Goal: Task Accomplishment & Management: Manage account settings

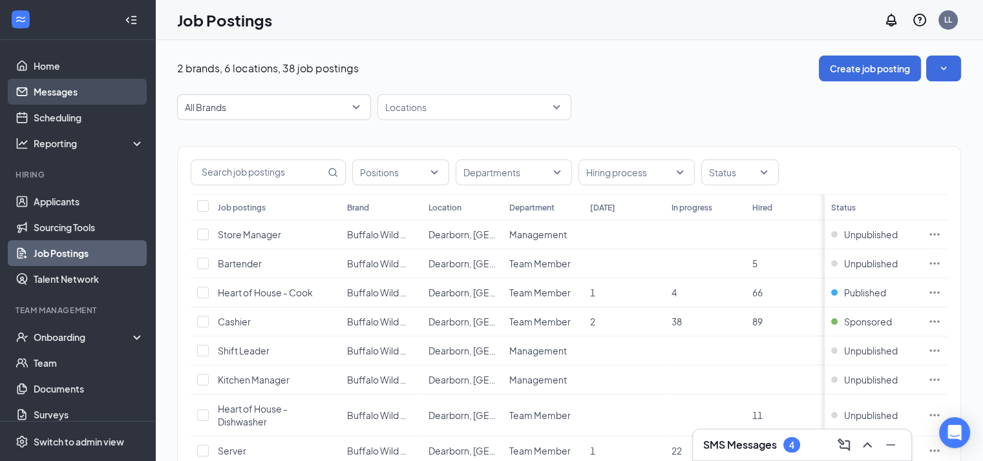
click at [45, 86] on link "Messages" at bounding box center [89, 92] width 110 height 26
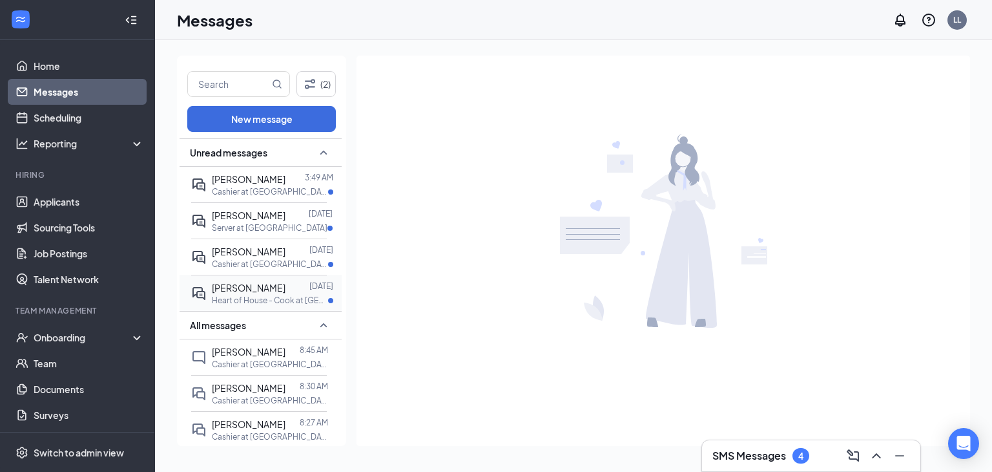
click at [264, 295] on p "Heart of House - Cook at [GEOGRAPHIC_DATA], [GEOGRAPHIC_DATA]" at bounding box center [270, 300] width 116 height 11
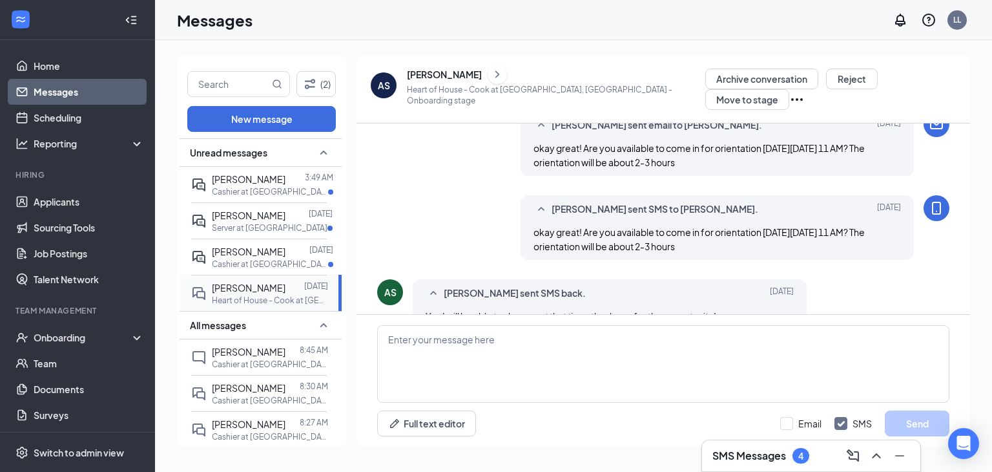
scroll to position [550, 0]
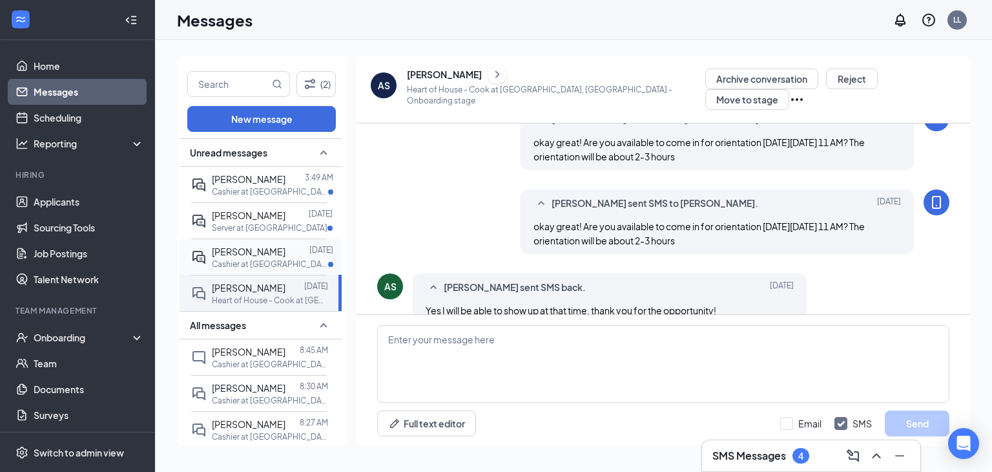
click at [247, 244] on div "[PERSON_NAME]" at bounding box center [249, 251] width 74 height 14
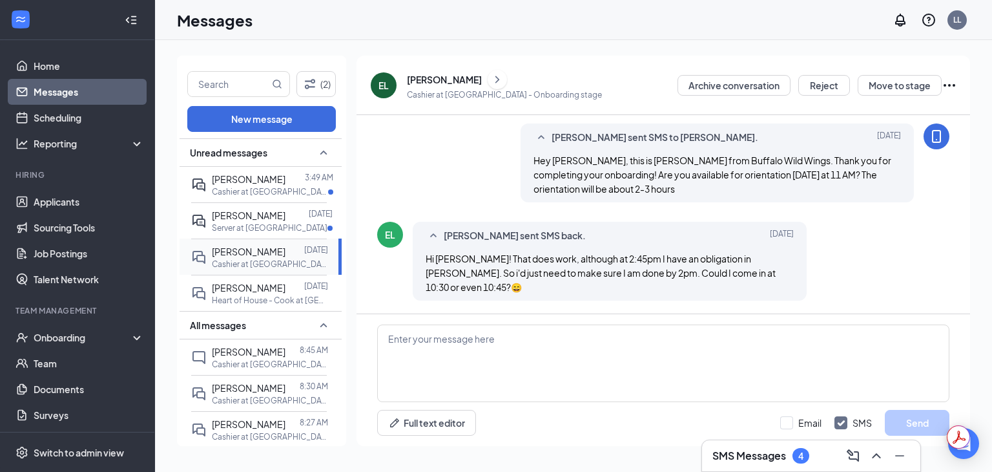
scroll to position [614, 0]
click at [229, 216] on span "[PERSON_NAME]" at bounding box center [249, 215] width 74 height 12
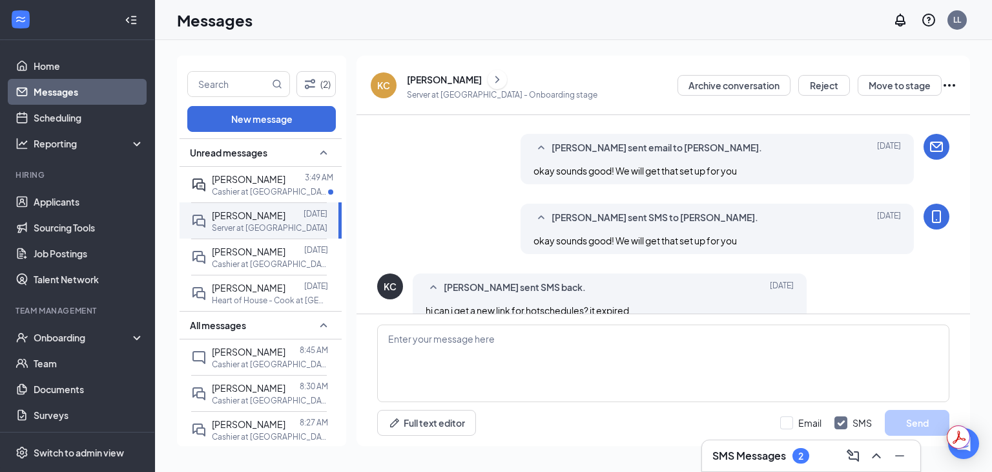
scroll to position [602, 0]
click at [233, 192] on p "Cashier at [GEOGRAPHIC_DATA], [GEOGRAPHIC_DATA]" at bounding box center [270, 191] width 116 height 11
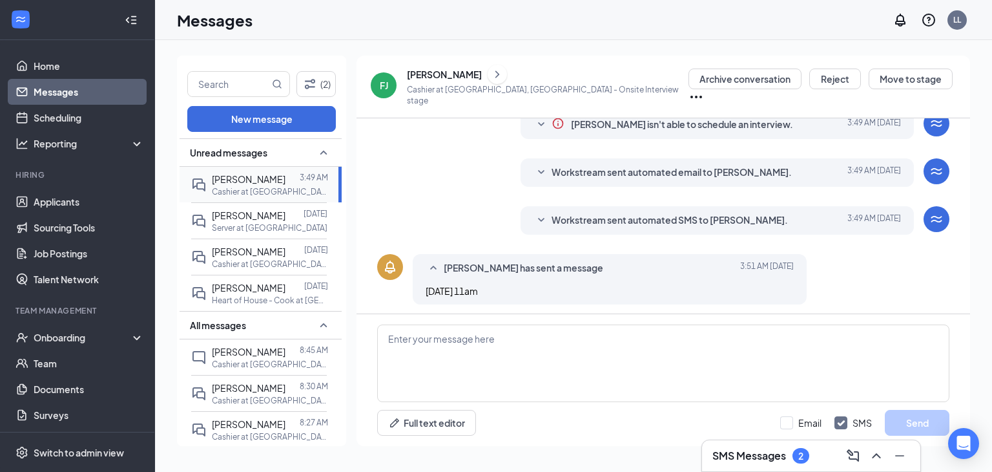
scroll to position [255, 0]
click at [534, 212] on icon "SmallChevronDown" at bounding box center [542, 220] width 16 height 16
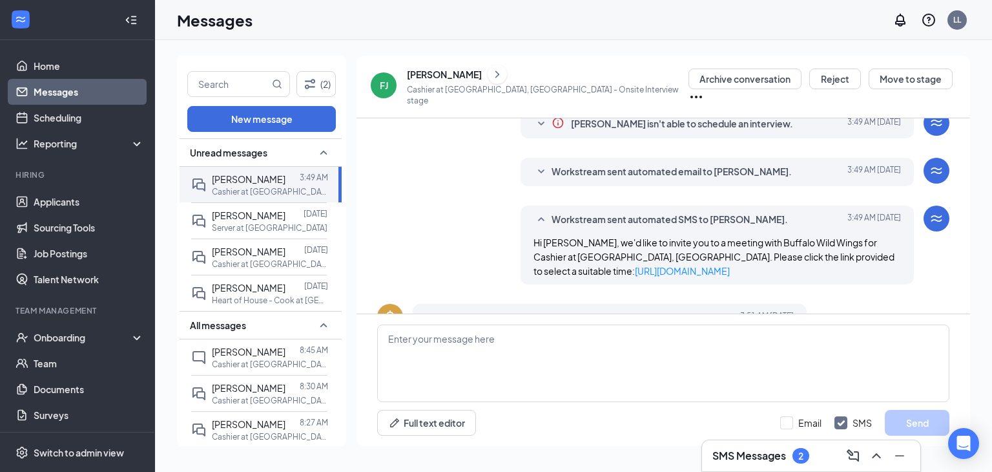
scroll to position [305, 0]
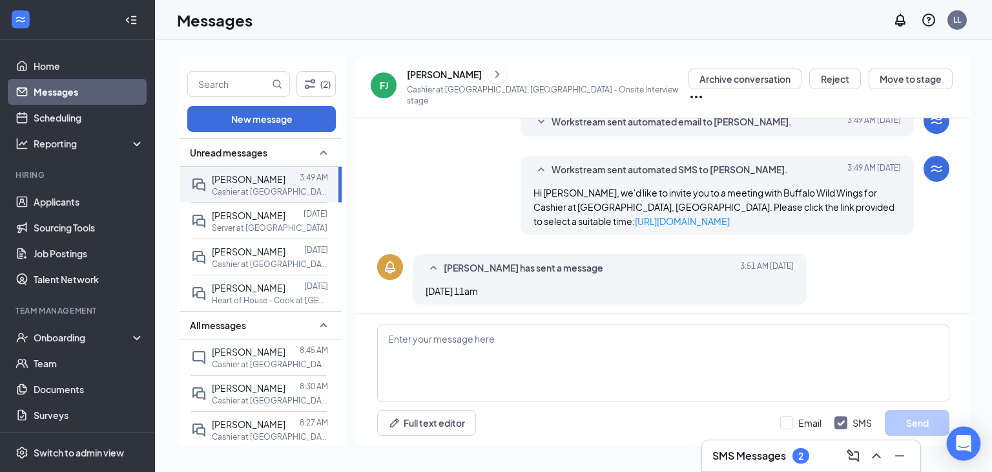
click at [969, 448] on icon "Open Intercom Messenger" at bounding box center [963, 443] width 15 height 17
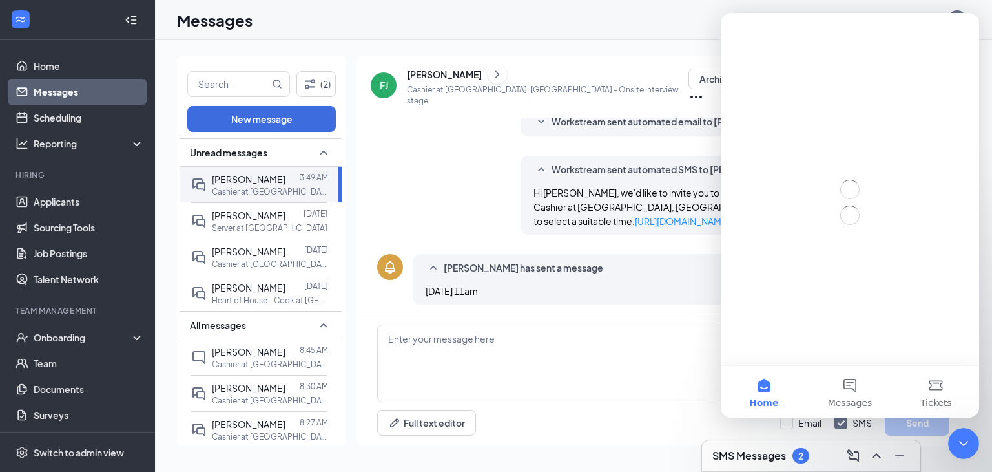
scroll to position [0, 0]
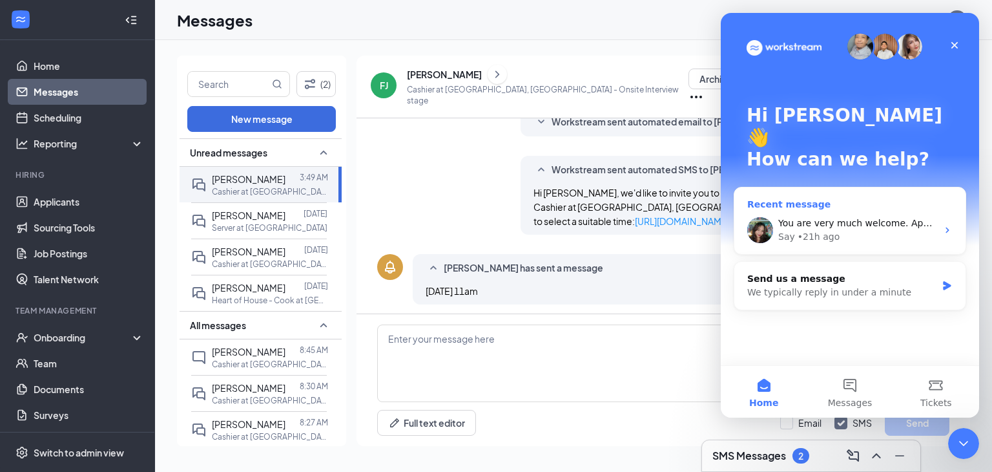
click at [858, 230] on div "Say • 21h ago" at bounding box center [858, 237] width 159 height 14
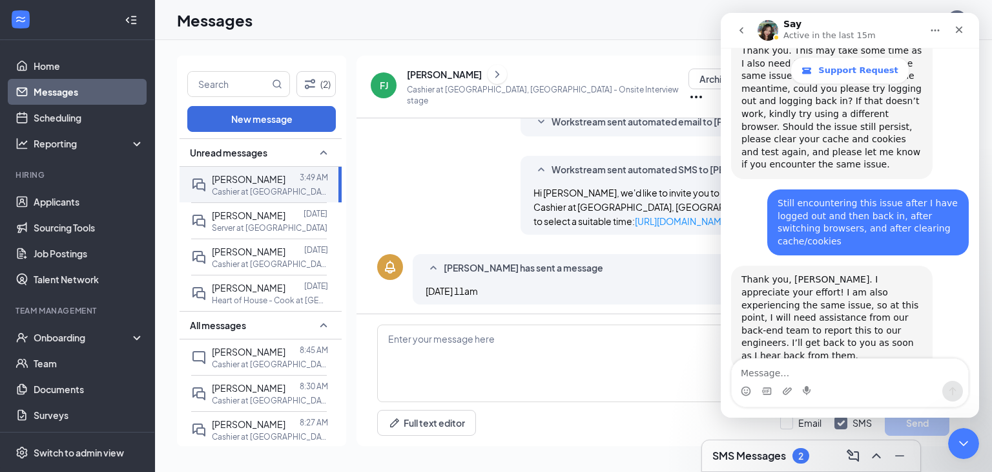
scroll to position [1173, 0]
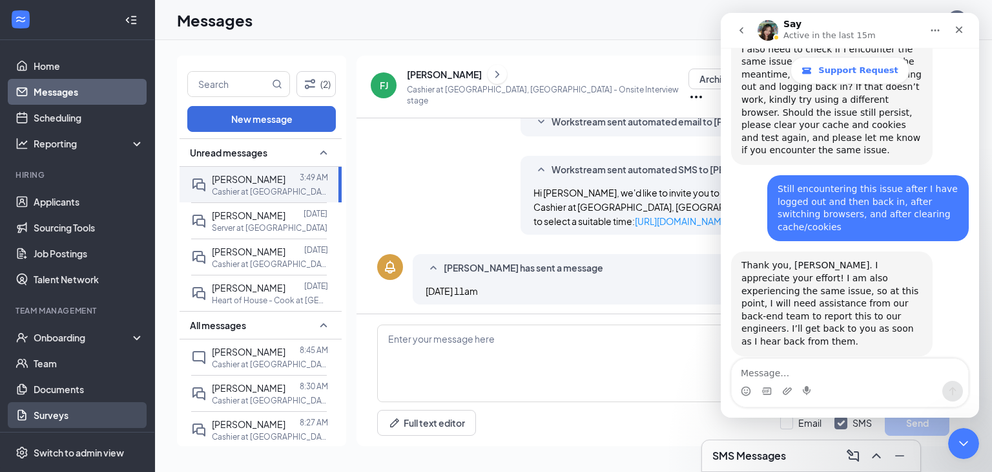
click at [62, 419] on link "Surveys" at bounding box center [89, 415] width 110 height 26
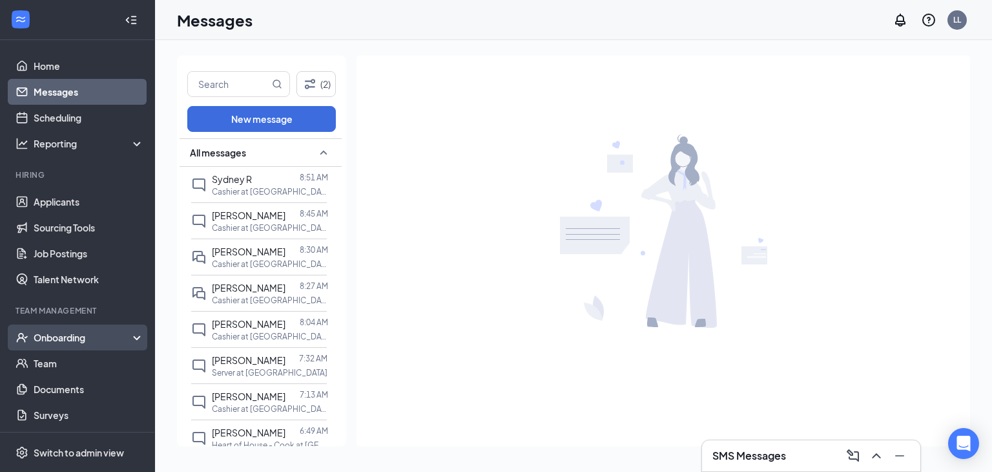
click at [134, 339] on div "Onboarding" at bounding box center [77, 337] width 155 height 26
click at [59, 370] on link "Overview" at bounding box center [89, 363] width 110 height 26
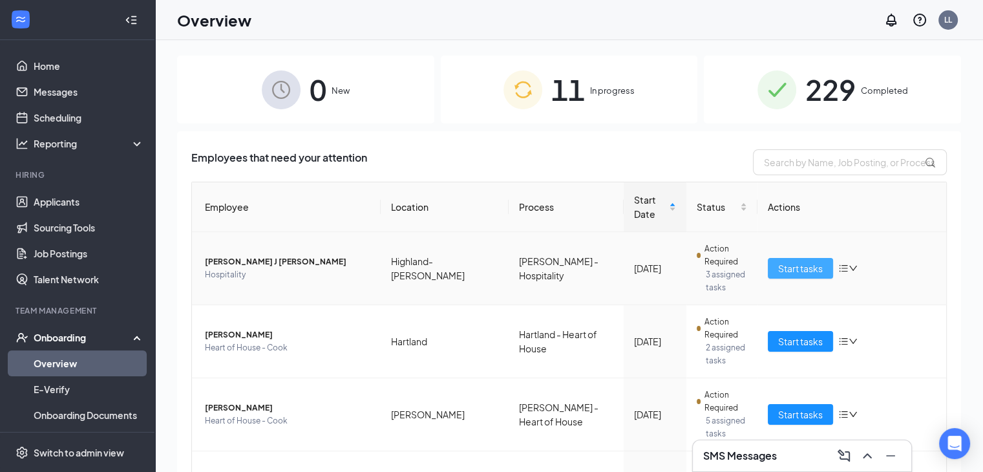
click at [785, 261] on span "Start tasks" at bounding box center [800, 268] width 45 height 14
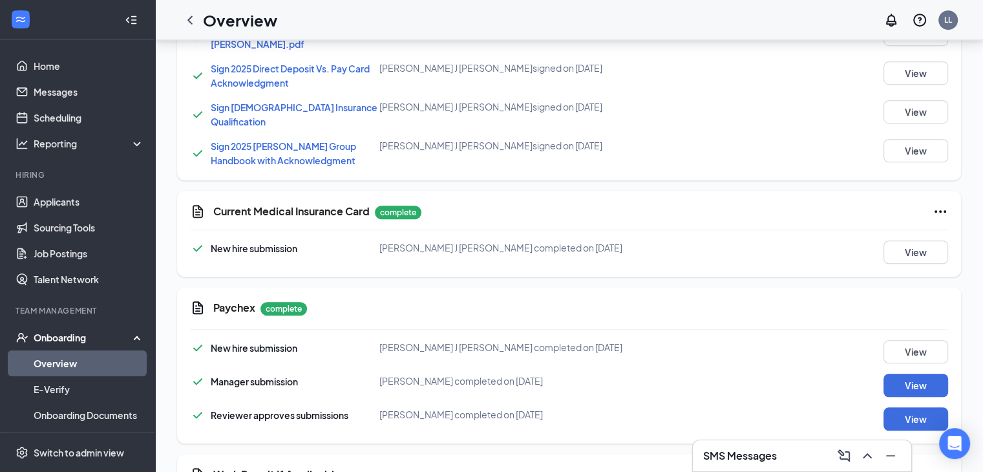
scroll to position [1140, 0]
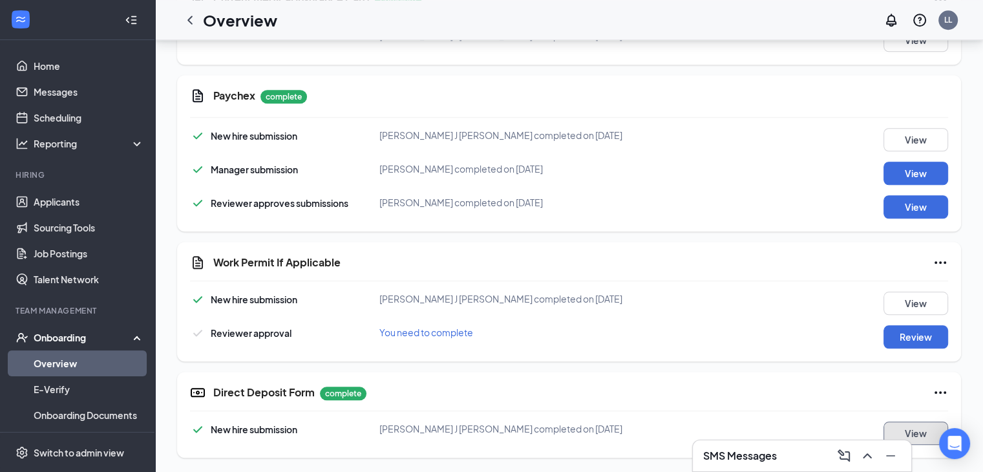
click at [920, 430] on button "View" at bounding box center [915, 432] width 65 height 23
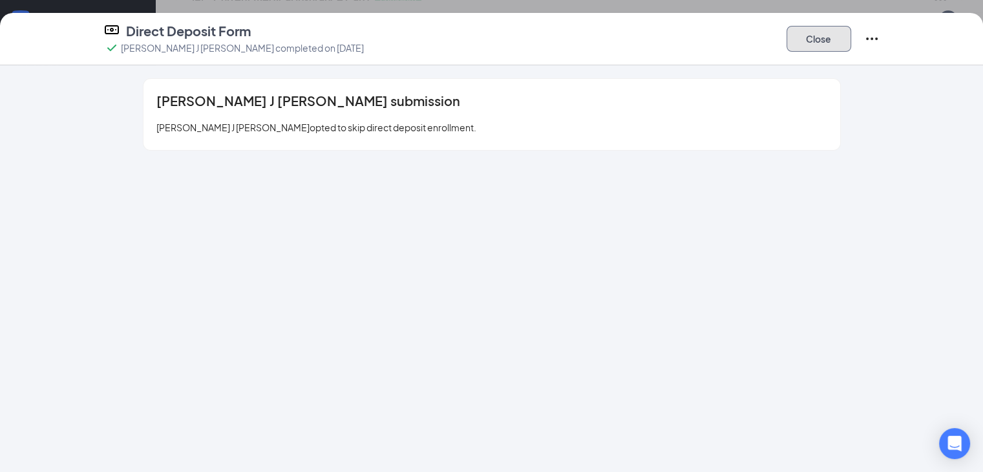
click at [851, 42] on button "Close" at bounding box center [818, 39] width 65 height 26
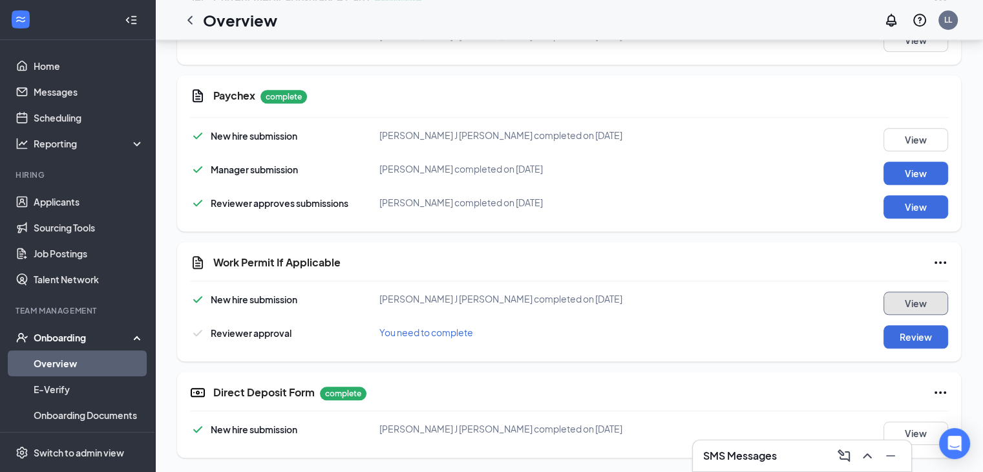
click at [916, 298] on button "View" at bounding box center [915, 302] width 65 height 23
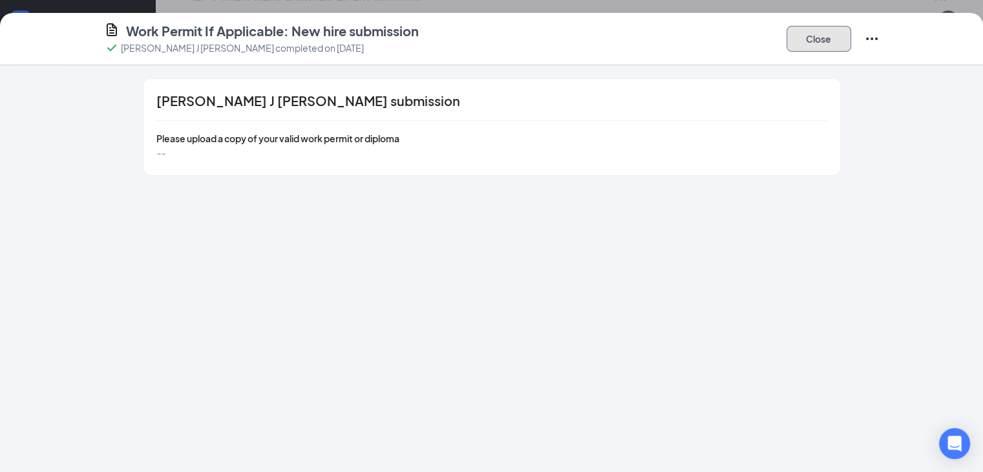
click at [851, 40] on button "Close" at bounding box center [818, 39] width 65 height 26
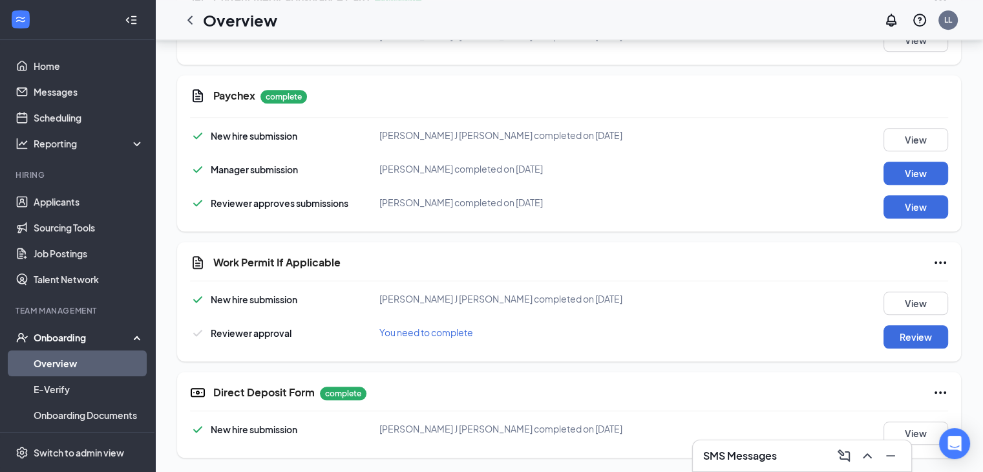
click at [943, 262] on icon "Ellipses" at bounding box center [940, 263] width 16 height 16
click at [871, 340] on div "Review" at bounding box center [900, 336] width 95 height 23
click at [898, 338] on button "Review" at bounding box center [915, 336] width 65 height 23
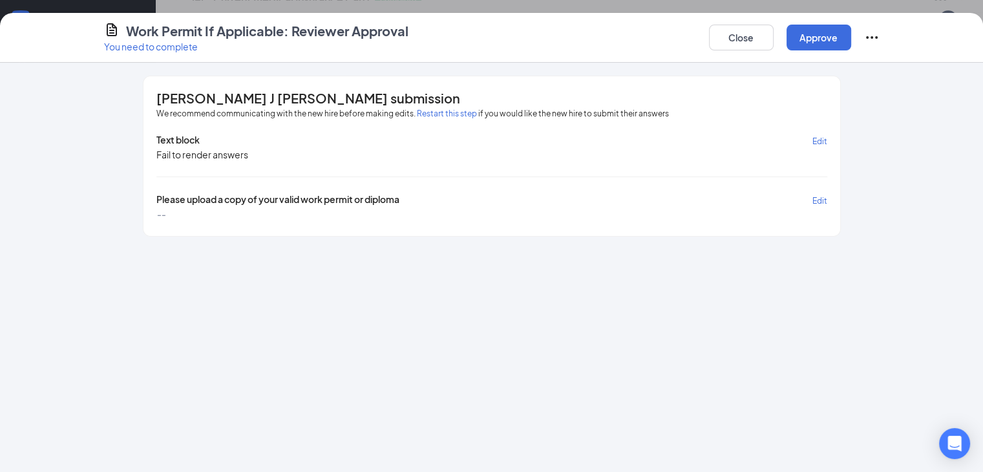
click at [417, 116] on button "Restart this step" at bounding box center [447, 113] width 60 height 13
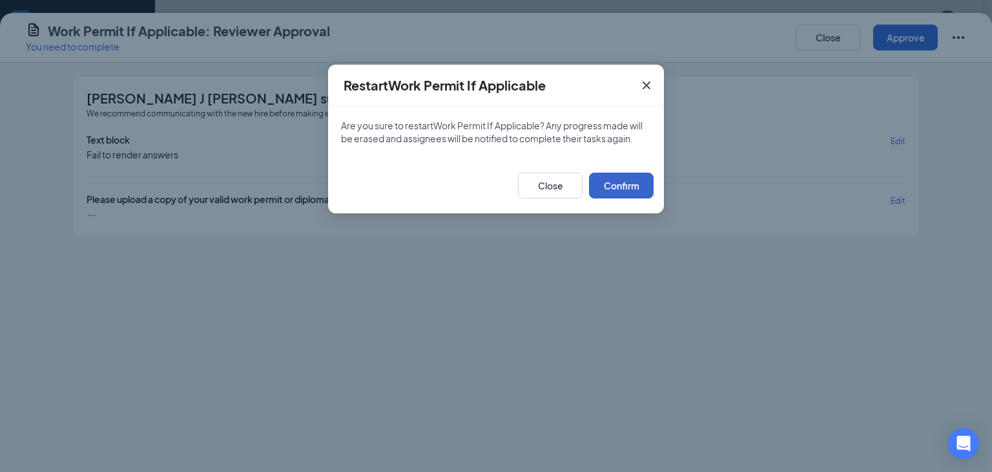
click at [612, 183] on button "Confirm" at bounding box center [621, 186] width 65 height 26
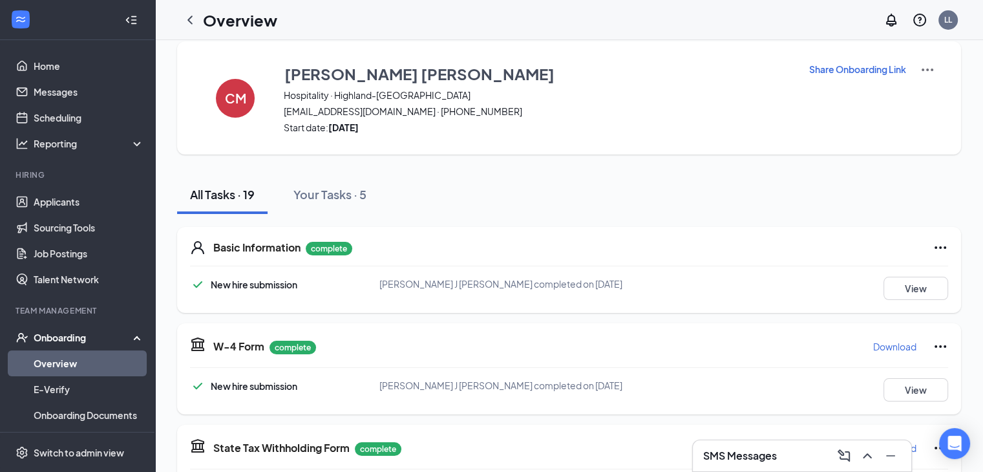
scroll to position [0, 0]
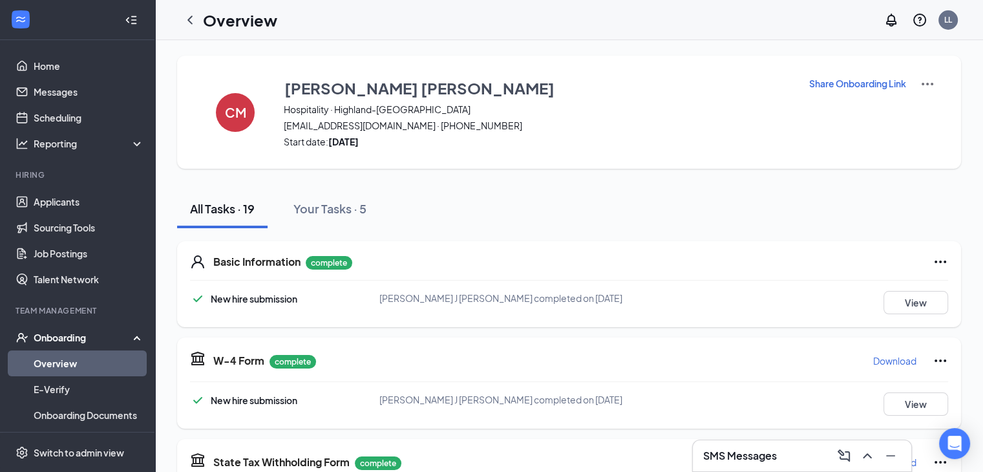
click at [863, 85] on p "Share Onboarding Link" at bounding box center [857, 83] width 97 height 13
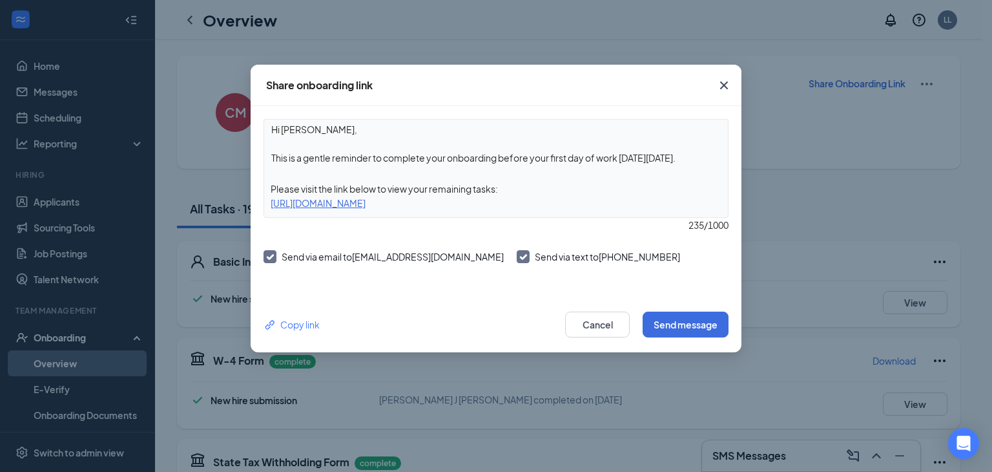
drag, startPoint x: 615, startPoint y: 208, endPoint x: 247, endPoint y: 202, distance: 368.3
click at [247, 202] on div "Share onboarding link Hi Connor, This is a gentle reminder to complete your onb…" at bounding box center [496, 236] width 992 height 472
copy div "https://www.workstream.us/j/onboarding/4e08d458/employee?locale=en"
click at [721, 83] on icon "Cross" at bounding box center [725, 86] width 16 height 16
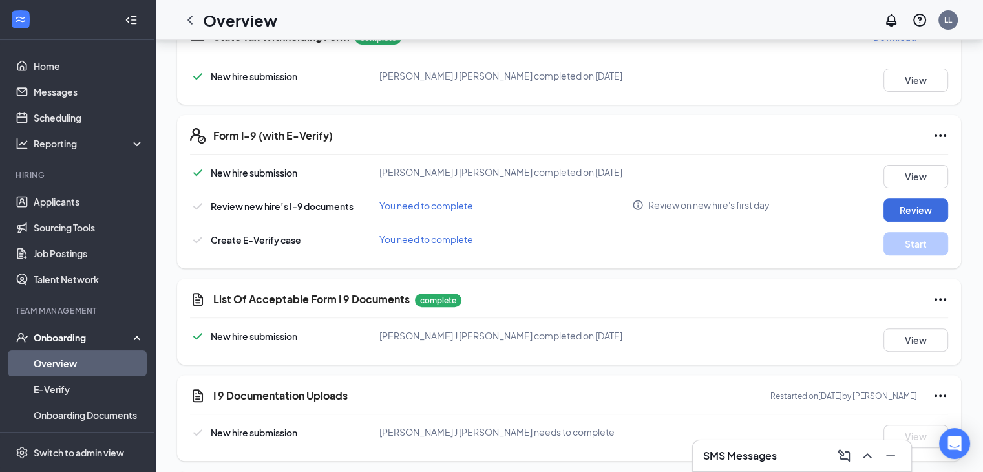
scroll to position [424, 0]
click at [920, 209] on button "Review" at bounding box center [915, 211] width 65 height 23
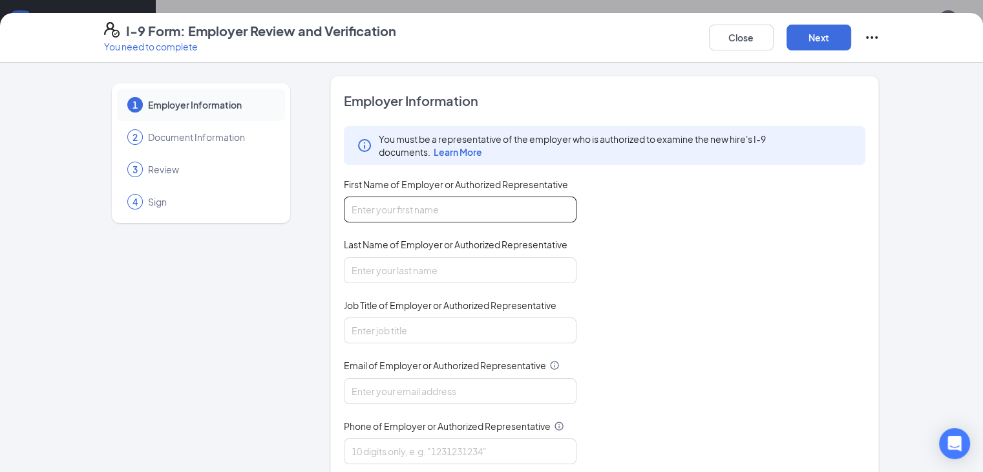
click at [382, 213] on input "First Name of Employer or Authorized Representative" at bounding box center [460, 209] width 233 height 26
type input "[PERSON_NAME]"
type input "Luke"
type input "[EMAIL_ADDRESS][DOMAIN_NAME]"
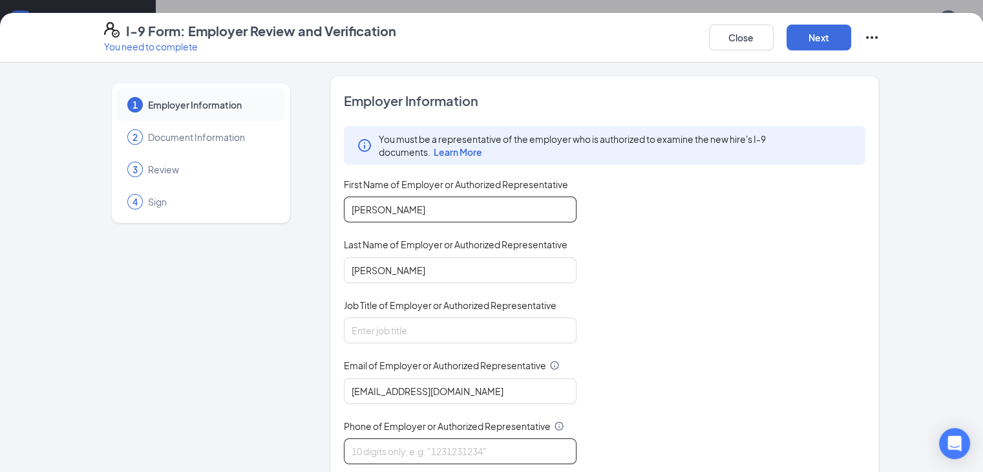
type input "7346735627"
click at [359, 331] on input "Job Title of Employer or Authorized Representative" at bounding box center [460, 330] width 233 height 26
type input "HR/Training Coordinator"
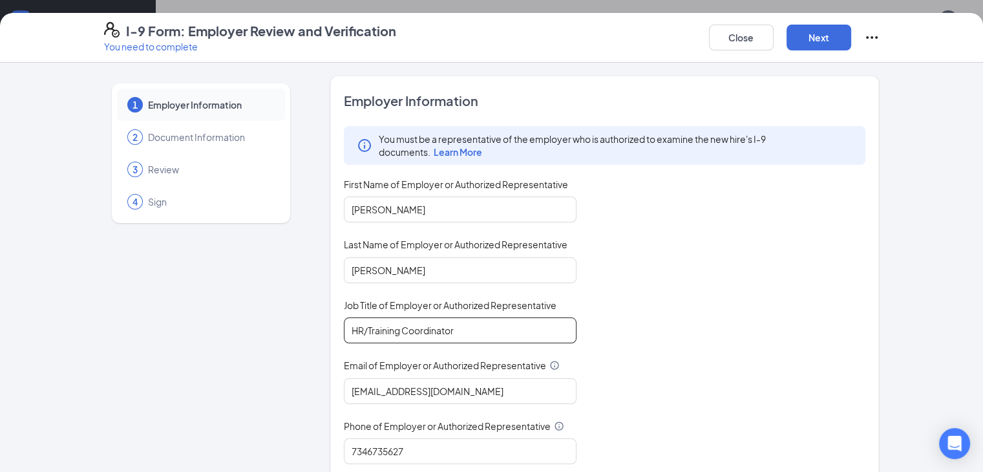
scroll to position [122, 0]
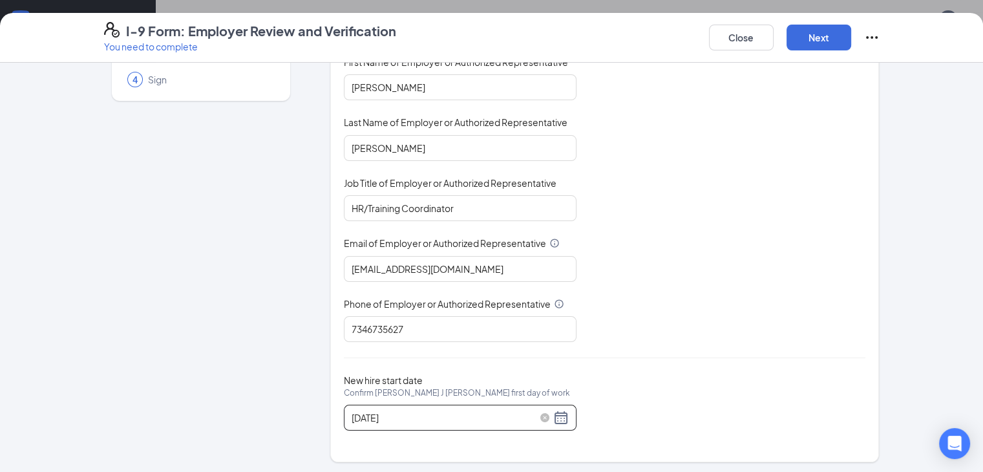
click at [351, 419] on input "09/02/2025" at bounding box center [450, 417] width 199 height 14
click at [637, 356] on div "Employer Information You must be a representative of the employer who is author…" at bounding box center [605, 208] width 522 height 476
click at [521, 415] on div "09/02/2025" at bounding box center [459, 418] width 217 height 16
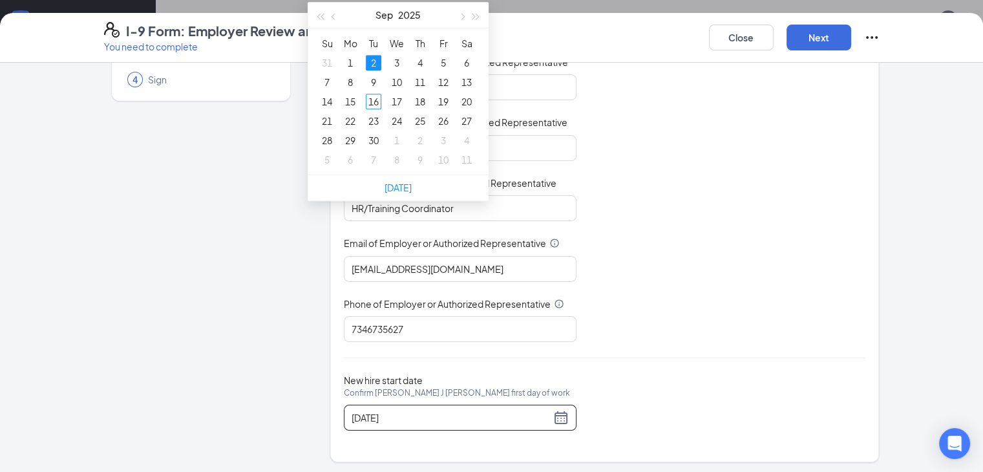
scroll to position [853, 0]
type input "09/15/2025"
click at [350, 96] on div "15" at bounding box center [350, 100] width 16 height 16
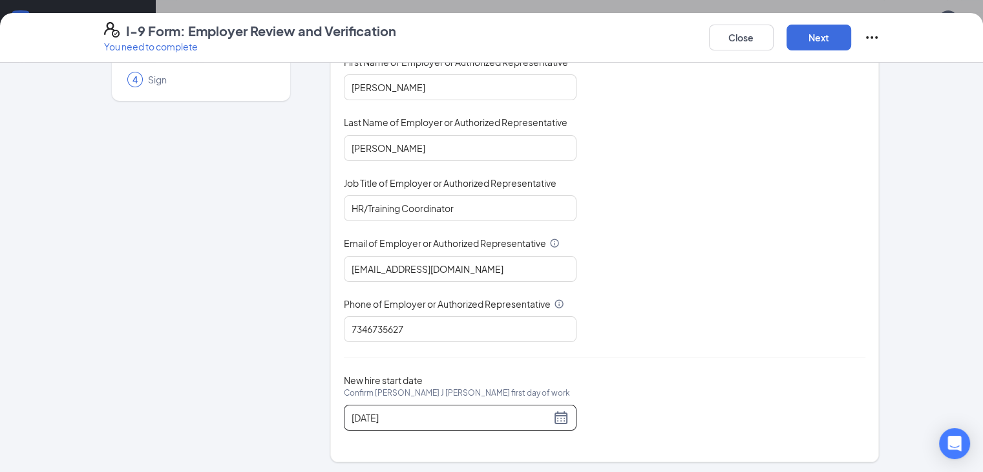
click at [713, 266] on div "You must be a representative of the employer who is authorized to examine the n…" at bounding box center [605, 173] width 522 height 338
click at [851, 33] on button "Next" at bounding box center [818, 38] width 65 height 26
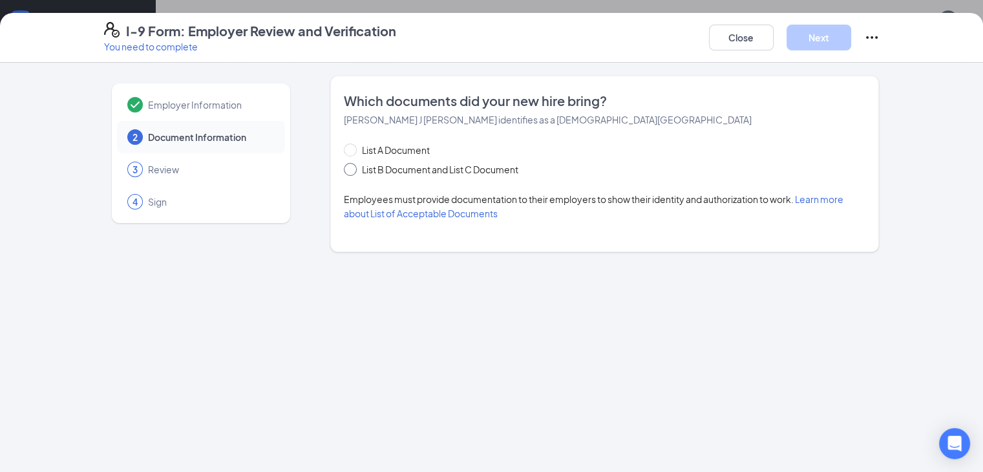
click at [344, 171] on input "List B Document and List C Document" at bounding box center [348, 167] width 9 height 9
radio input "true"
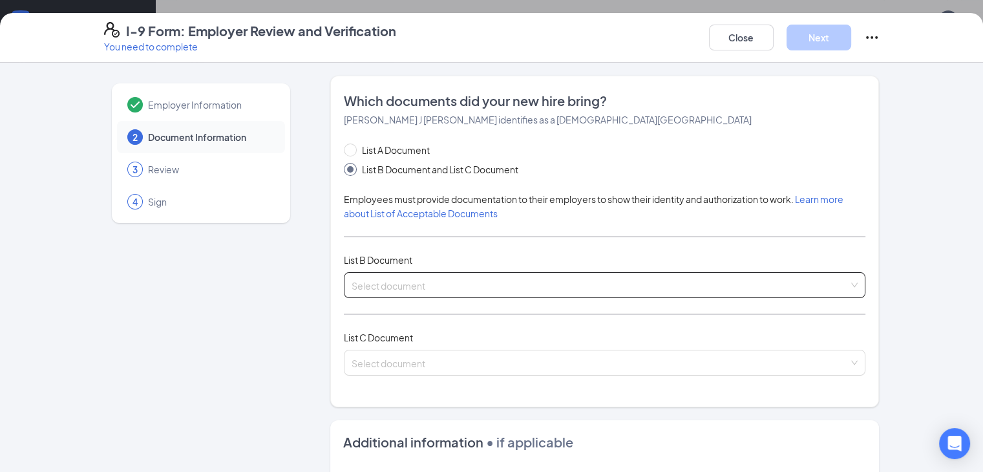
click at [474, 295] on span at bounding box center [599, 285] width 497 height 25
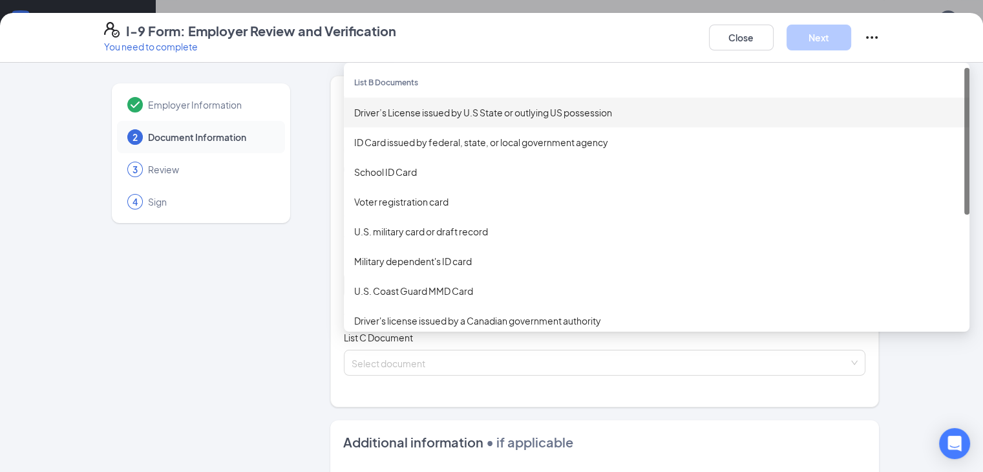
click at [428, 115] on div "Driver’s License issued by U.S State or outlying US possession" at bounding box center [656, 112] width 605 height 14
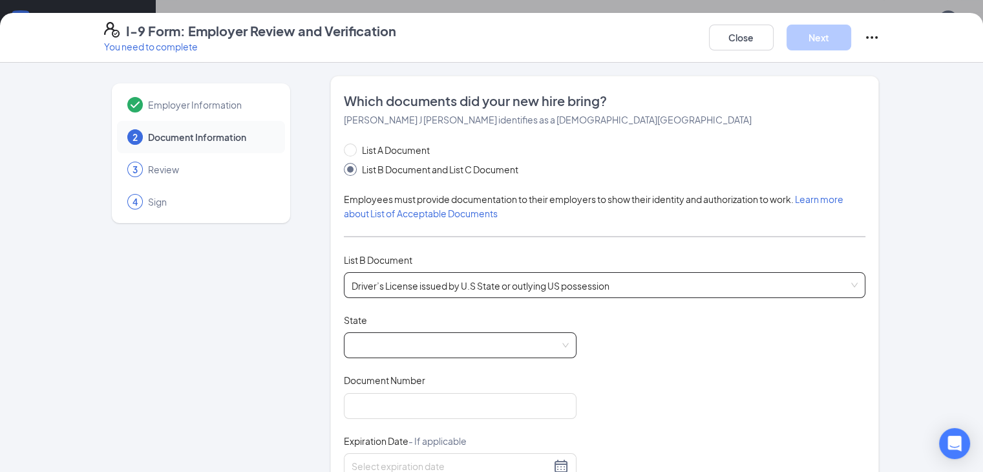
click at [351, 347] on span at bounding box center [459, 345] width 217 height 25
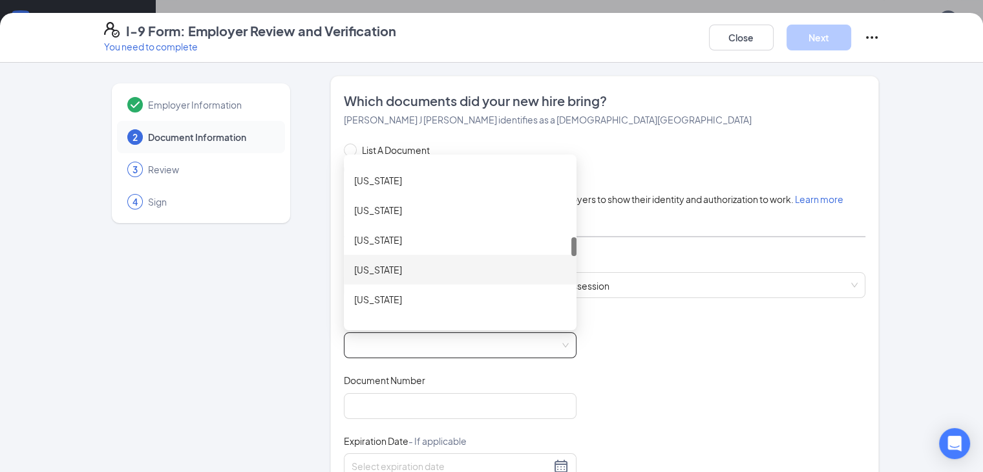
scroll to position [677, 0]
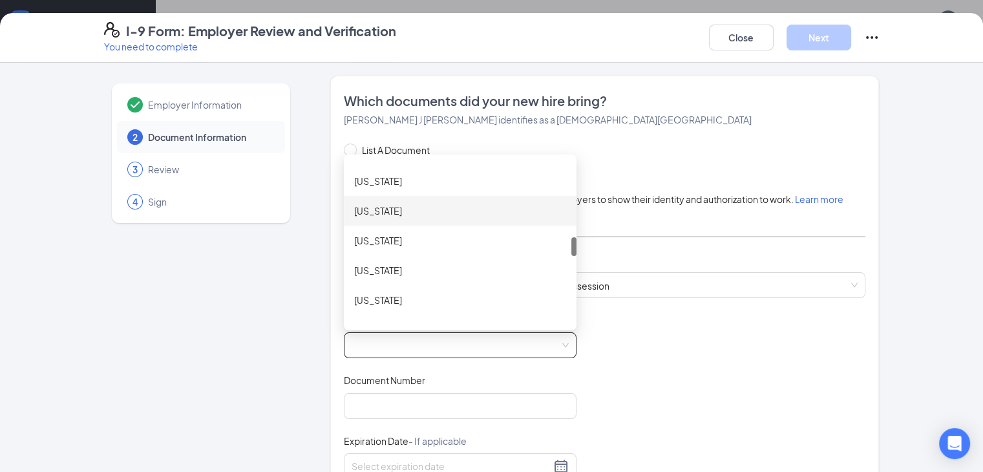
click at [359, 205] on div "Michigan" at bounding box center [460, 211] width 212 height 14
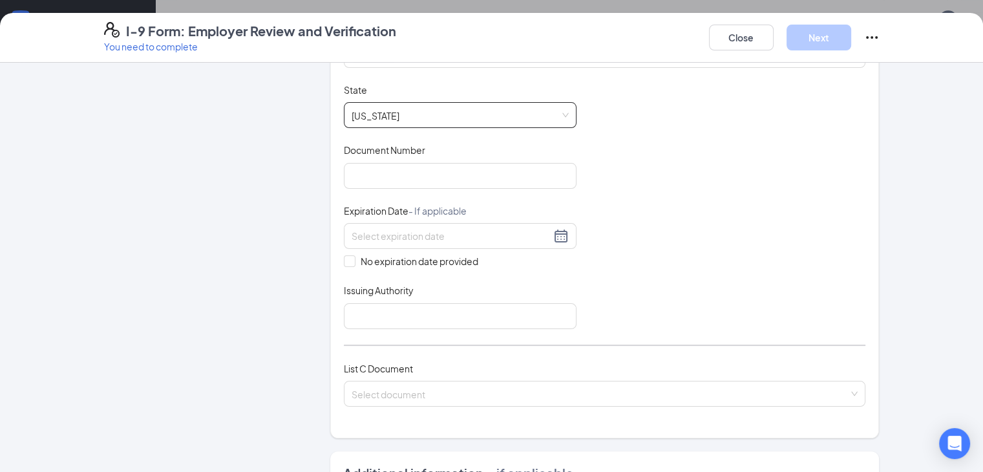
scroll to position [235, 0]
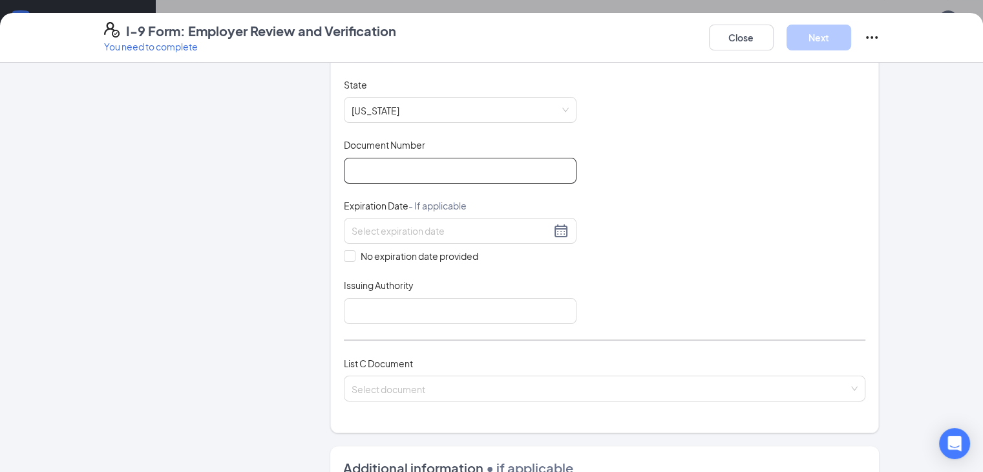
click at [353, 169] on input "Document Number" at bounding box center [460, 171] width 233 height 26
type input "M900000850063"
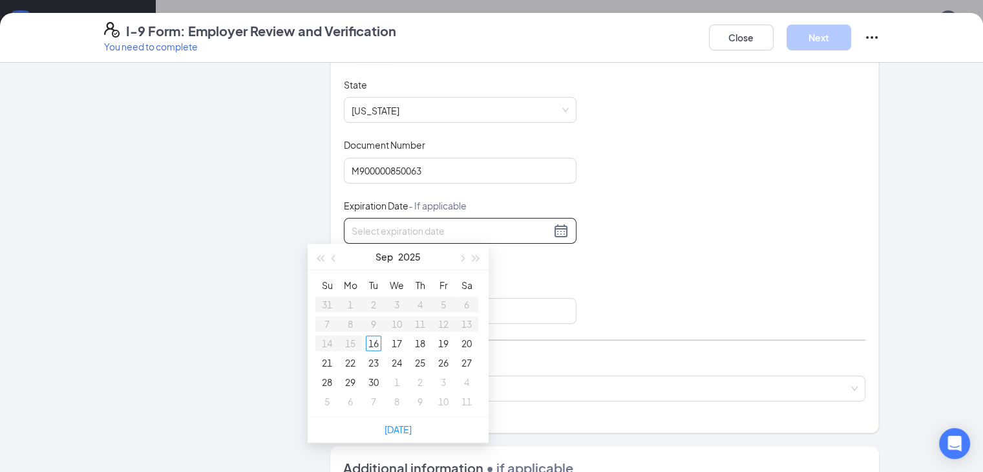
click at [351, 226] on input at bounding box center [450, 231] width 199 height 14
click at [351, 228] on input "02-19/2027" at bounding box center [450, 231] width 199 height 14
type input "02-19-2027"
click at [518, 265] on div "Document Title Driver’s License issued by U.S State or outlying US possession S…" at bounding box center [605, 201] width 522 height 246
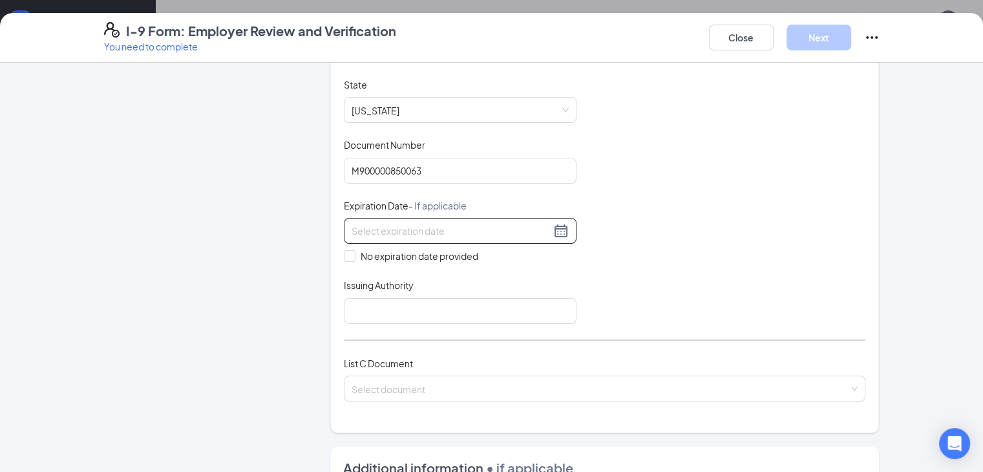
click at [395, 226] on input at bounding box center [450, 231] width 199 height 14
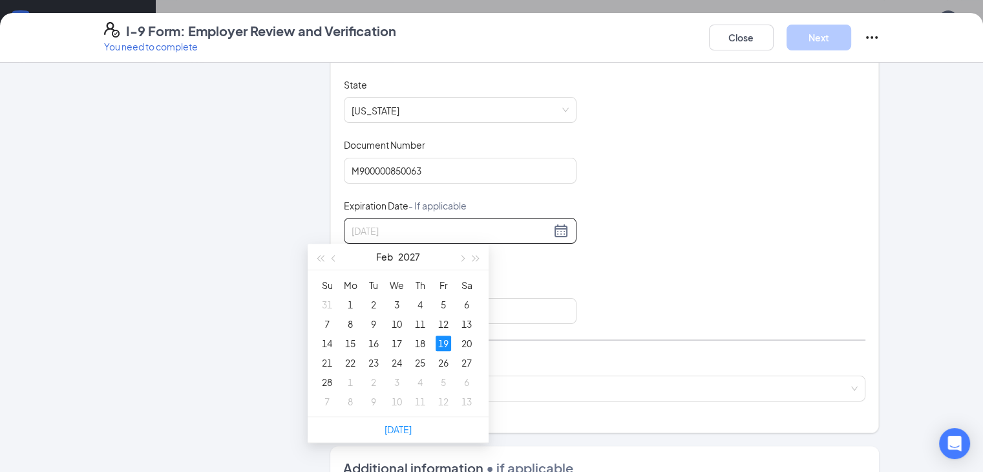
click at [437, 342] on div "19" at bounding box center [443, 343] width 16 height 16
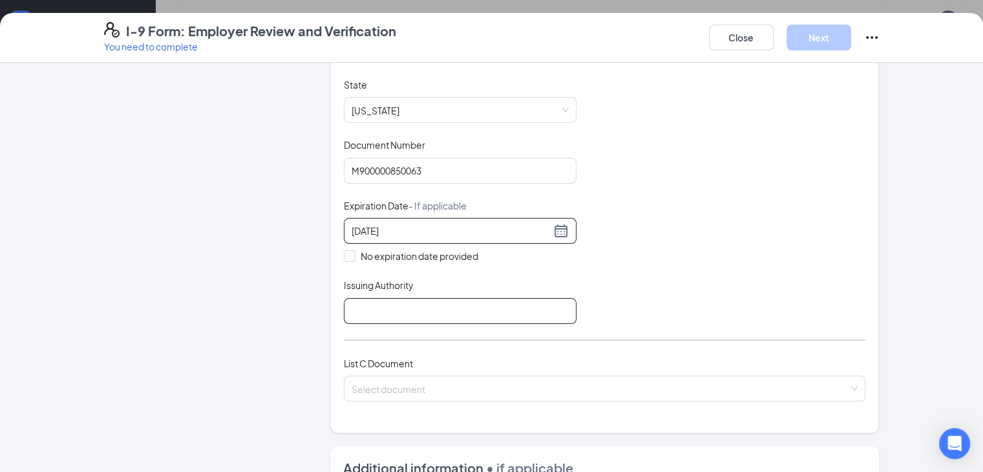
type input "02/19/2027"
click at [367, 311] on input "Issuing Authority" at bounding box center [460, 311] width 233 height 26
type input "MI"
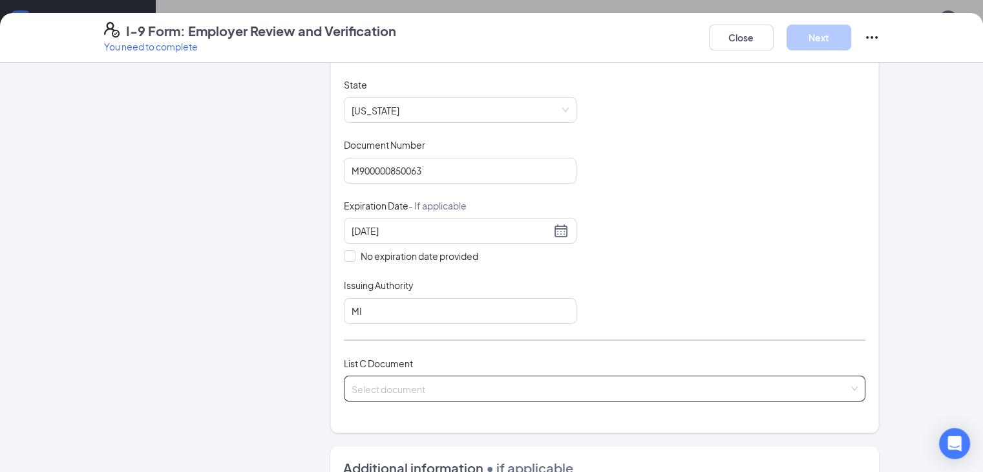
click at [410, 386] on input "search" at bounding box center [599, 385] width 497 height 19
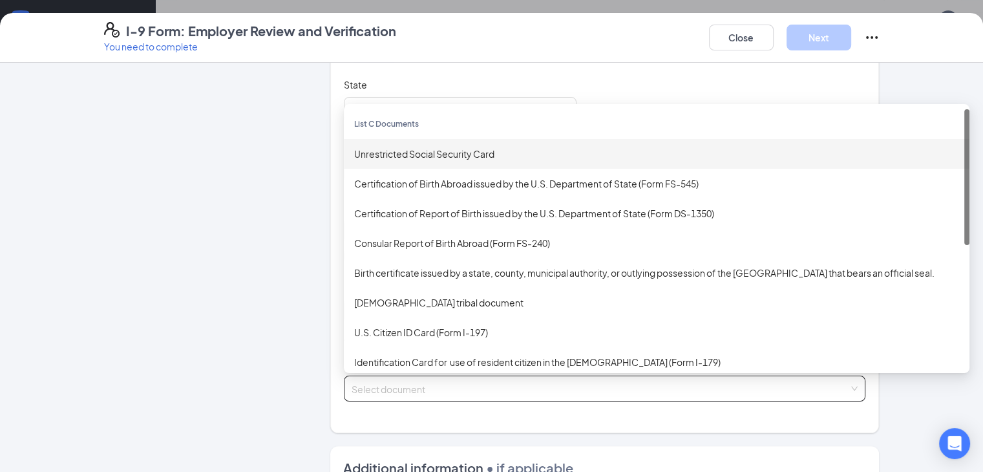
click at [394, 147] on div "Unrestricted Social Security Card" at bounding box center [656, 154] width 605 height 14
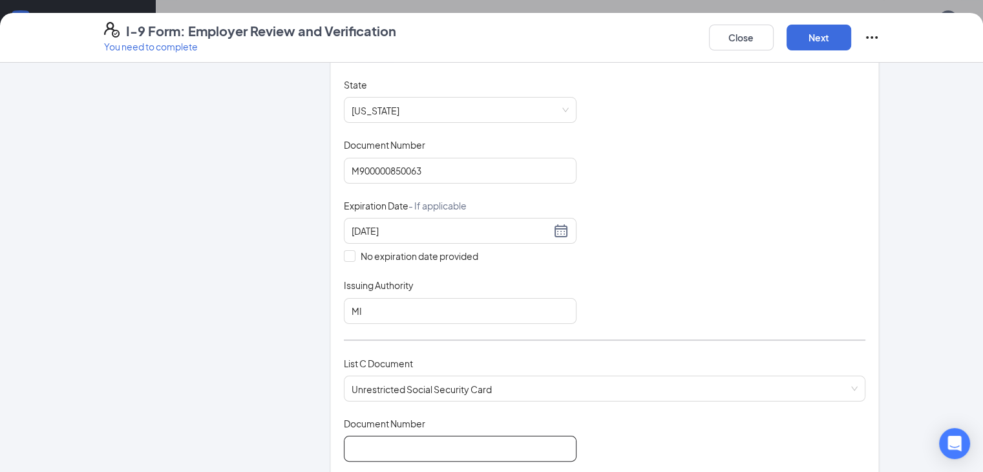
click at [359, 454] on input "Document Number" at bounding box center [460, 448] width 233 height 26
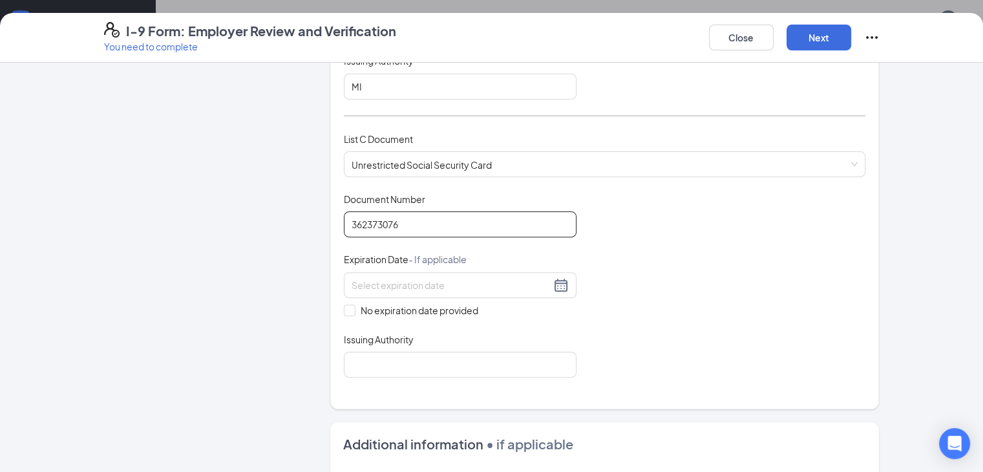
scroll to position [468, 0]
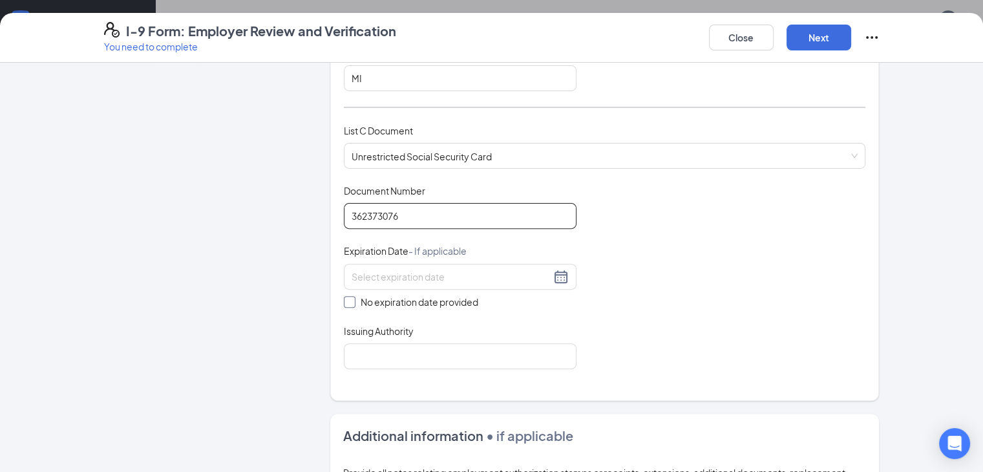
type input "362373076"
click at [344, 300] on span at bounding box center [350, 302] width 12 height 12
click at [344, 300] on input "No expiration date provided" at bounding box center [348, 300] width 9 height 9
checkbox input "true"
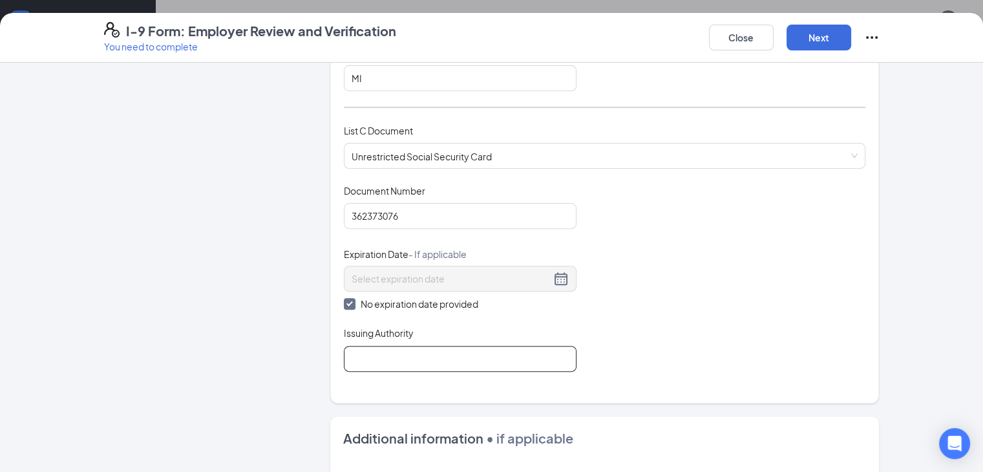
click at [348, 358] on input "Issuing Authority" at bounding box center [460, 359] width 233 height 26
type input "D"
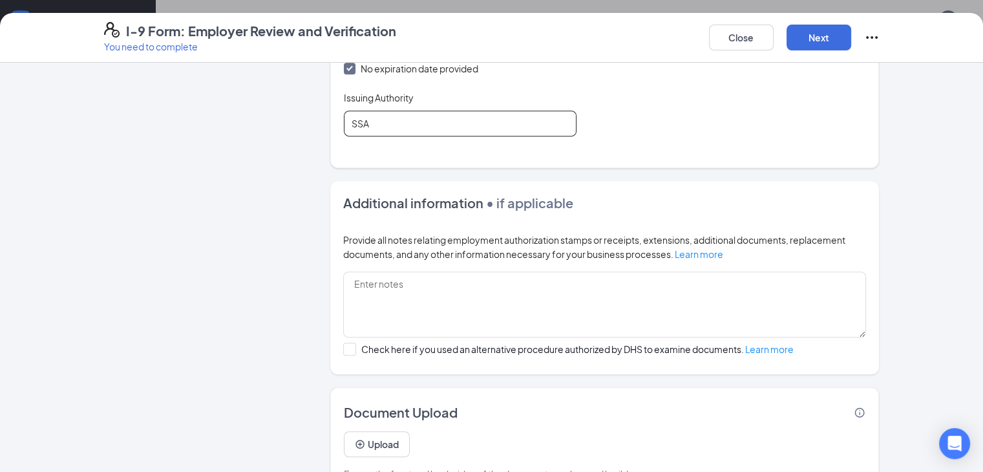
scroll to position [736, 0]
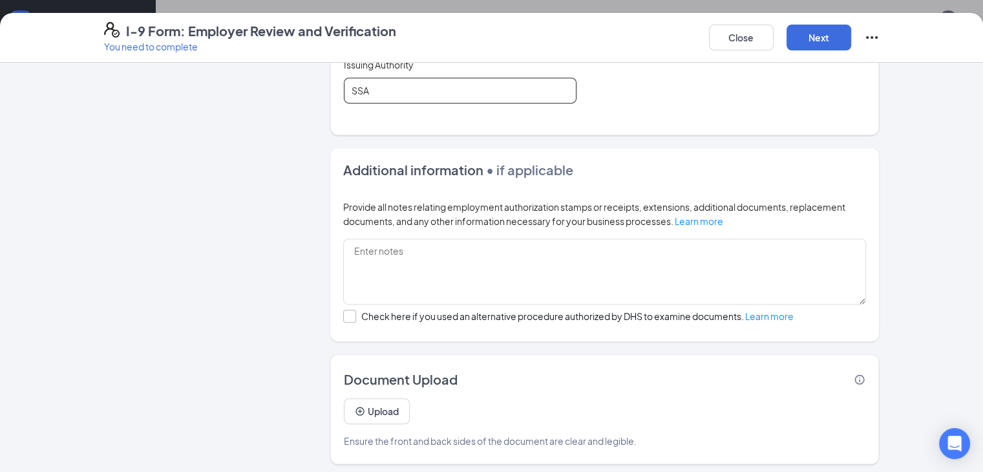
type input "SSA"
click at [343, 312] on div at bounding box center [349, 315] width 13 height 13
click at [343, 312] on input "Check here if you used an alternative procedure authorized by DHS to examine do…" at bounding box center [347, 313] width 9 height 9
checkbox input "true"
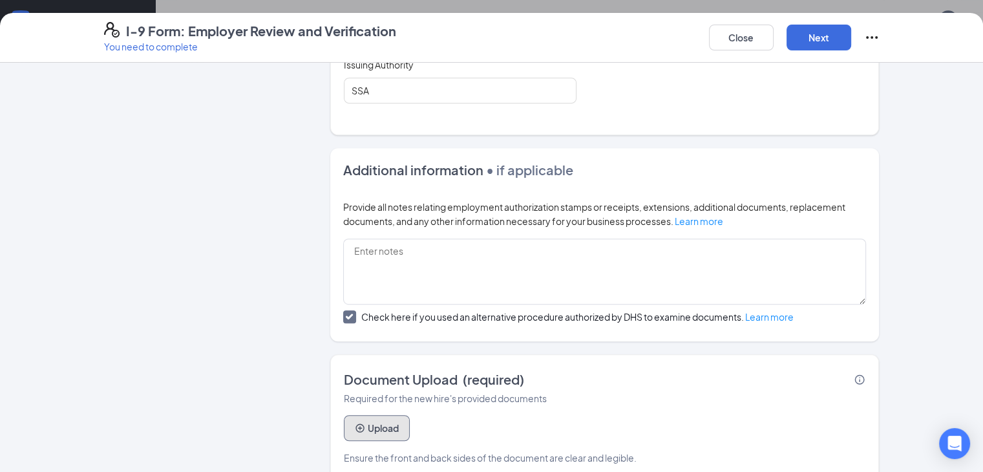
click at [349, 428] on button "Upload" at bounding box center [377, 428] width 66 height 26
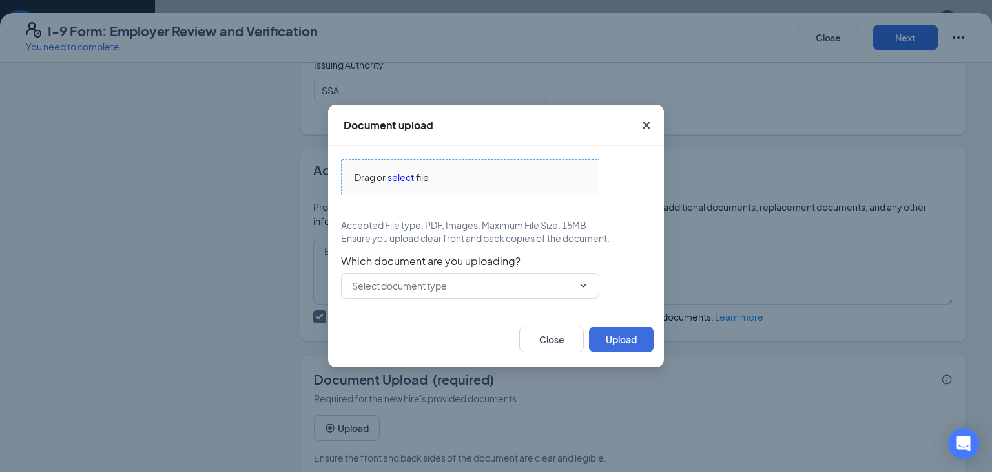
click at [400, 179] on span "select" at bounding box center [401, 177] width 26 height 14
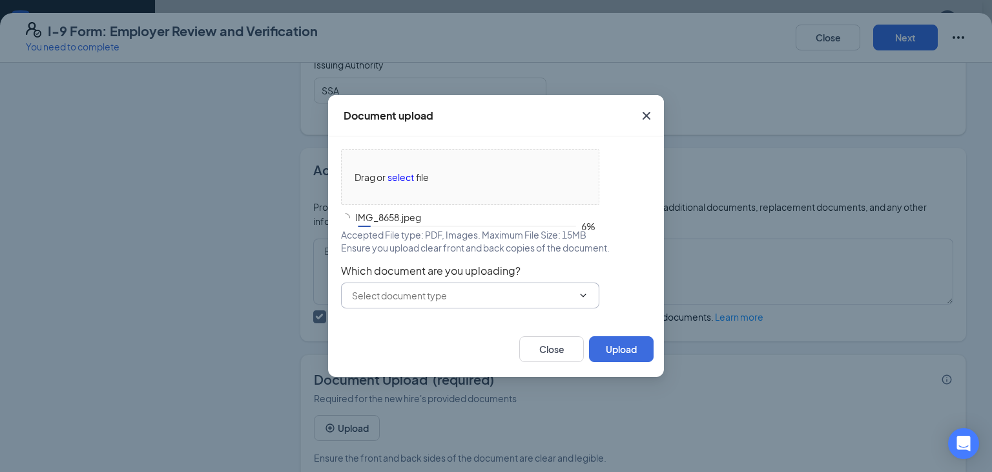
click at [478, 297] on input "text" at bounding box center [462, 295] width 221 height 14
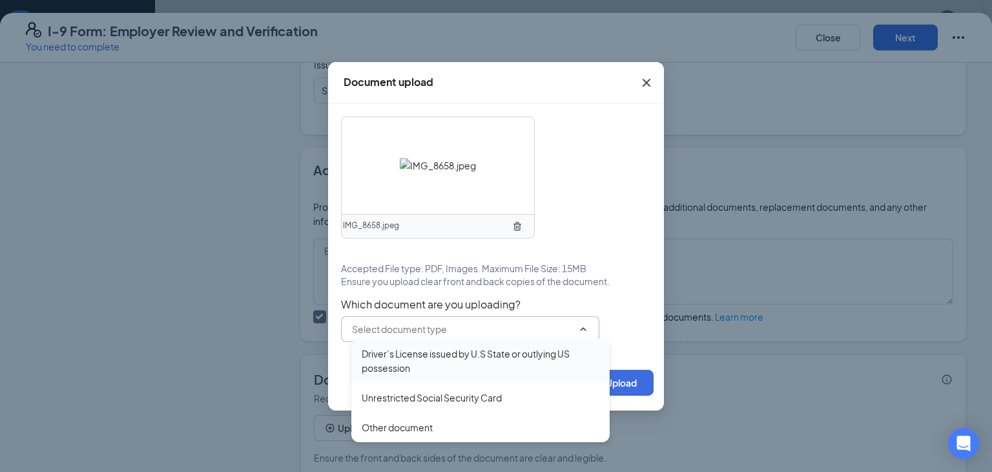
click at [439, 354] on div "Driver’s License issued by U.S State or outlying US possession" at bounding box center [481, 360] width 238 height 28
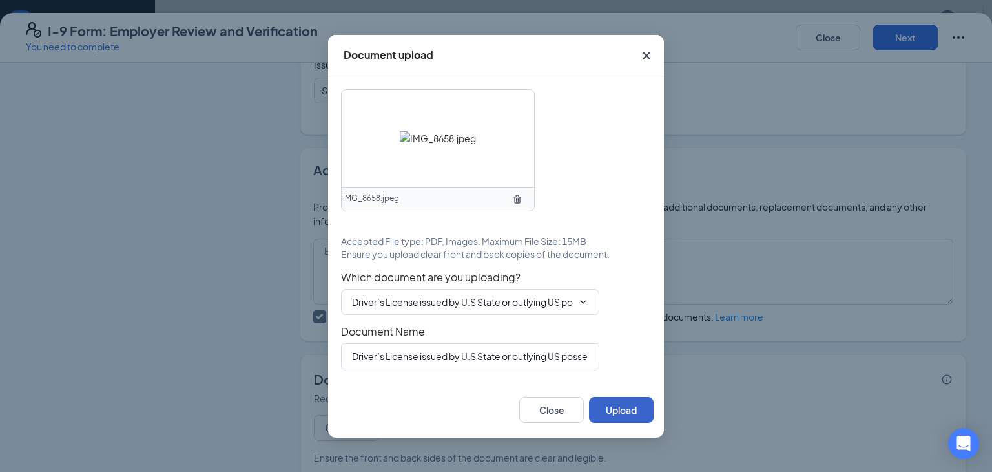
click at [636, 413] on button "Upload" at bounding box center [621, 410] width 65 height 26
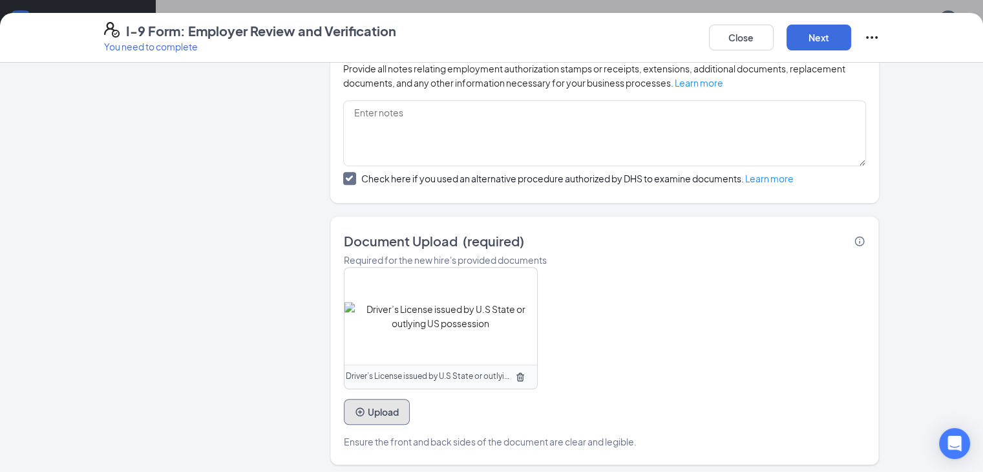
scroll to position [1065, 0]
click at [344, 404] on button "Upload" at bounding box center [377, 412] width 66 height 26
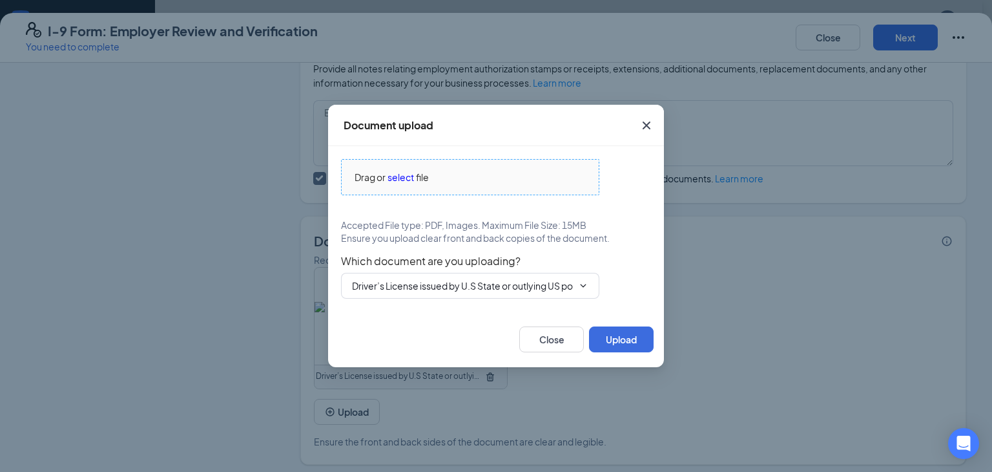
click at [397, 182] on span "select" at bounding box center [401, 177] width 26 height 14
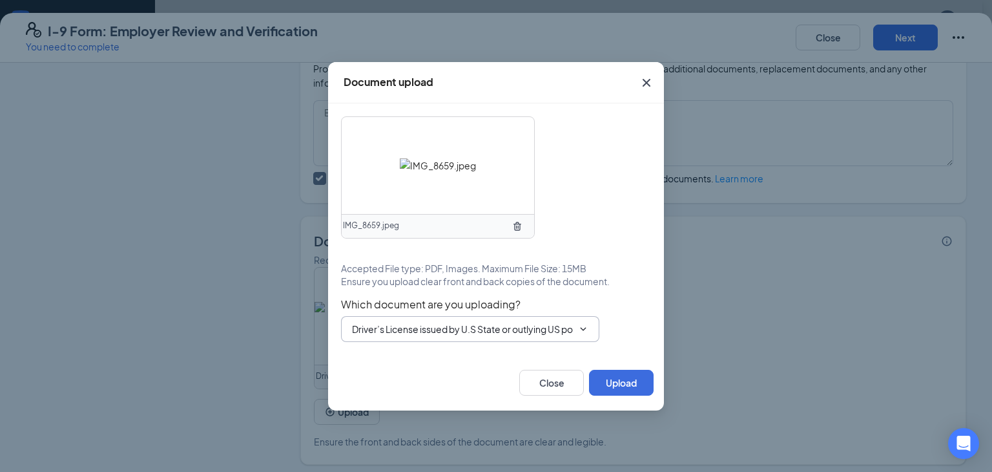
click at [479, 329] on input "Driver’s License issued by U.S State or outlying US possession" at bounding box center [462, 329] width 221 height 14
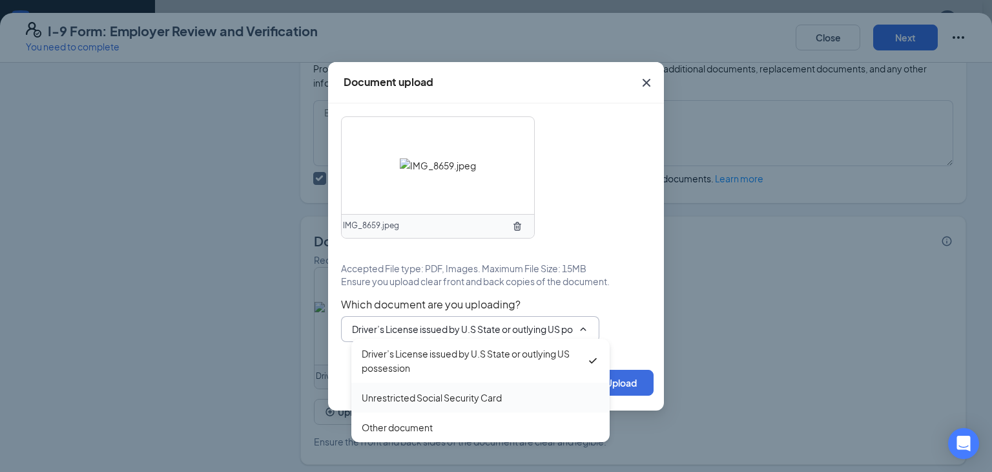
click at [476, 397] on div "Unrestricted Social Security Card" at bounding box center [432, 397] width 140 height 14
type input "Unrestricted Social Security Card"
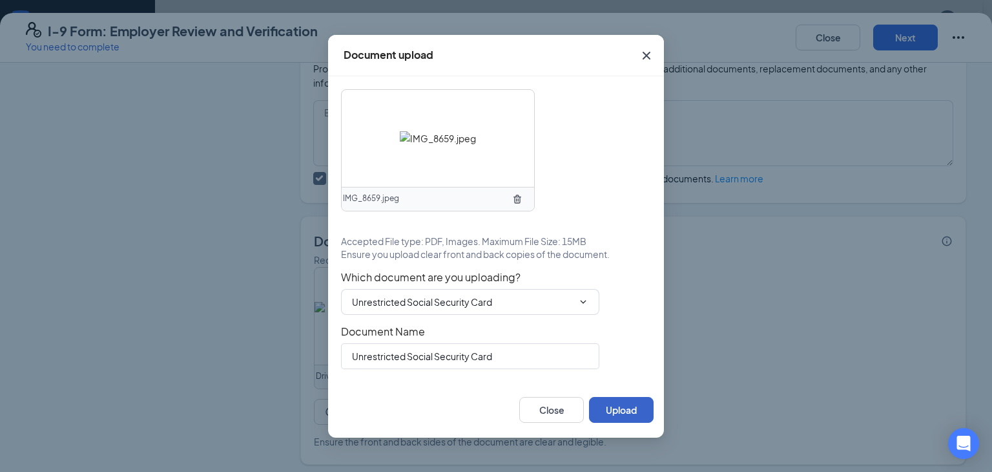
click at [642, 405] on button "Upload" at bounding box center [621, 410] width 65 height 26
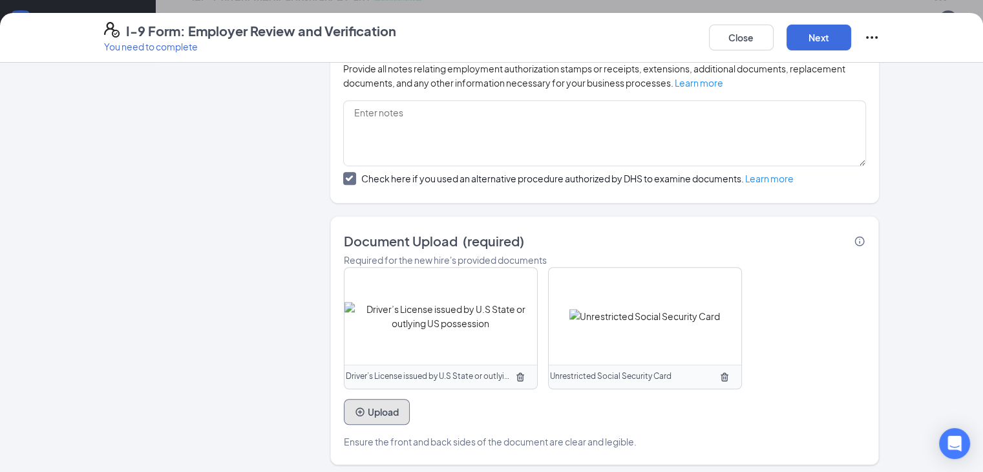
scroll to position [1140, 0]
click at [851, 39] on button "Next" at bounding box center [818, 38] width 65 height 26
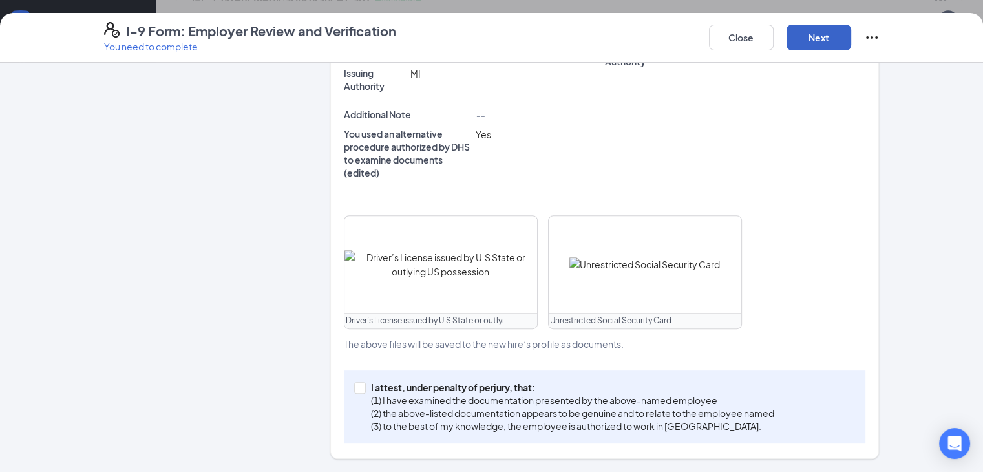
scroll to position [411, 0]
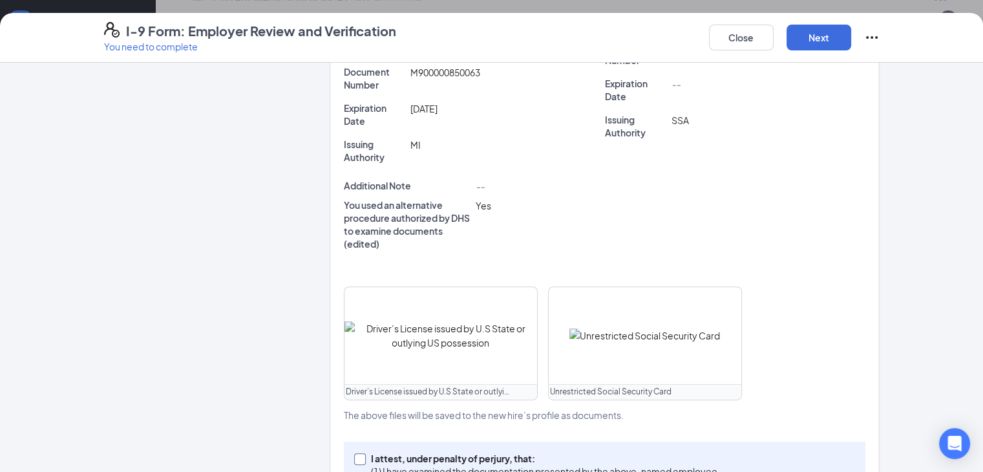
click at [354, 453] on span at bounding box center [360, 459] width 12 height 12
click at [354, 453] on input "I attest, under penalty of perjury, that: (1) I have examined the documentation…" at bounding box center [358, 457] width 9 height 9
checkbox input "true"
click at [851, 31] on button "Next" at bounding box center [818, 38] width 65 height 26
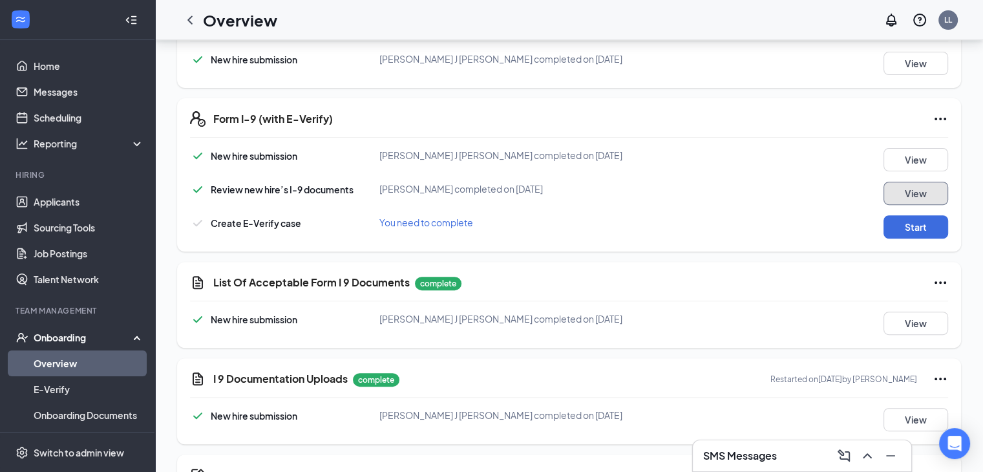
scroll to position [472, 0]
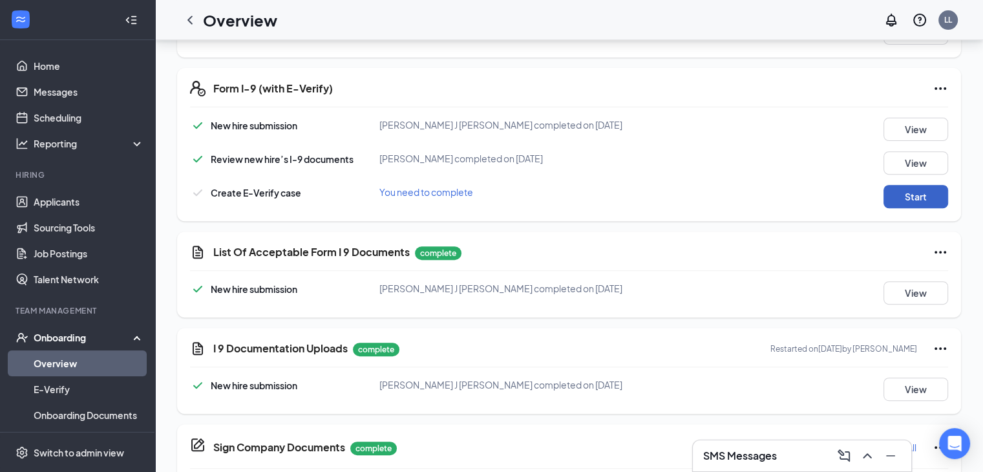
click at [915, 196] on button "Start" at bounding box center [915, 196] width 65 height 23
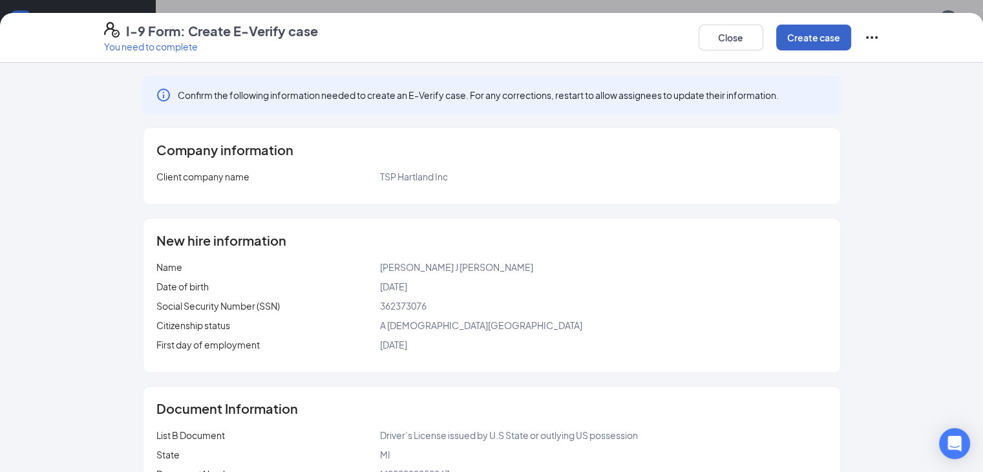
click at [851, 39] on button "Create case" at bounding box center [813, 38] width 75 height 26
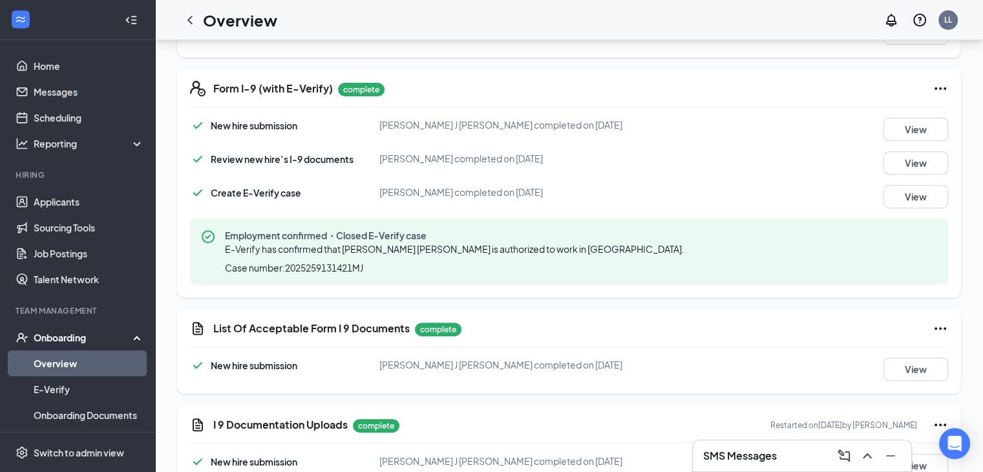
click at [80, 373] on link "Overview" at bounding box center [89, 363] width 110 height 26
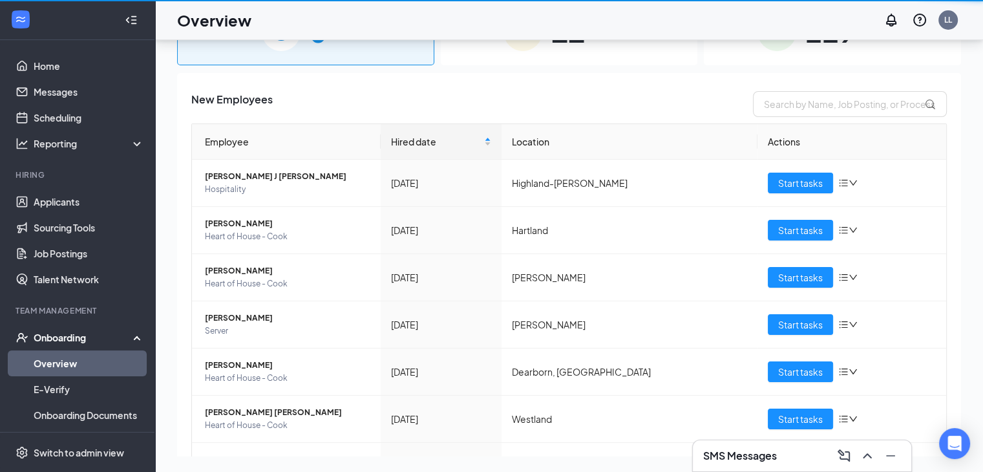
scroll to position [58, 0]
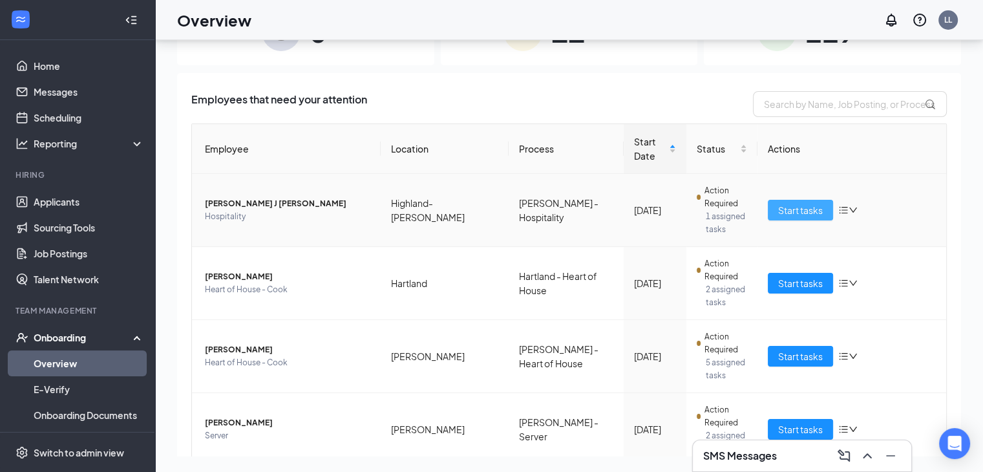
click at [799, 203] on span "Start tasks" at bounding box center [800, 210] width 45 height 14
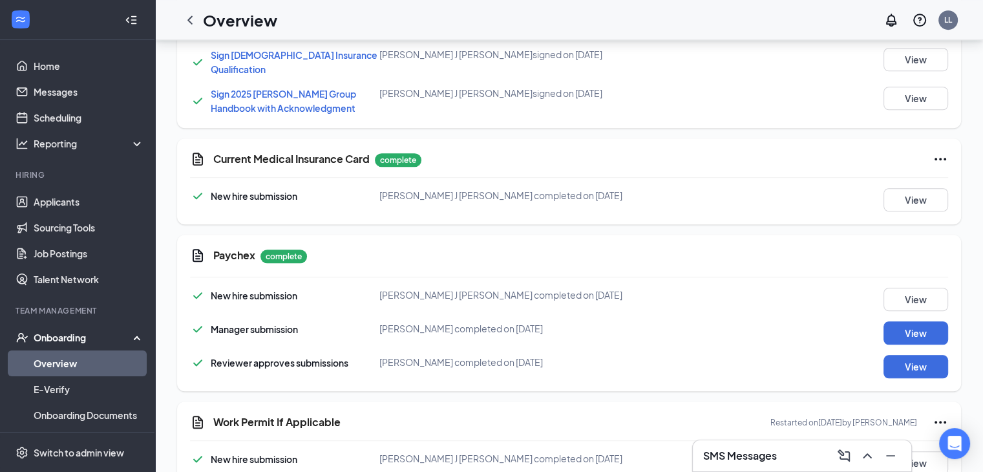
scroll to position [1217, 0]
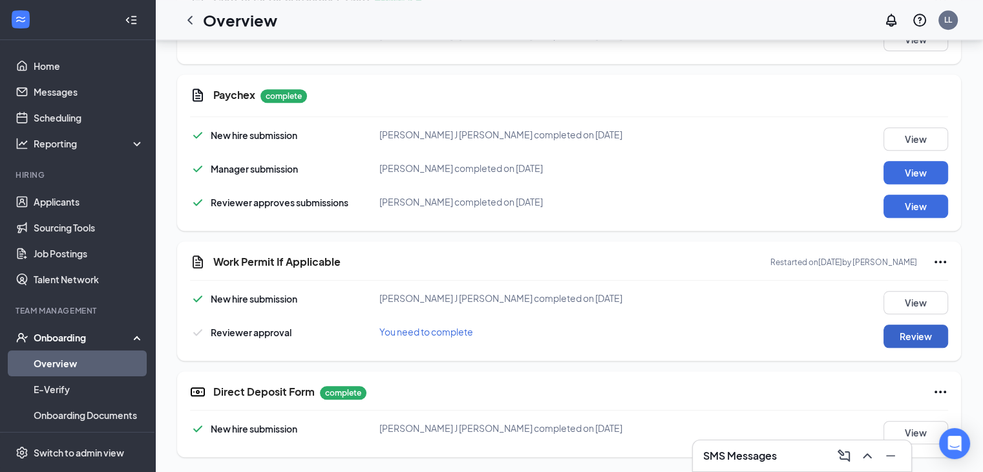
click at [920, 338] on button "Review" at bounding box center [915, 335] width 65 height 23
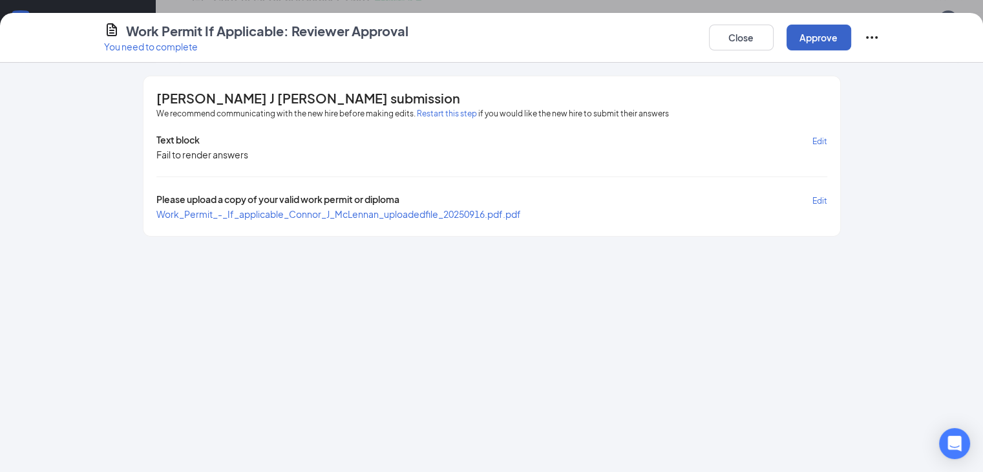
click at [851, 28] on button "Approve" at bounding box center [818, 38] width 65 height 26
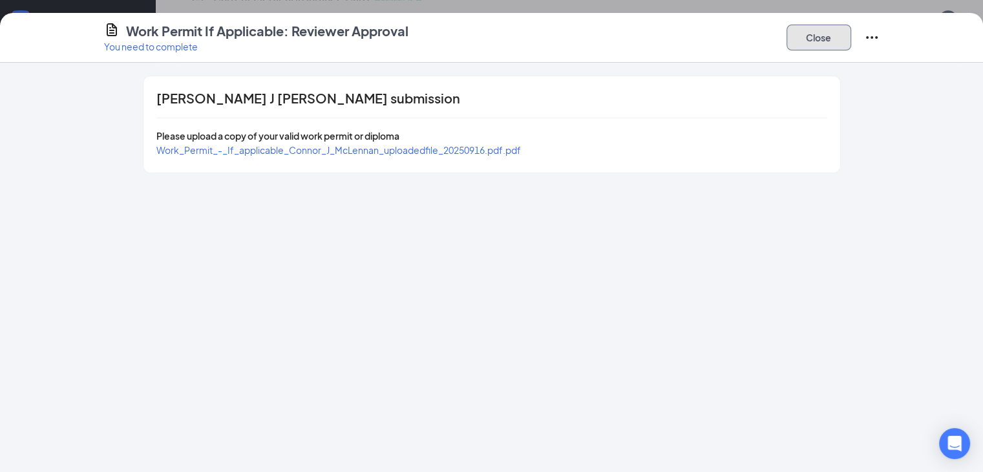
click at [851, 38] on button "Close" at bounding box center [818, 38] width 65 height 26
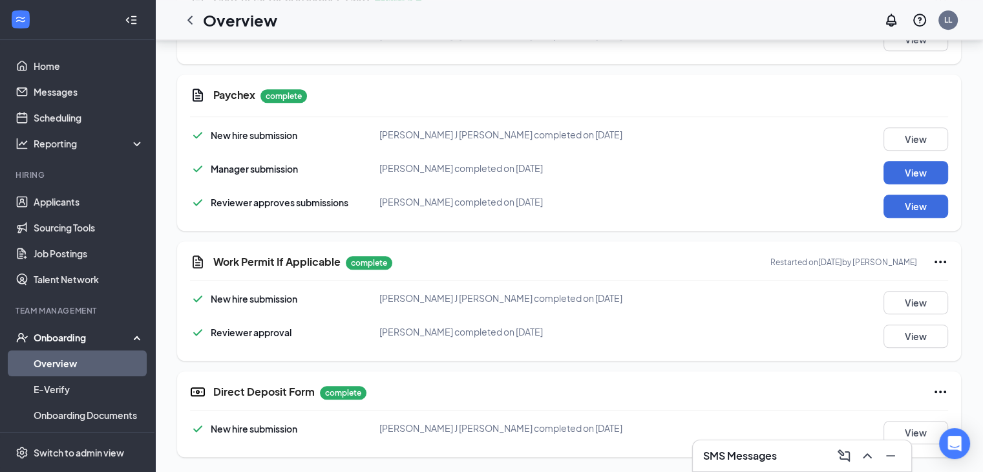
click at [55, 364] on link "Overview" at bounding box center [89, 363] width 110 height 26
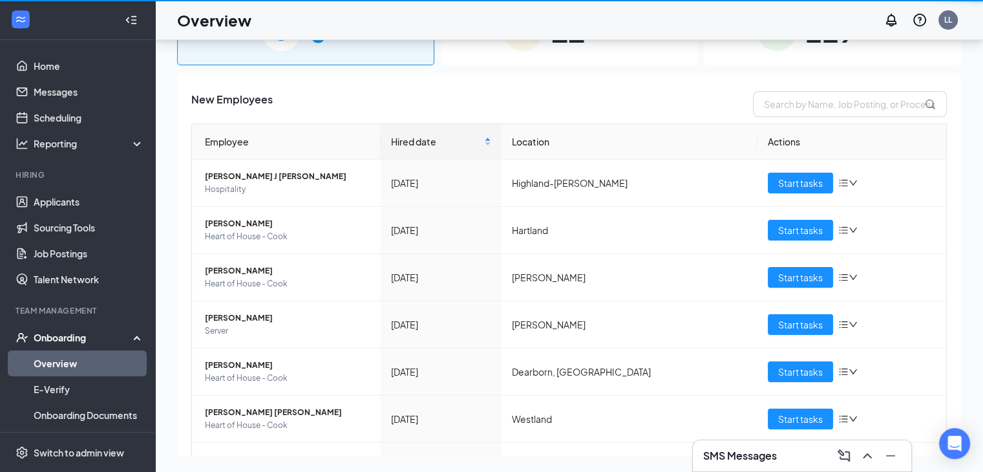
scroll to position [58, 0]
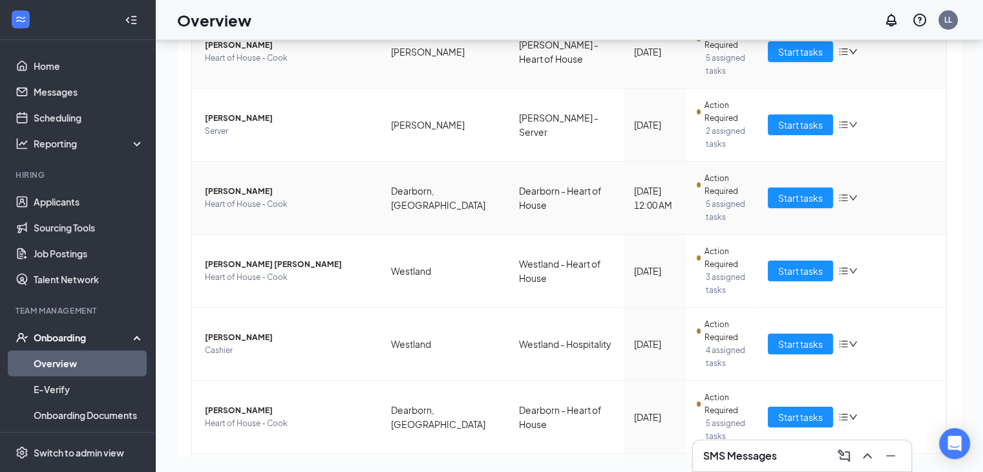
scroll to position [232, 0]
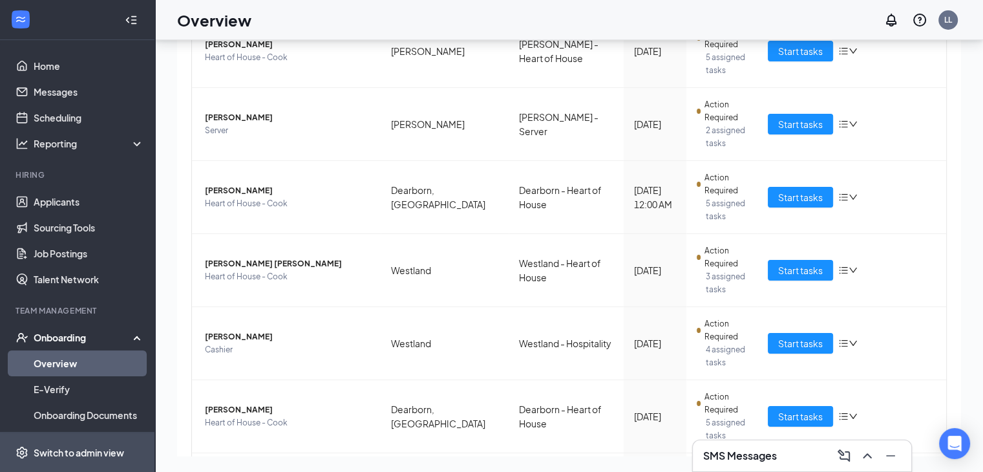
click at [68, 451] on div "Switch to admin view" at bounding box center [79, 452] width 90 height 13
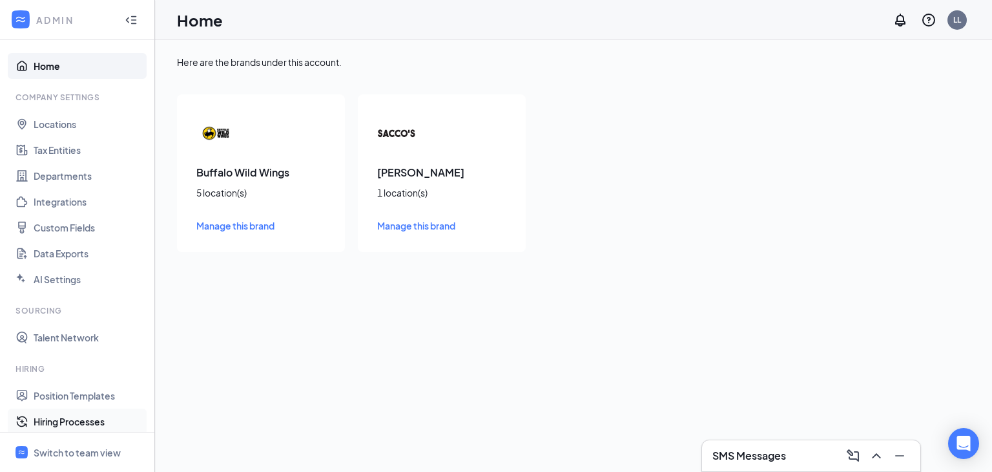
click at [91, 426] on link "Hiring Processes" at bounding box center [89, 421] width 110 height 26
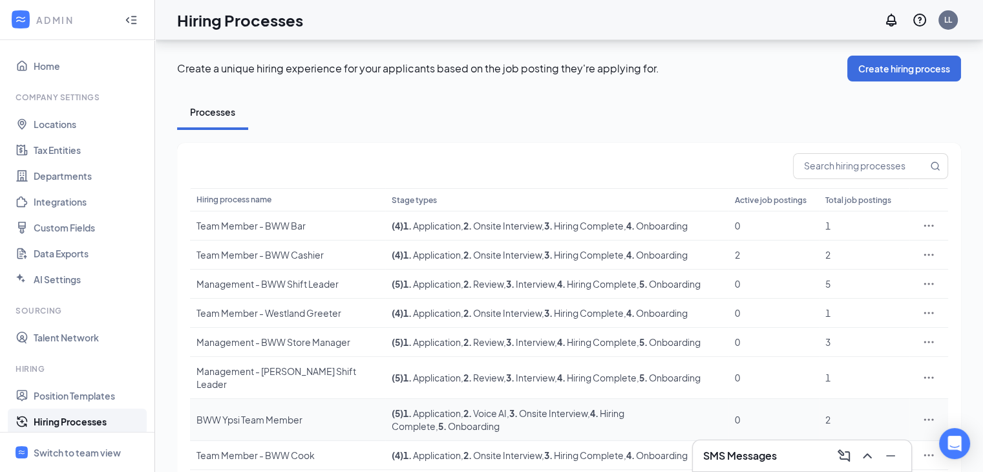
scroll to position [83, 0]
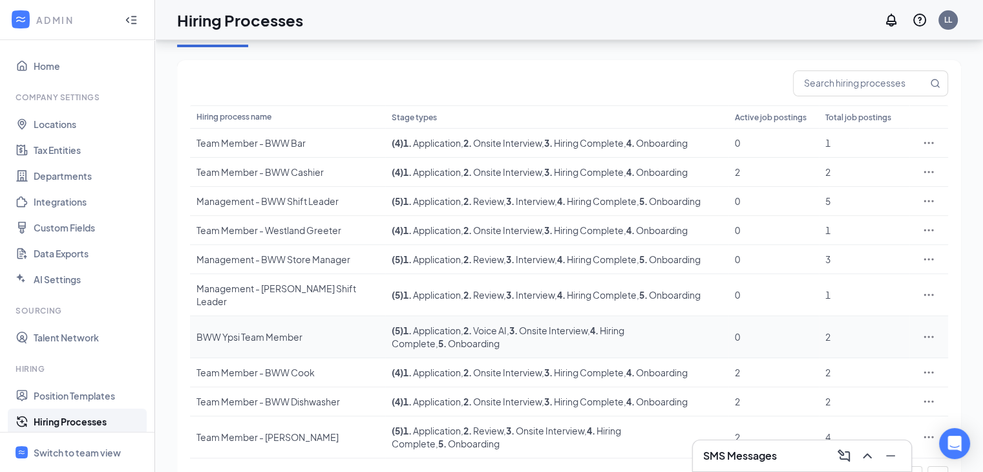
click at [927, 335] on icon "Ellipses" at bounding box center [929, 336] width 10 height 2
click at [832, 348] on span "Edit" at bounding box center [868, 342] width 111 height 14
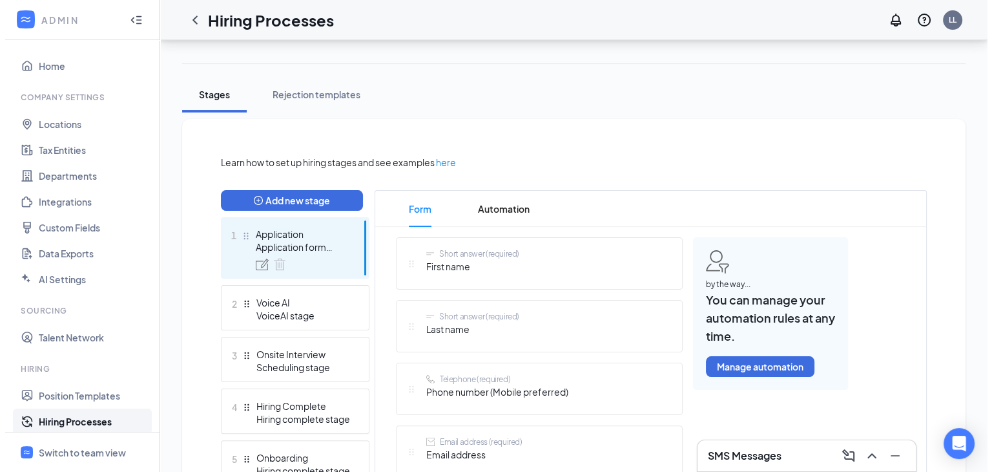
scroll to position [196, 0]
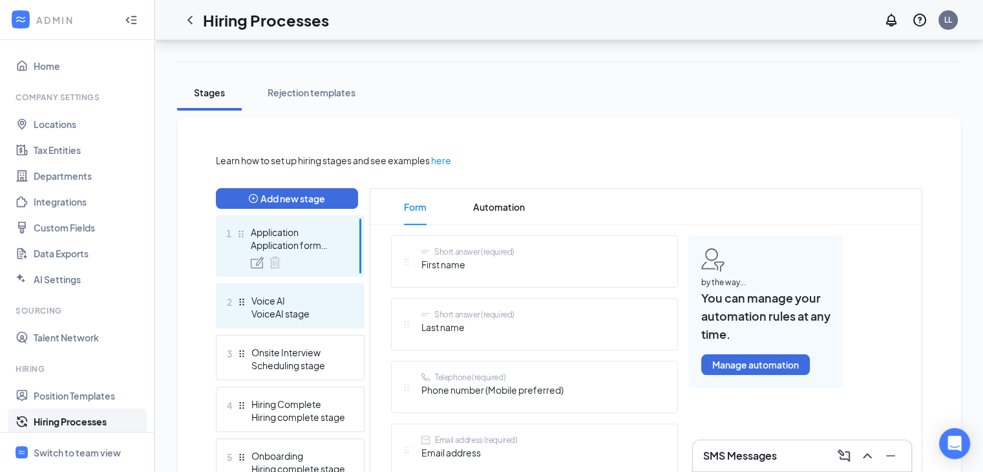
click at [323, 310] on div "VoiceAI stage" at bounding box center [298, 313] width 94 height 13
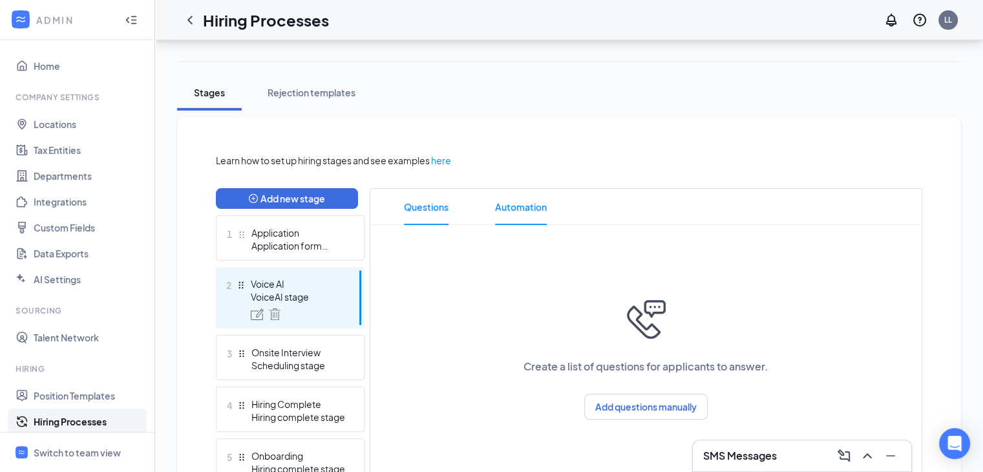
click at [518, 213] on span "Automation" at bounding box center [521, 207] width 52 height 36
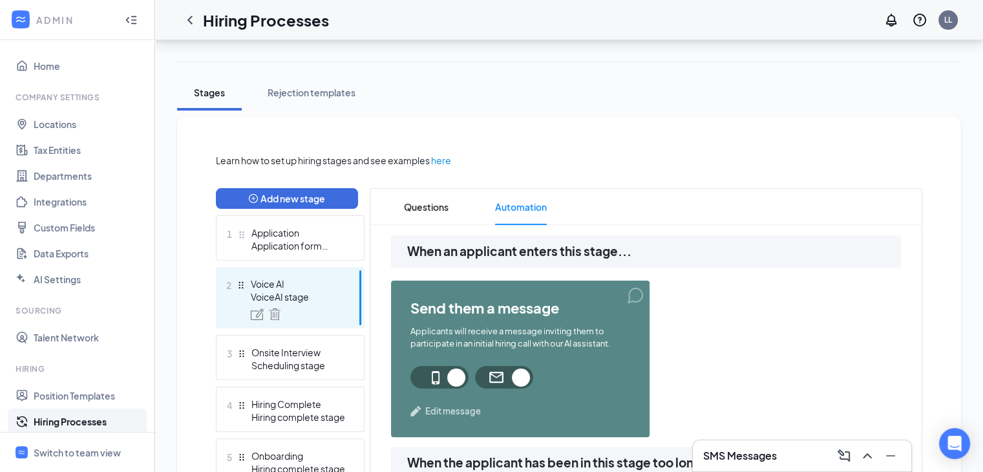
click at [449, 413] on span "Edit message" at bounding box center [453, 410] width 56 height 13
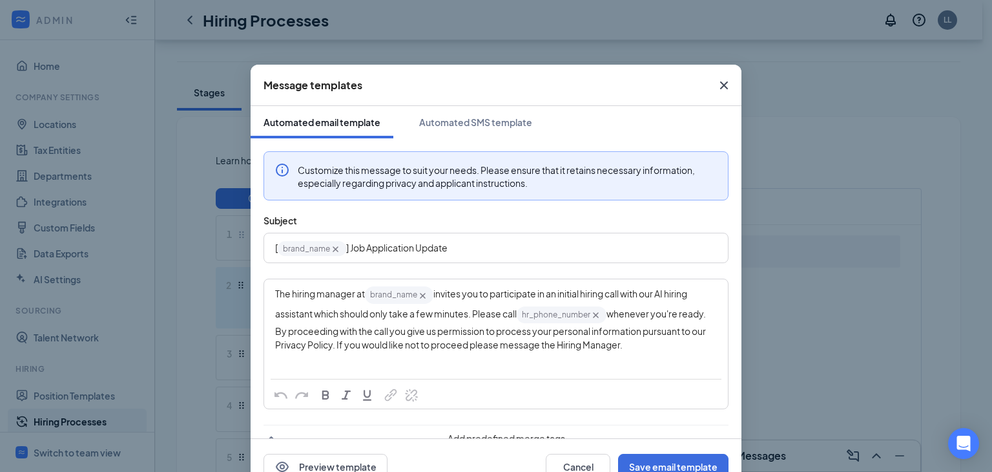
click at [478, 366] on div "The hiring manager at brand_name‌‌‌‌ {{brand_name}} invites you to participate …" at bounding box center [496, 328] width 464 height 99
drag, startPoint x: 692, startPoint y: 348, endPoint x: 247, endPoint y: 296, distance: 448.2
click at [251, 296] on div "Customize this message to suit your needs. Please ensure that it retains necess…" at bounding box center [496, 318] width 491 height 361
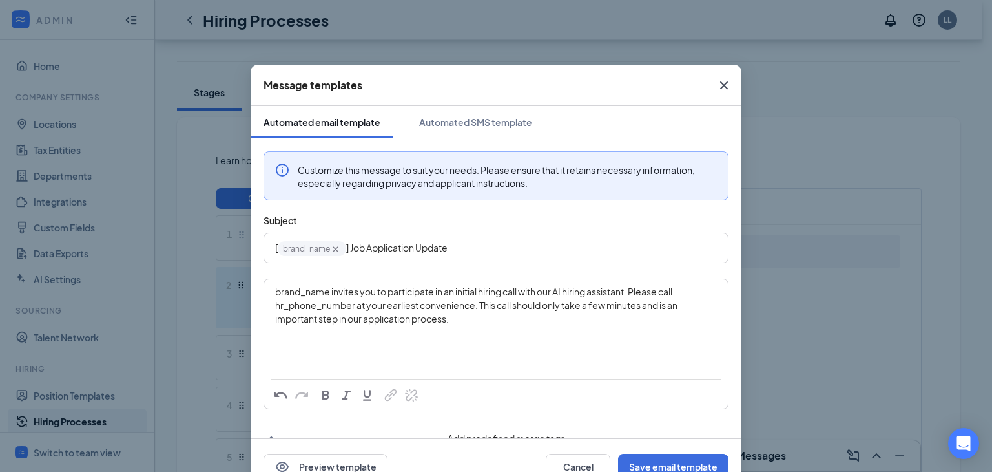
click at [324, 294] on span "brand_name invites you to participate in an initial hiring call with our AI hir…" at bounding box center [477, 305] width 404 height 39
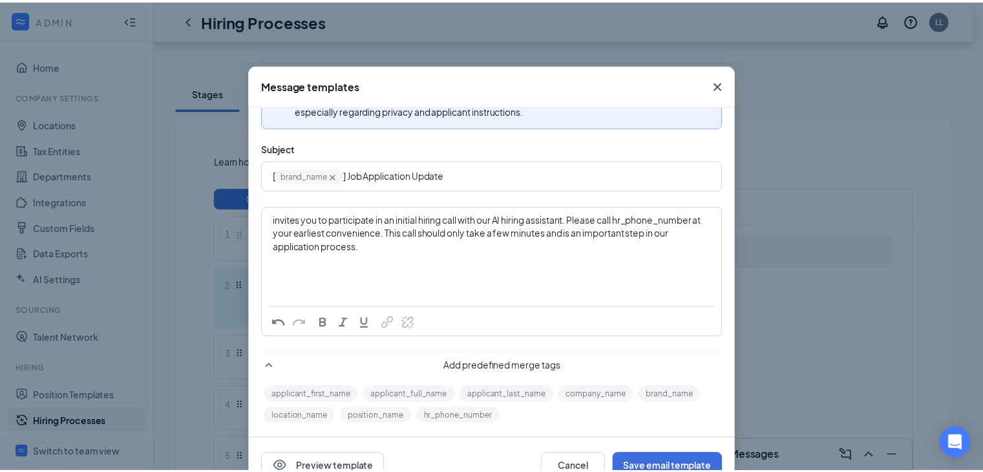
scroll to position [72, 0]
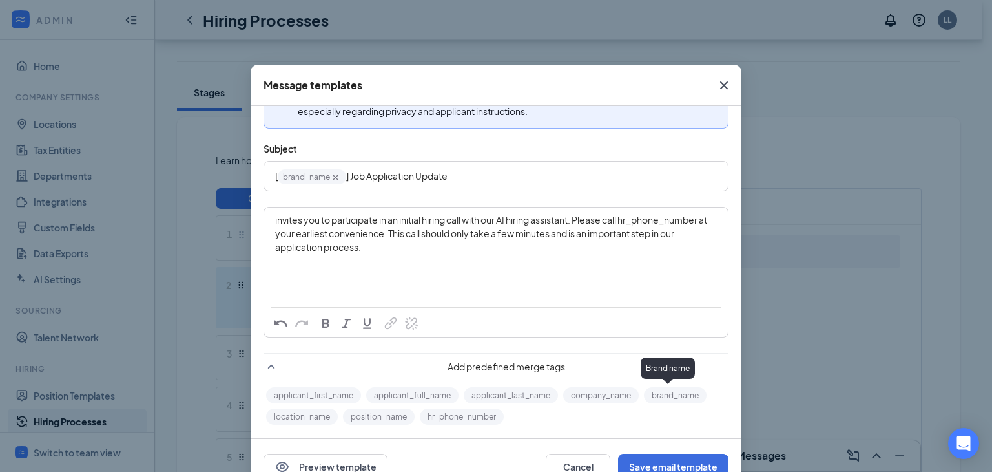
click at [653, 392] on button "brand_name" at bounding box center [675, 395] width 63 height 16
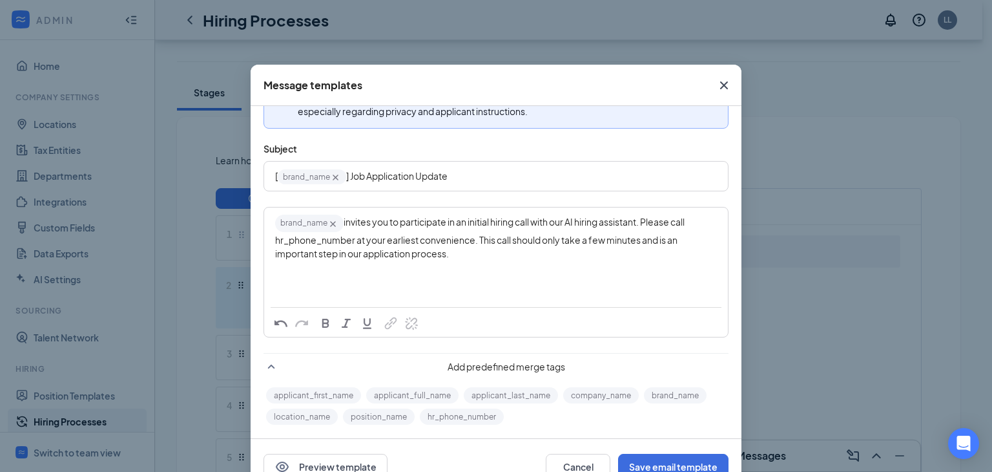
click at [332, 244] on span "invites you to participate in an initial hiring call with our AI hiring assista…" at bounding box center [480, 237] width 411 height 43
drag, startPoint x: 349, startPoint y: 241, endPoint x: 265, endPoint y: 242, distance: 84.0
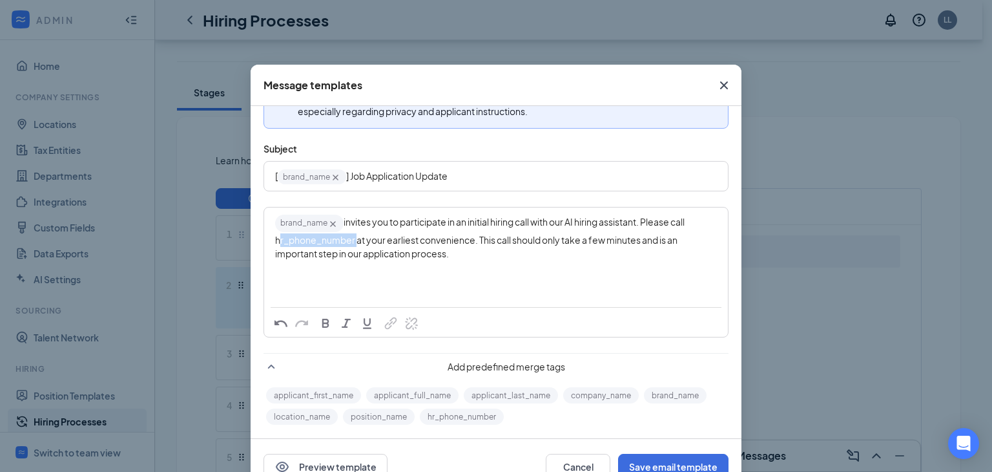
click at [265, 242] on div "brand_name‌‌‌‌ {{brand_name}} invites you to participate in an initial hiring c…" at bounding box center [496, 240] width 463 height 65
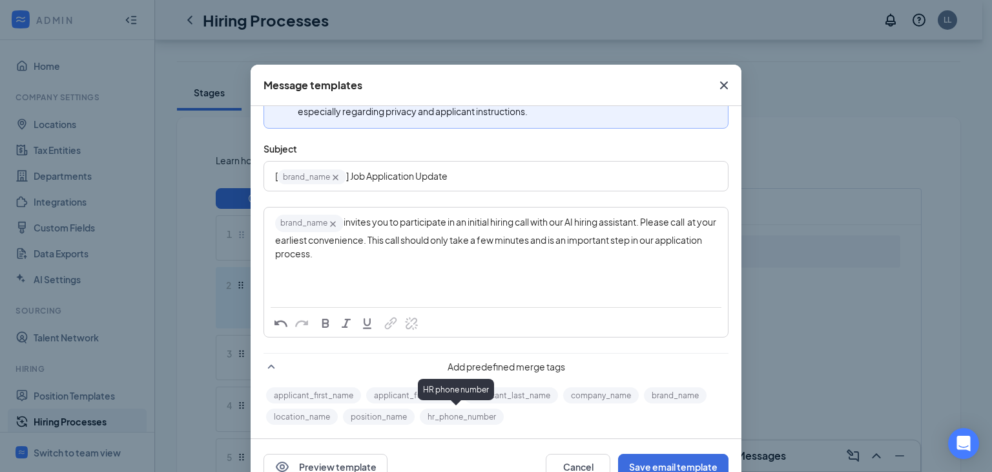
click at [449, 417] on button "hr_phone_number" at bounding box center [462, 416] width 84 height 16
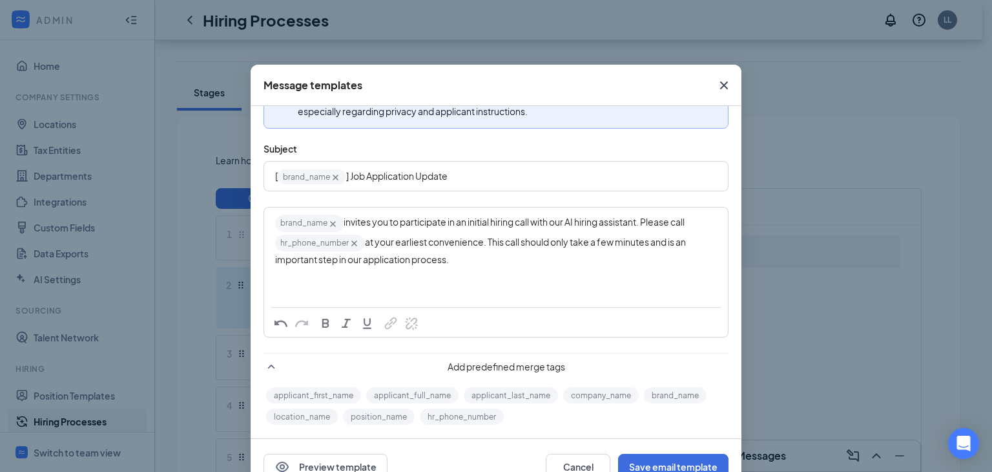
drag, startPoint x: 465, startPoint y: 256, endPoint x: 230, endPoint y: 215, distance: 238.3
click at [230, 215] on div "Message templates Automated email template Automated SMS template Customize thi…" at bounding box center [496, 236] width 992 height 472
copy div "brand_name‌‌‌‌ {{brand_name}} invites you to participate in an initial hiring c…"
click at [672, 466] on button "Save email template" at bounding box center [673, 467] width 110 height 26
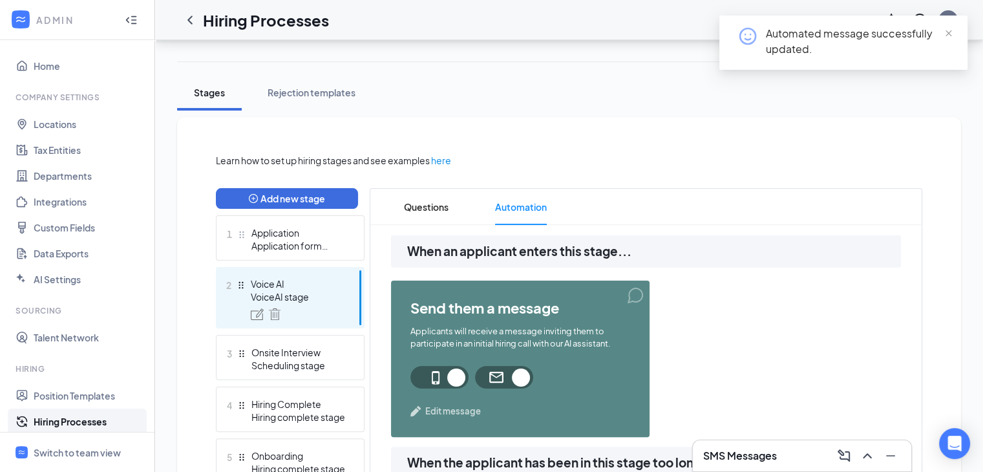
click at [449, 412] on span "Edit message" at bounding box center [453, 410] width 56 height 13
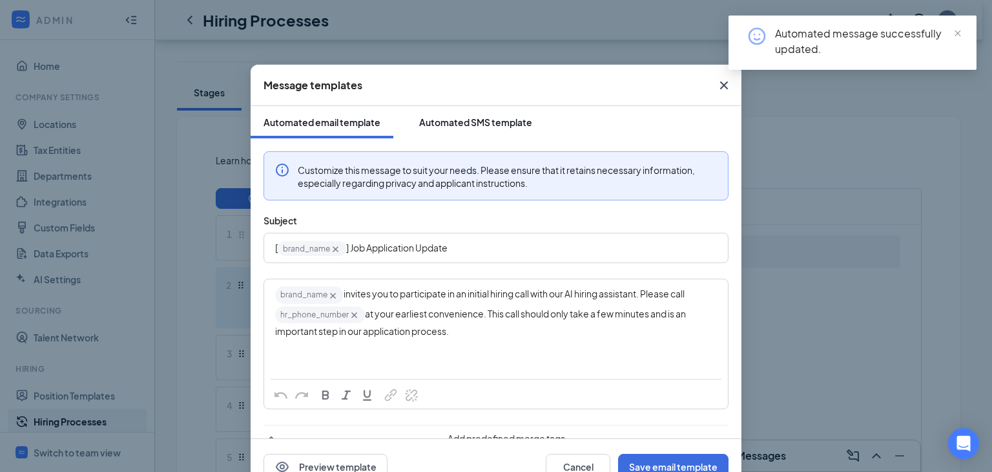
click at [482, 118] on div "Automated SMS template" at bounding box center [475, 122] width 113 height 13
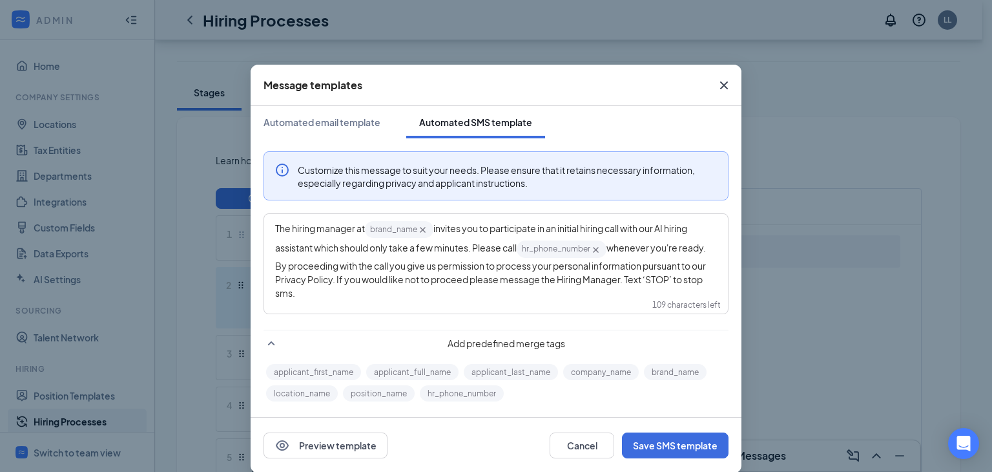
drag, startPoint x: 311, startPoint y: 294, endPoint x: 255, endPoint y: 211, distance: 100.5
click at [255, 211] on div "Customize this message to suit your needs. Please ensure that it retains necess…" at bounding box center [496, 271] width 491 height 266
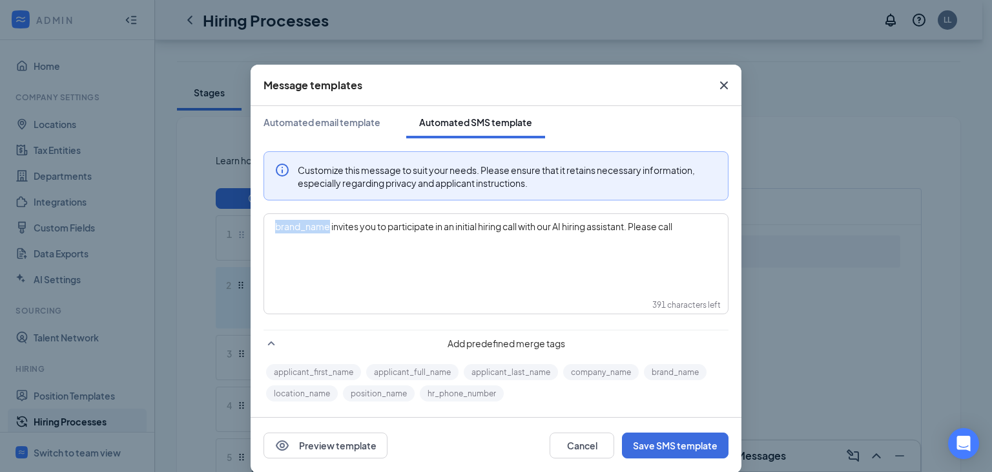
drag, startPoint x: 323, startPoint y: 230, endPoint x: 211, endPoint y: 238, distance: 112.1
click at [211, 238] on div "Message templates Automated email template Automated SMS template Customize thi…" at bounding box center [496, 236] width 992 height 472
click at [672, 373] on button "brand_name" at bounding box center [675, 372] width 63 height 16
click at [466, 449] on div "Preview template Cancel Save SMS template" at bounding box center [496, 445] width 465 height 26
click at [707, 227] on div "brand_name‌‌‌‌ {{brand_name}} invites you to participate in an initial hiring c…" at bounding box center [496, 229] width 442 height 19
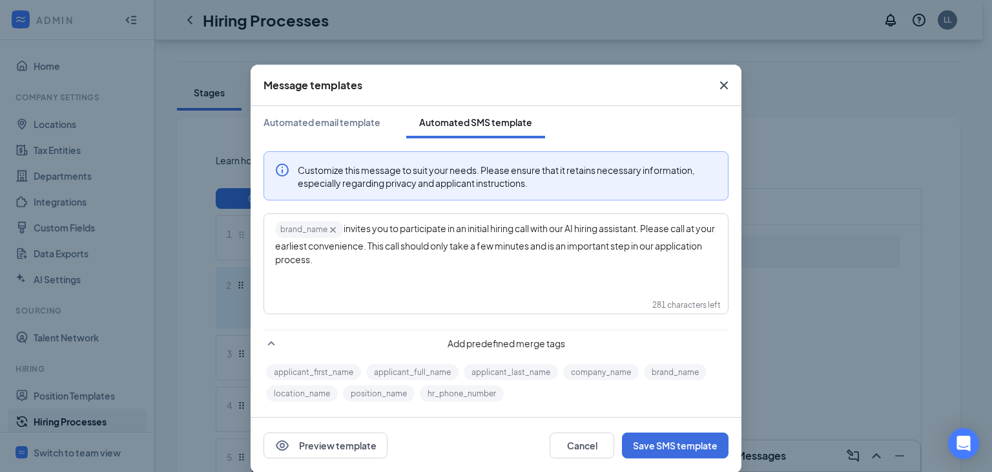
click at [691, 229] on span "at your earliest convenience. This call should only take a few minutes and is a…" at bounding box center [495, 243] width 441 height 43
click at [445, 391] on button "hr_phone_number" at bounding box center [462, 393] width 84 height 16
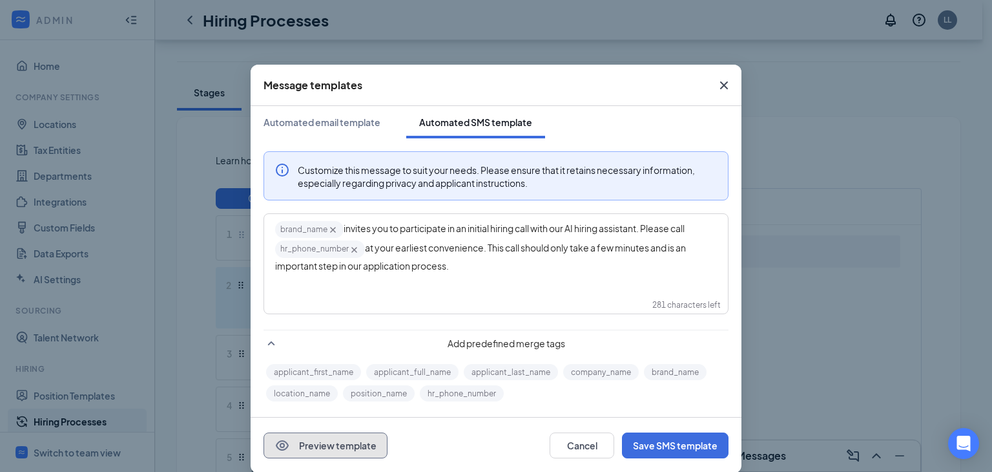
click at [359, 454] on button "Preview template" at bounding box center [326, 445] width 124 height 26
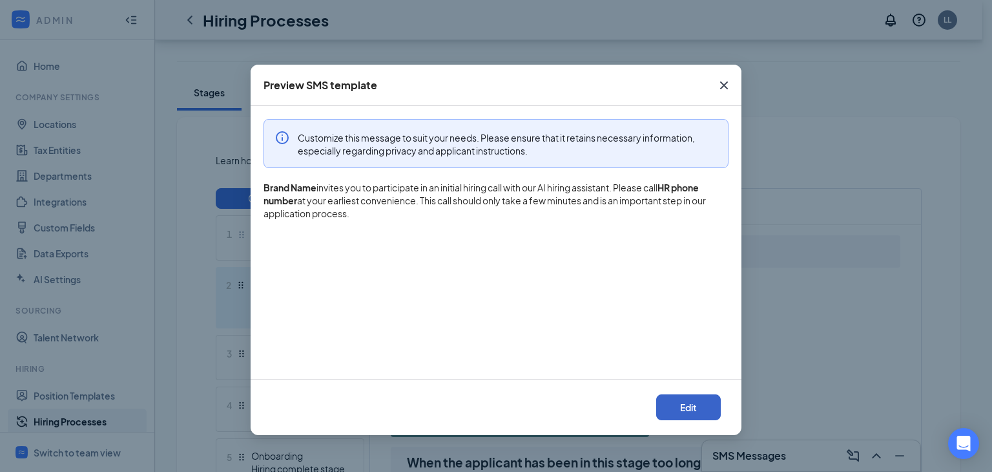
click at [691, 401] on button "Edit" at bounding box center [688, 407] width 65 height 26
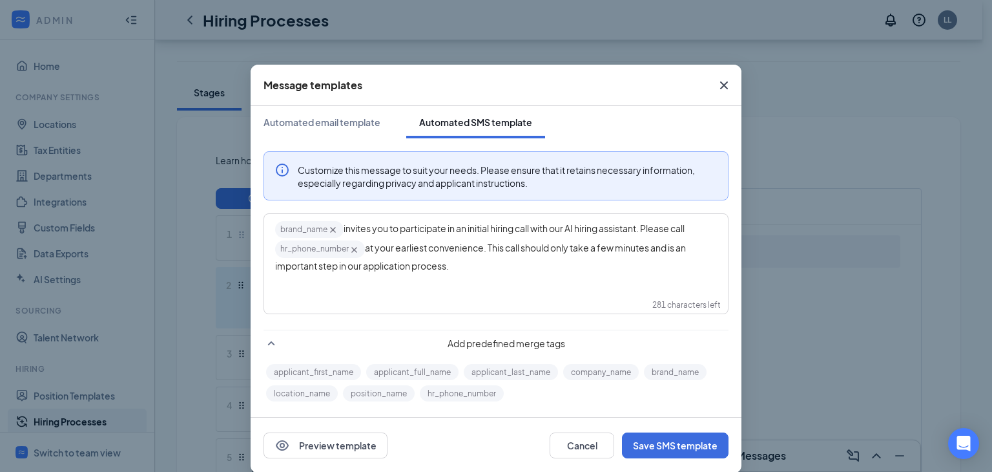
click at [363, 249] on span "at your earliest convenience. This call should only take a few minutes and is a…" at bounding box center [481, 256] width 412 height 29
click at [687, 441] on button "Save SMS template" at bounding box center [675, 445] width 107 height 26
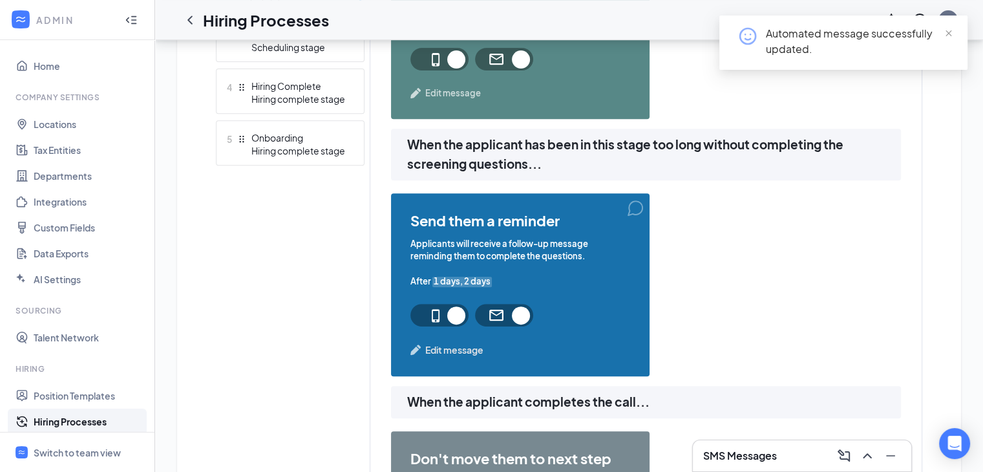
scroll to position [548, 0]
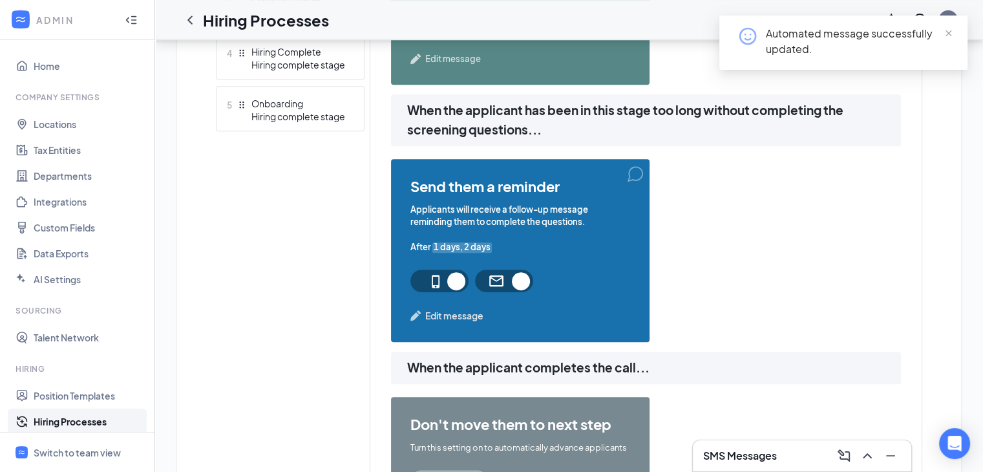
click at [472, 315] on span "Edit message" at bounding box center [454, 315] width 58 height 14
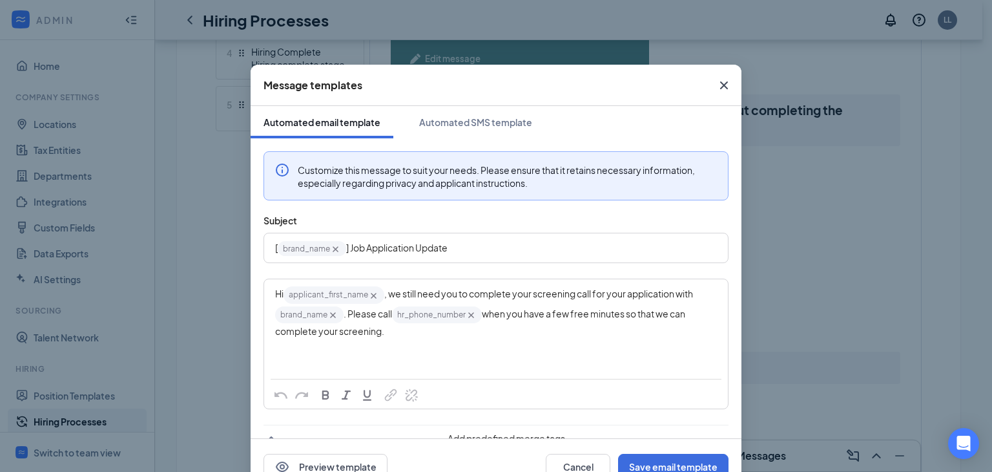
click at [721, 85] on icon "Cross" at bounding box center [725, 86] width 16 height 16
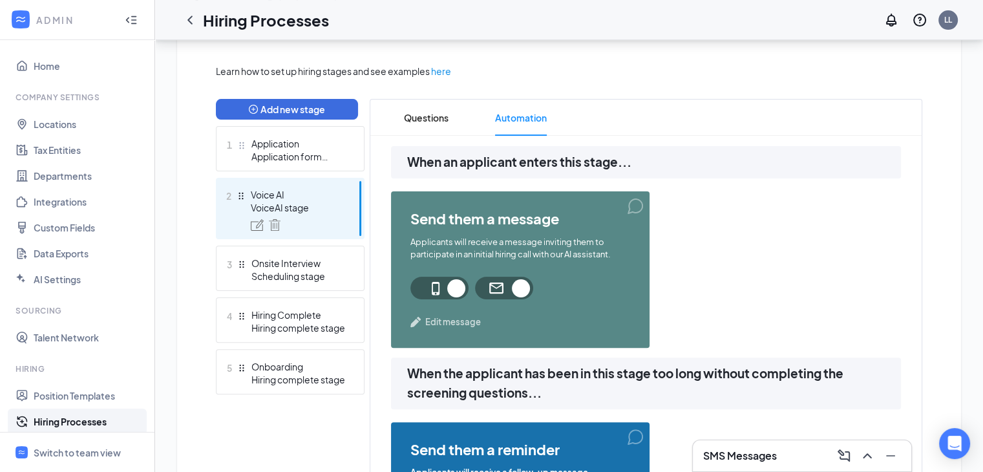
scroll to position [282, 0]
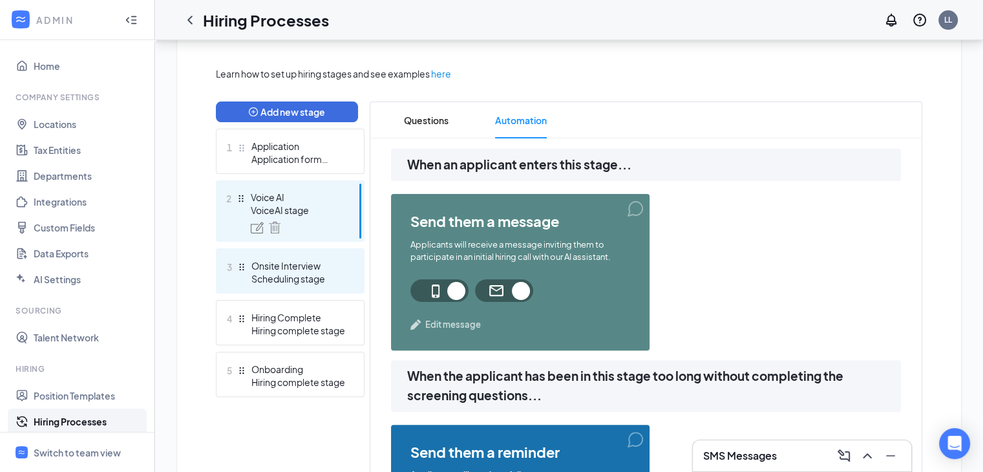
click at [282, 277] on div "Scheduling stage" at bounding box center [298, 278] width 94 height 13
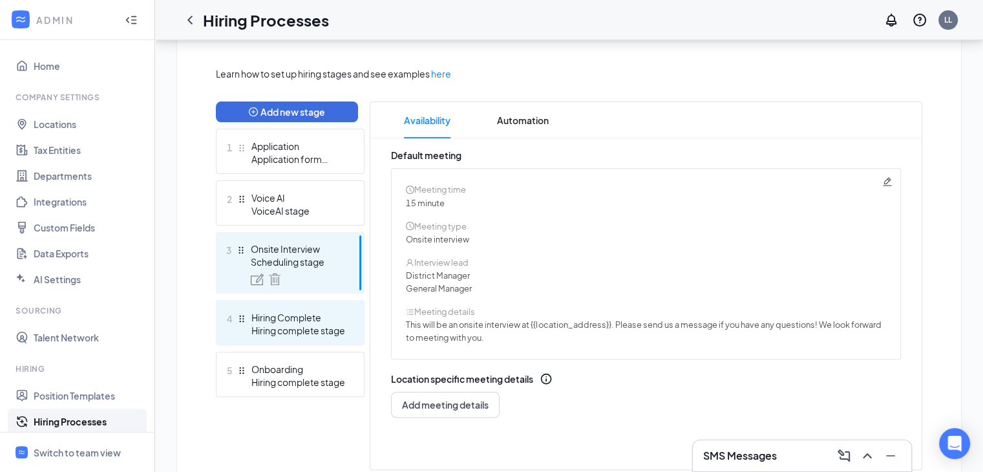
click at [300, 320] on div "Hiring Complete" at bounding box center [298, 317] width 94 height 13
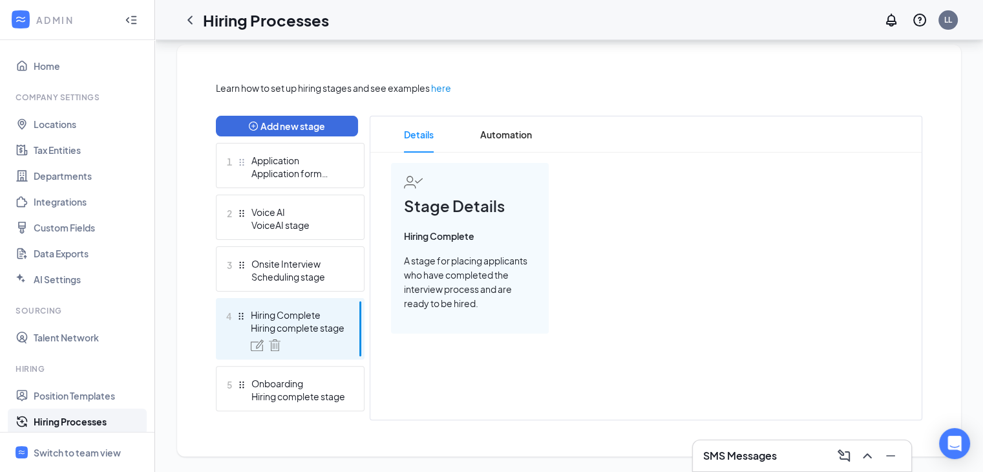
scroll to position [268, 0]
click at [510, 130] on span "Automation" at bounding box center [506, 134] width 52 height 36
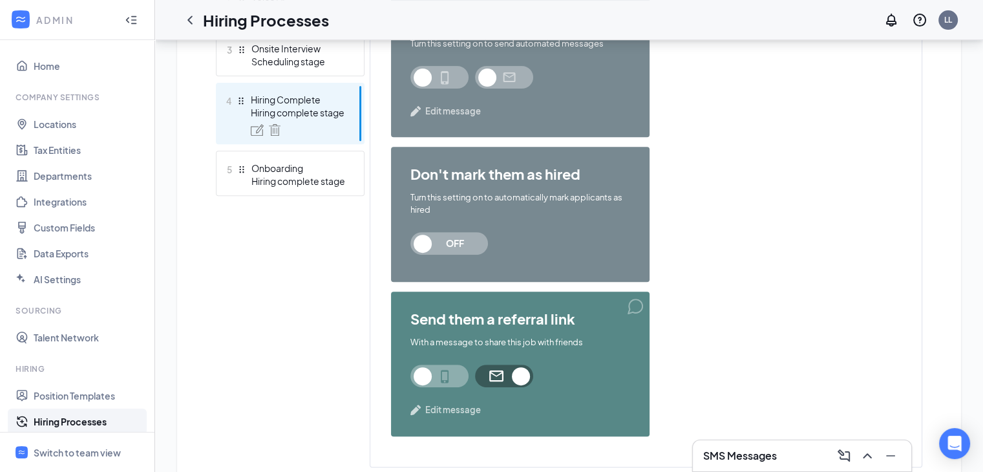
scroll to position [530, 0]
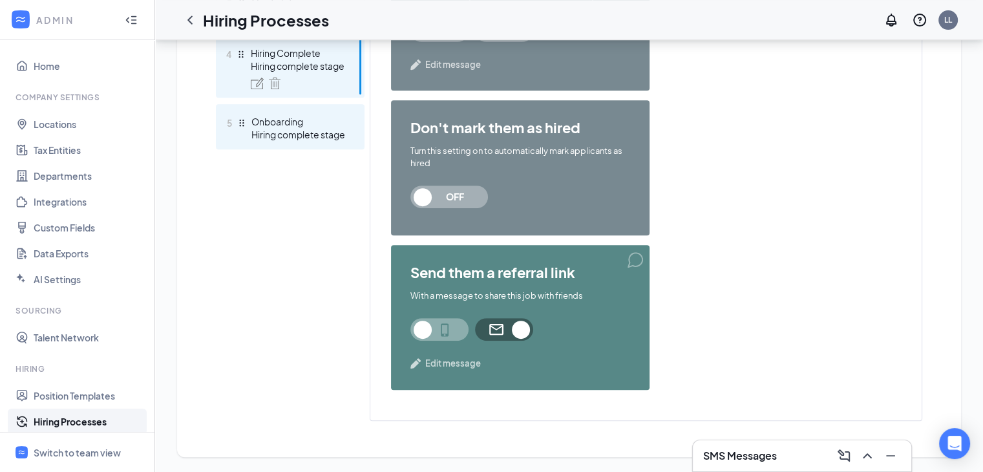
click at [280, 135] on div "Hiring complete stage" at bounding box center [298, 134] width 94 height 13
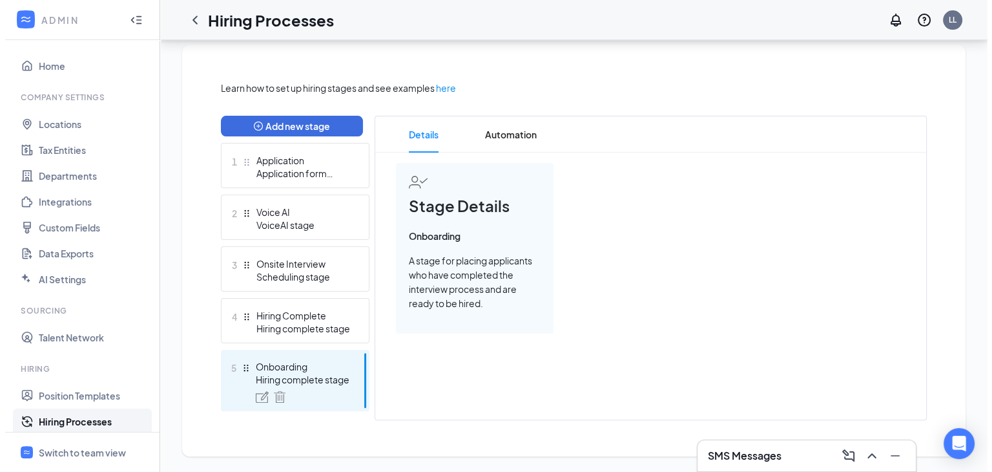
scroll to position [268, 0]
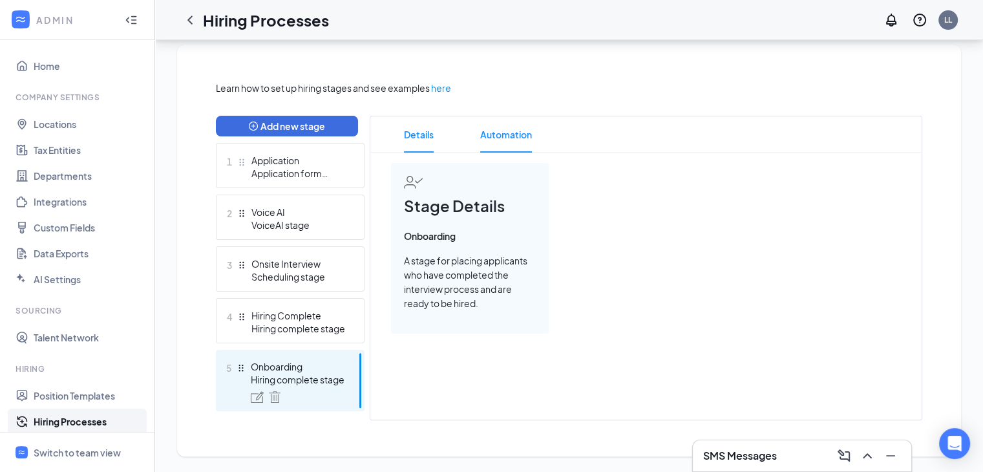
click at [512, 137] on span "Automation" at bounding box center [506, 134] width 52 height 36
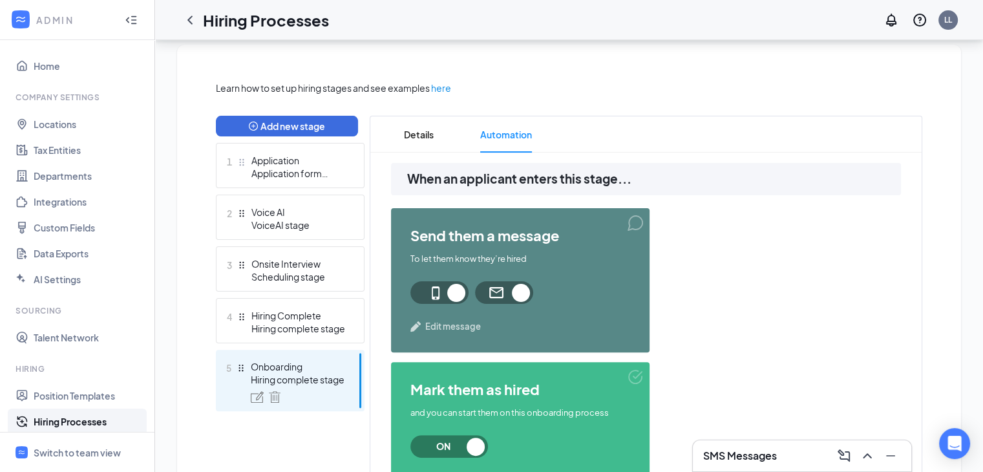
click at [450, 326] on span "Edit message" at bounding box center [453, 326] width 56 height 13
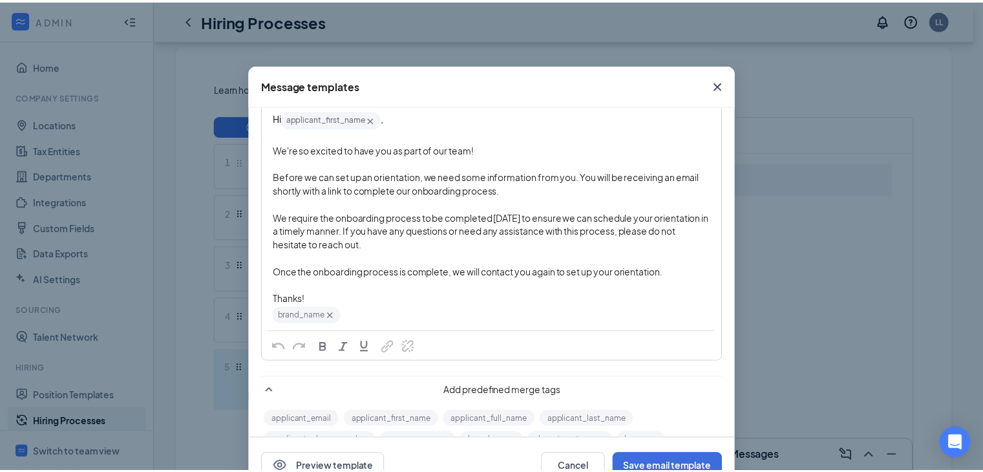
scroll to position [181, 0]
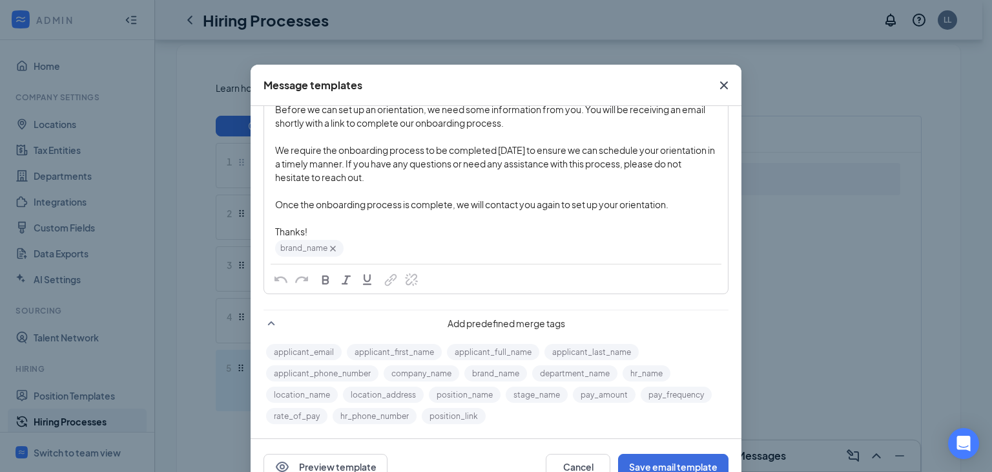
click at [717, 89] on icon "Cross" at bounding box center [725, 86] width 16 height 16
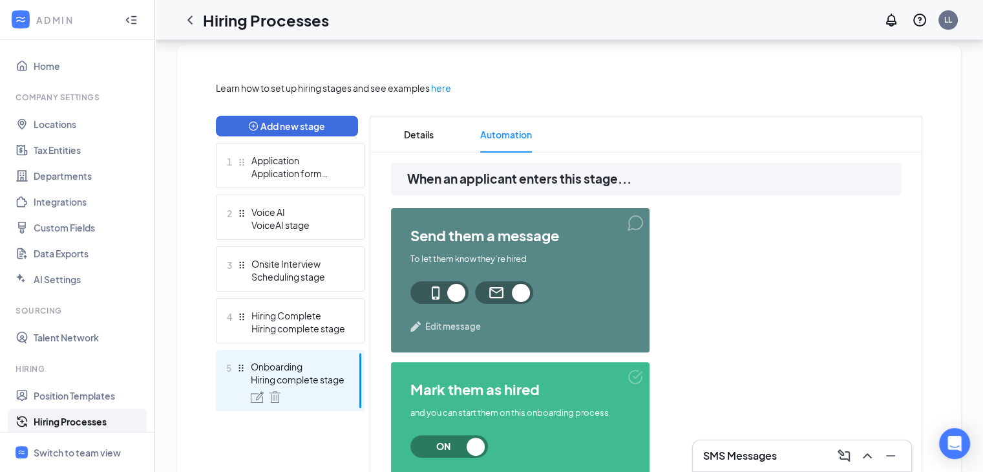
click at [800, 278] on div "send them a message To let them know they’re hired Edit message mark them as hi…" at bounding box center [646, 434] width 510 height 453
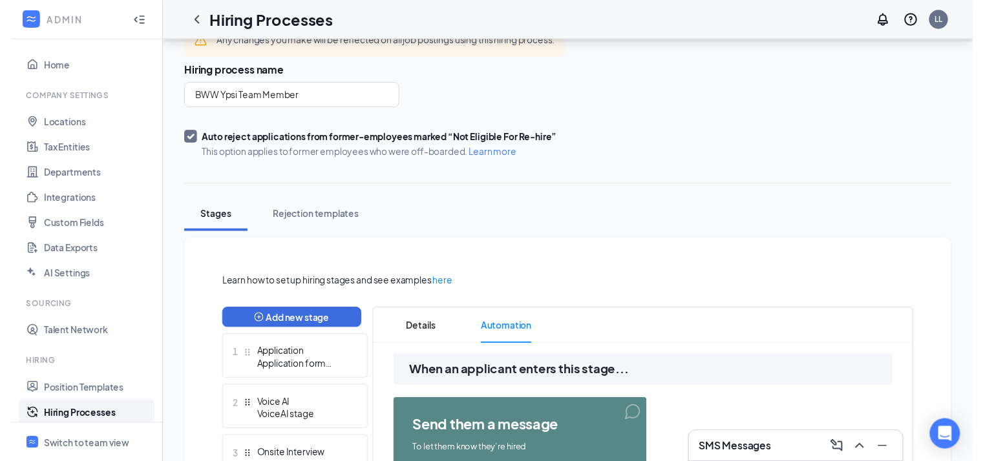
scroll to position [0, 0]
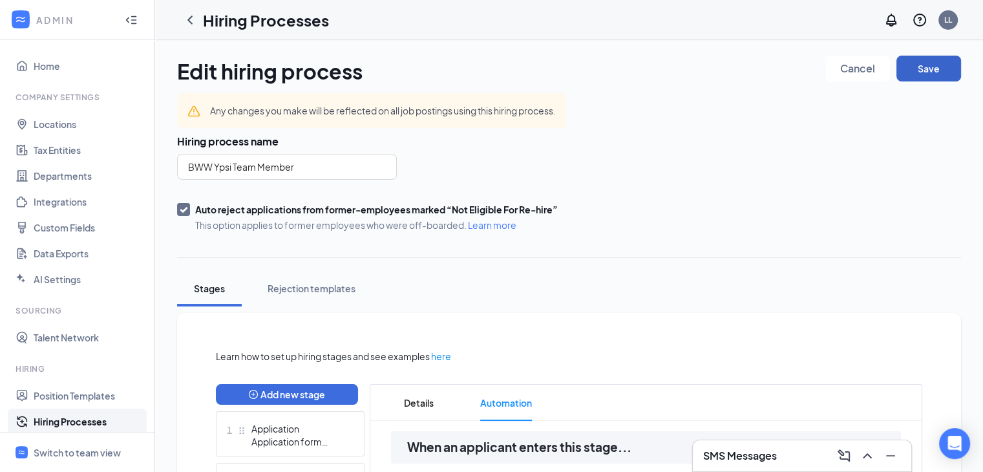
click at [932, 76] on button "Save" at bounding box center [928, 69] width 65 height 26
click at [52, 453] on div "Switch to team view" at bounding box center [77, 452] width 87 height 13
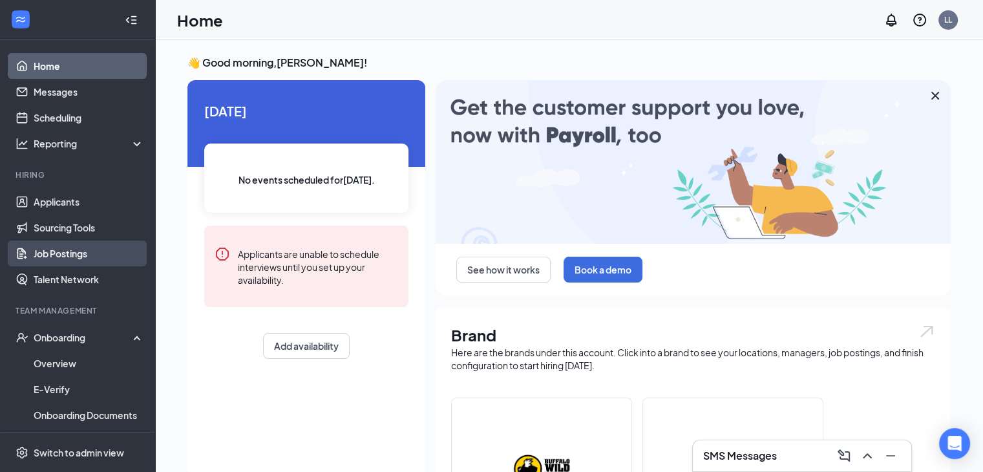
click at [62, 254] on link "Job Postings" at bounding box center [89, 253] width 110 height 26
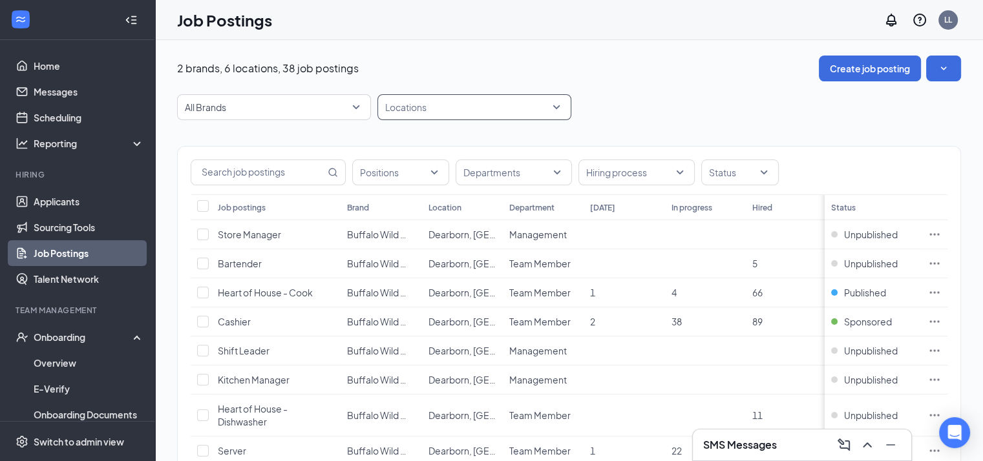
click at [553, 111] on div at bounding box center [468, 107] width 174 height 21
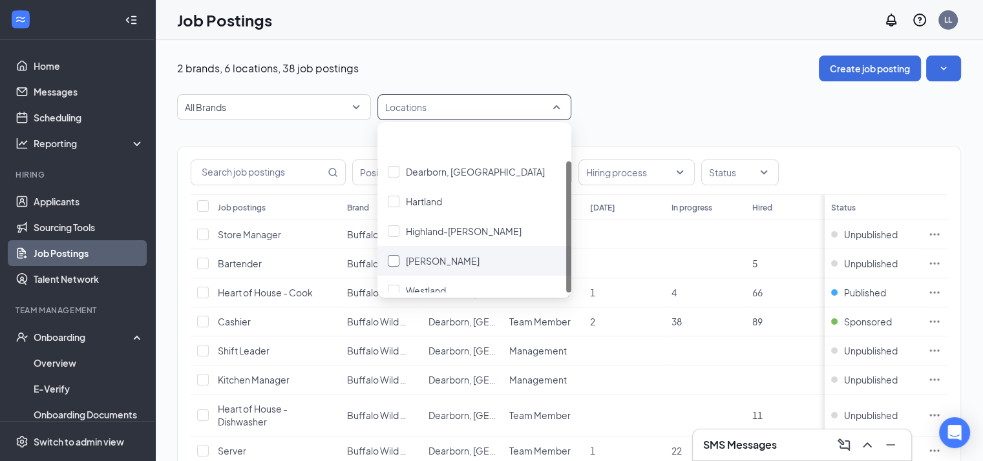
scroll to position [43, 0]
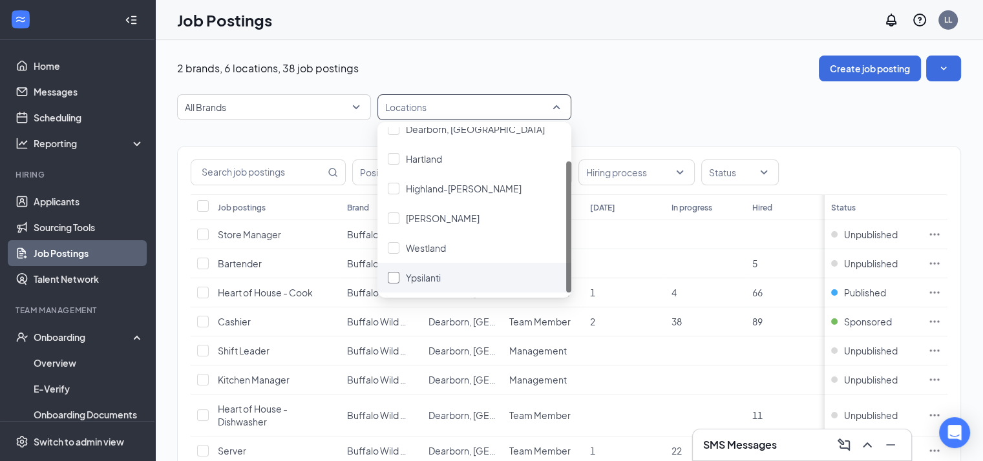
click at [393, 277] on div at bounding box center [394, 278] width 12 height 12
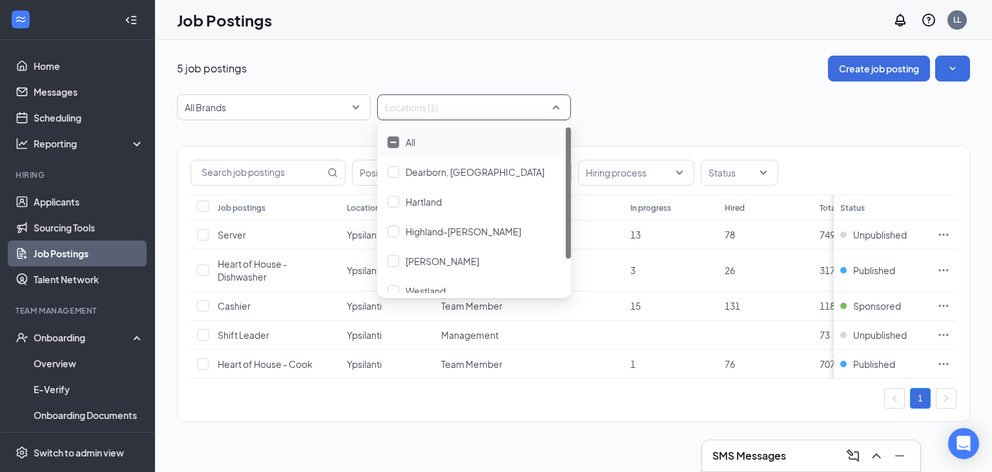
click at [670, 83] on div "5 job postings Create job posting All Brands Locations (1) Positions Department…" at bounding box center [573, 245] width 793 height 379
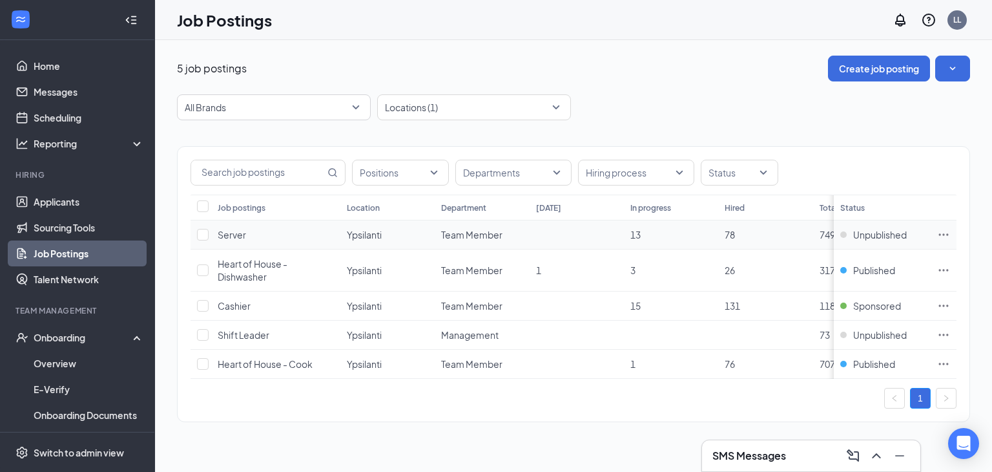
click at [943, 235] on icon "Ellipses" at bounding box center [943, 234] width 13 height 13
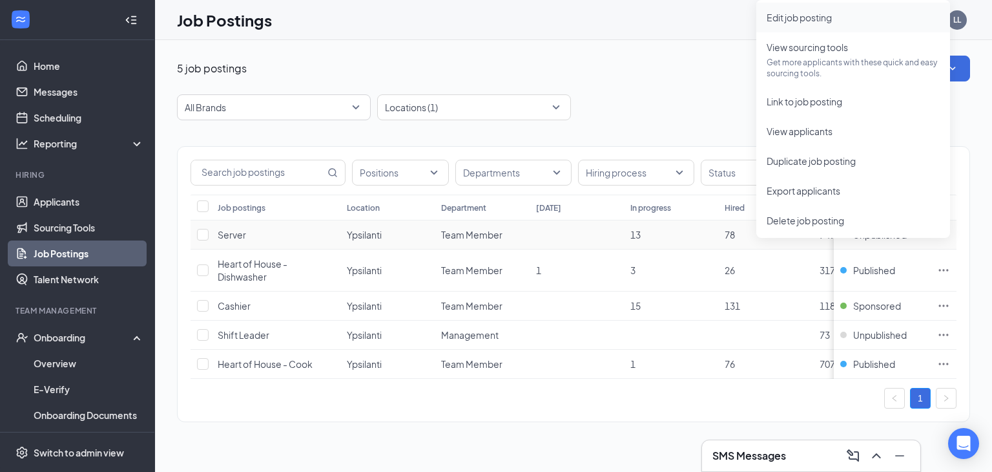
click at [801, 16] on span "Edit job posting" at bounding box center [799, 18] width 65 height 12
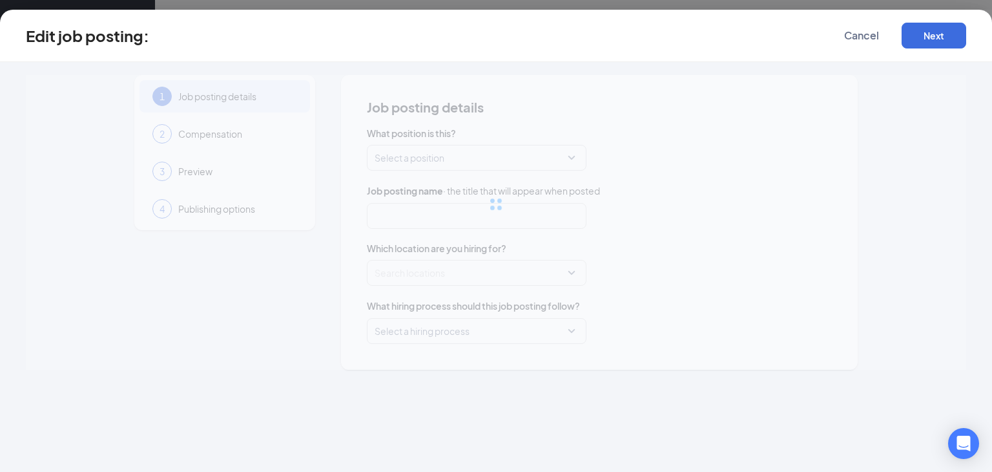
type input "Server"
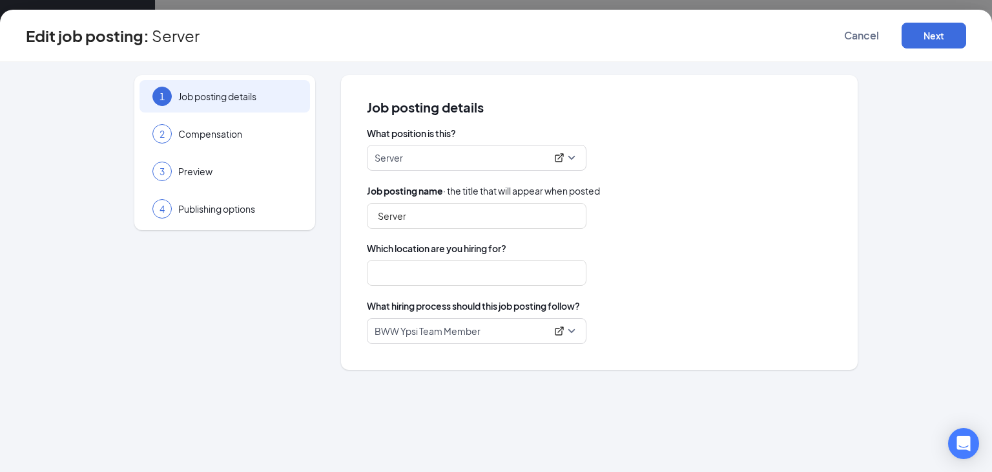
type input "Ypsilanti"
click at [936, 41] on button "Next" at bounding box center [934, 36] width 65 height 26
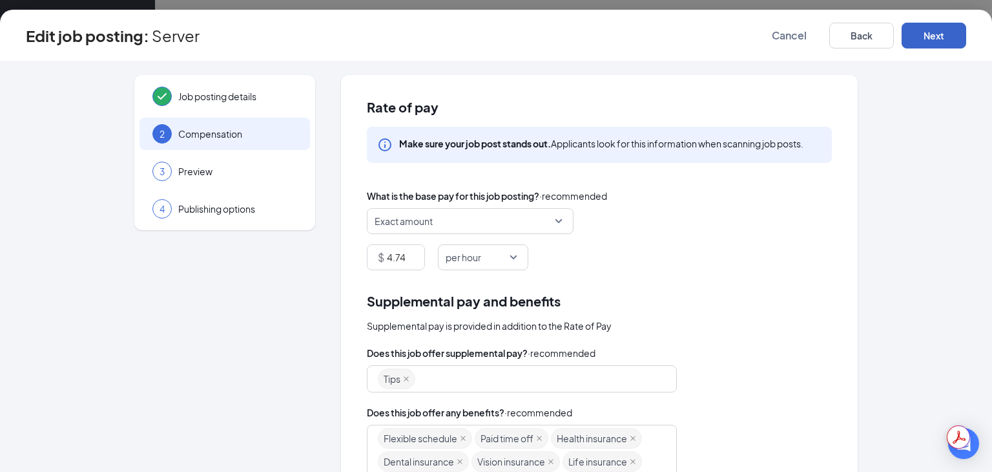
click at [936, 41] on button "Next" at bounding box center [934, 36] width 65 height 26
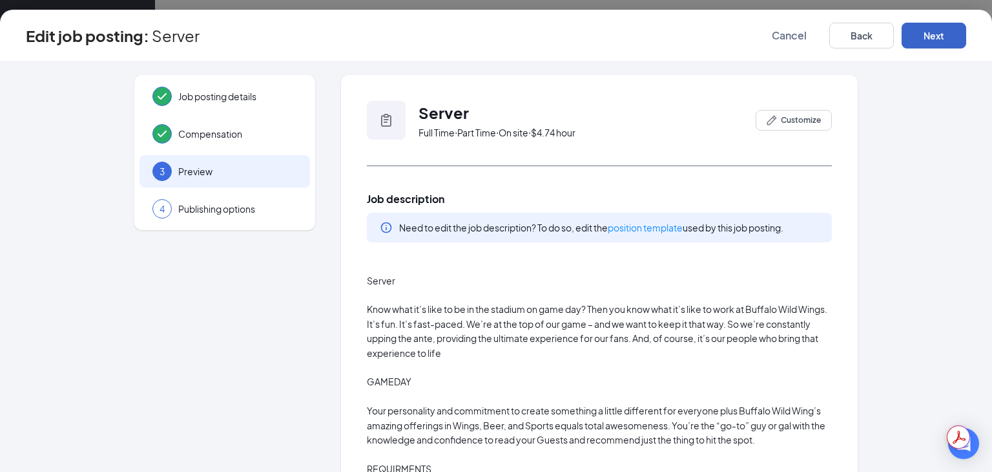
click at [936, 41] on button "Next" at bounding box center [934, 36] width 65 height 26
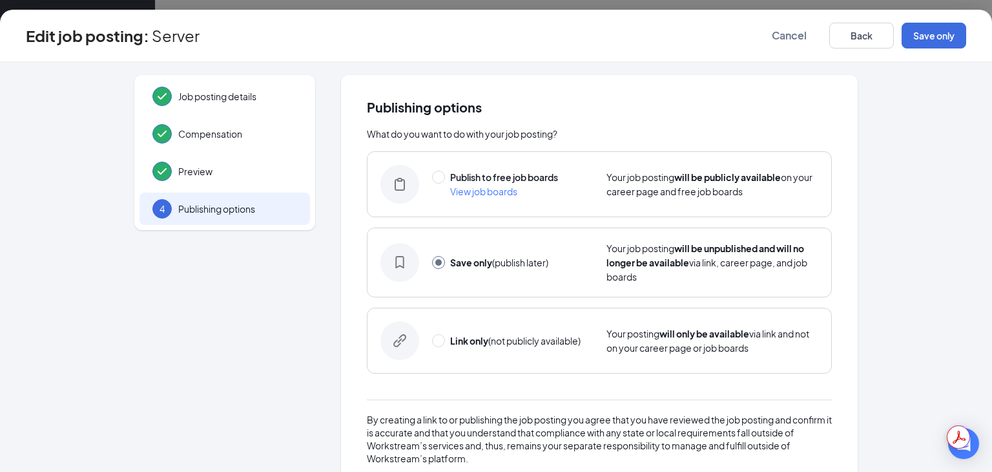
click at [441, 182] on div "Publish to free job boards View job boards" at bounding box center [513, 184] width 162 height 28
radio input "true"
radio input "false"
click at [927, 41] on button "Publish" at bounding box center [934, 36] width 65 height 26
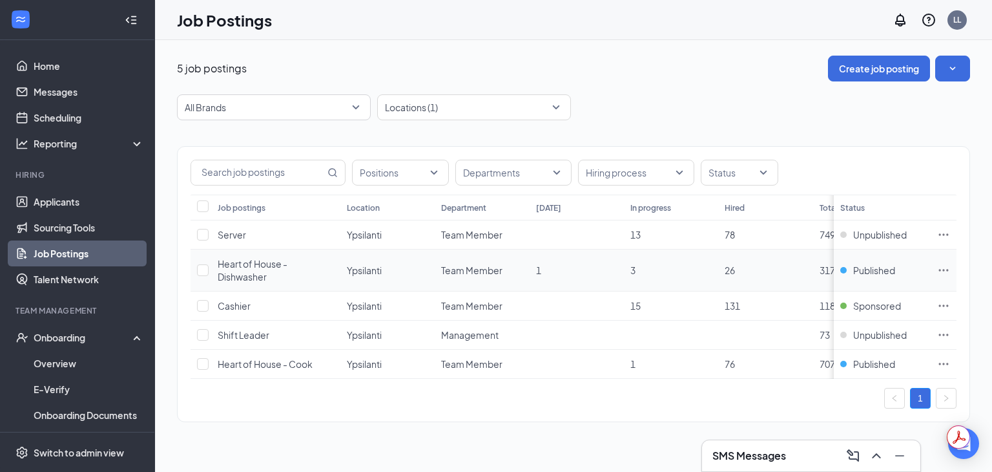
click at [950, 266] on icon "Ellipses" at bounding box center [943, 270] width 13 height 13
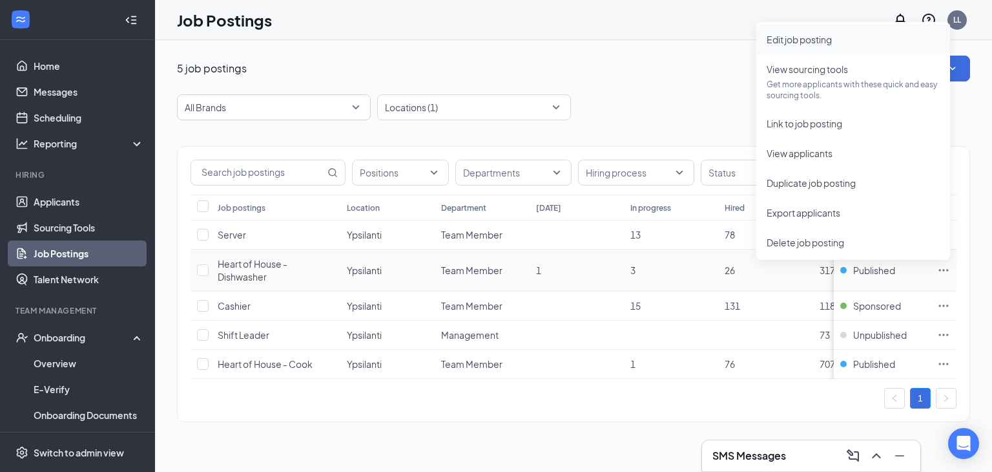
click at [797, 41] on span "Edit job posting" at bounding box center [799, 40] width 65 height 12
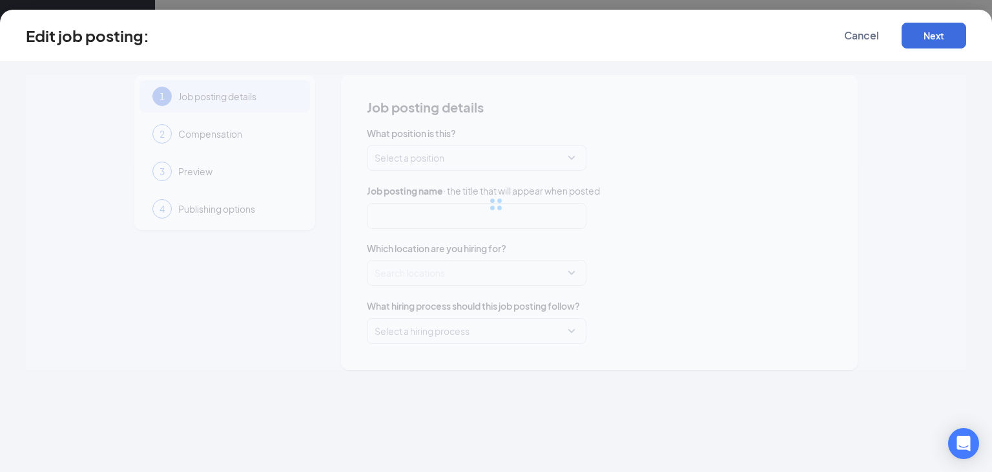
type input "Heart of House - Dishwasher"
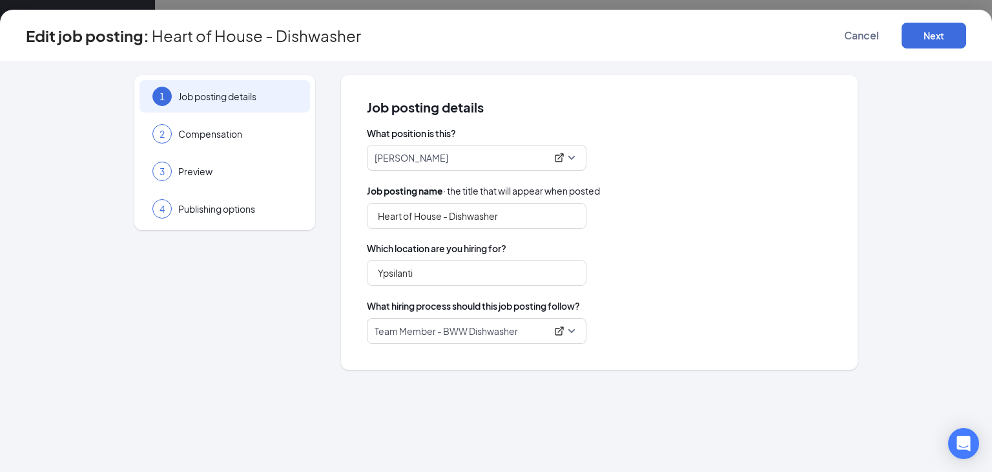
click at [533, 330] on p "Team Member - BWW Dishwasher" at bounding box center [461, 330] width 172 height 13
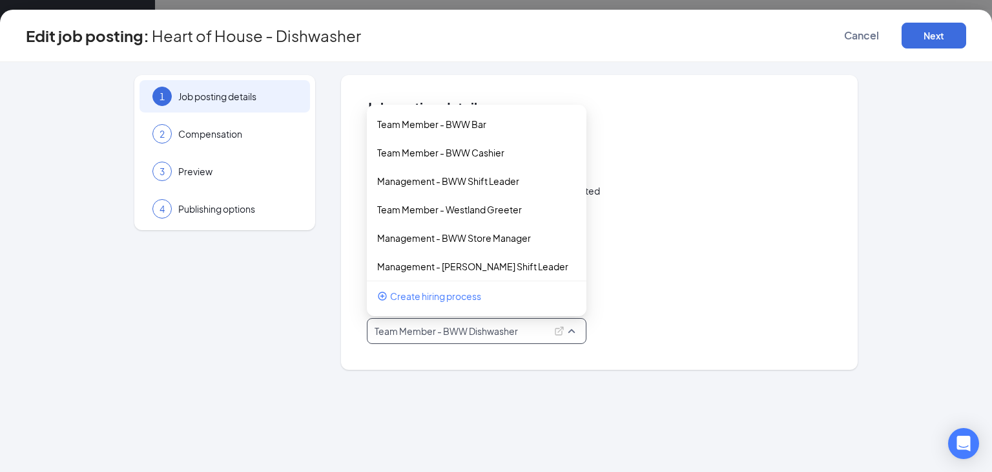
scroll to position [93, 0]
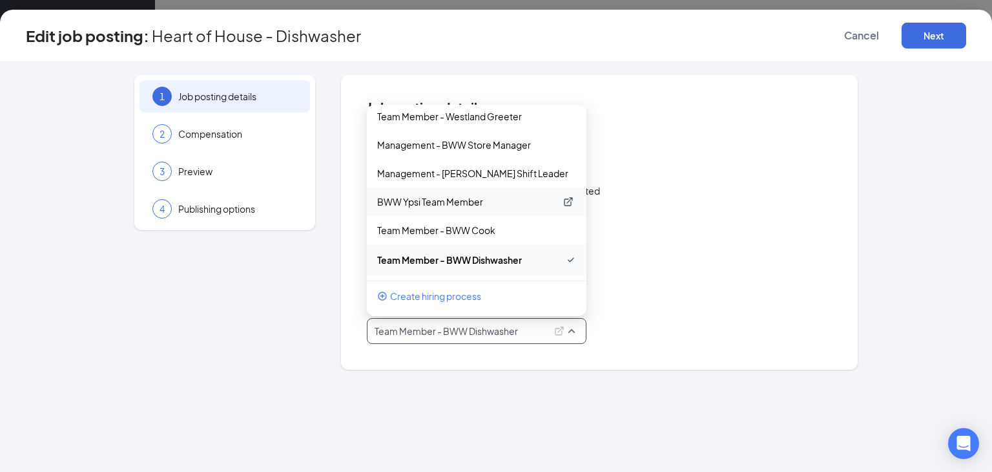
click at [465, 202] on p "BWW Ypsi Team Member" at bounding box center [466, 201] width 178 height 13
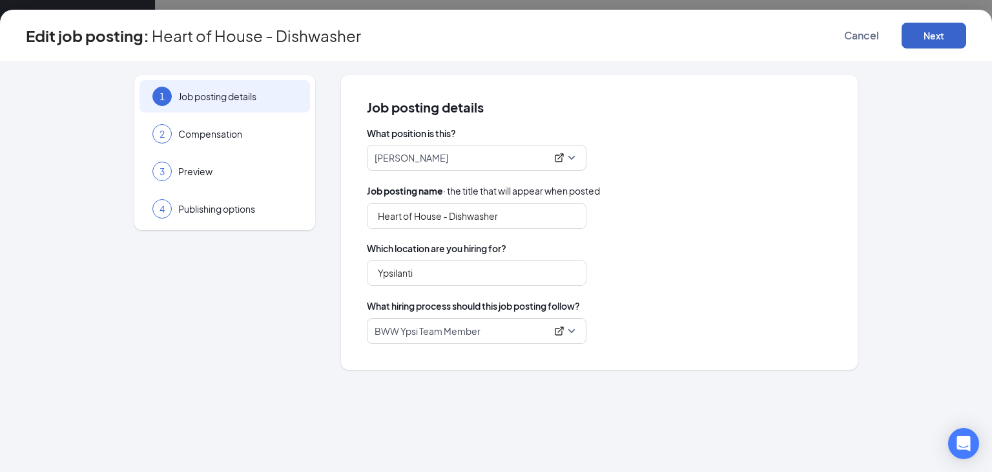
click at [926, 36] on button "Next" at bounding box center [934, 36] width 65 height 26
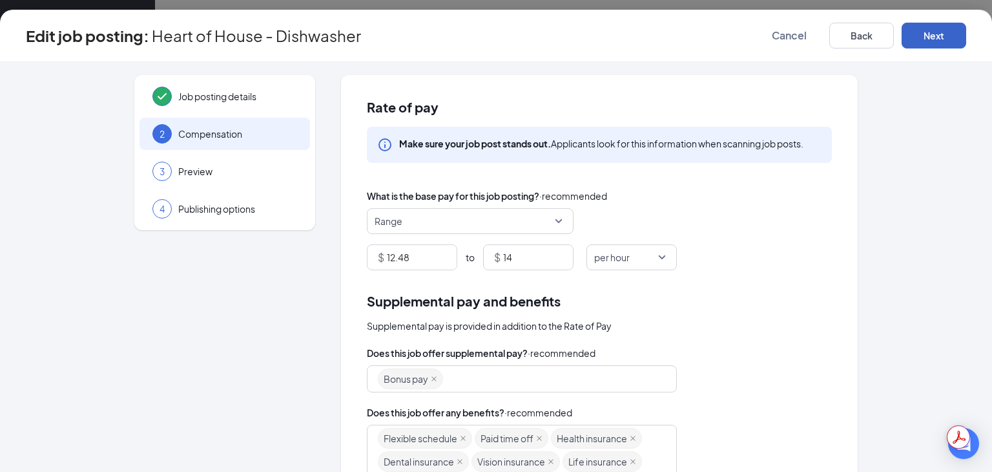
click at [926, 36] on button "Next" at bounding box center [934, 36] width 65 height 26
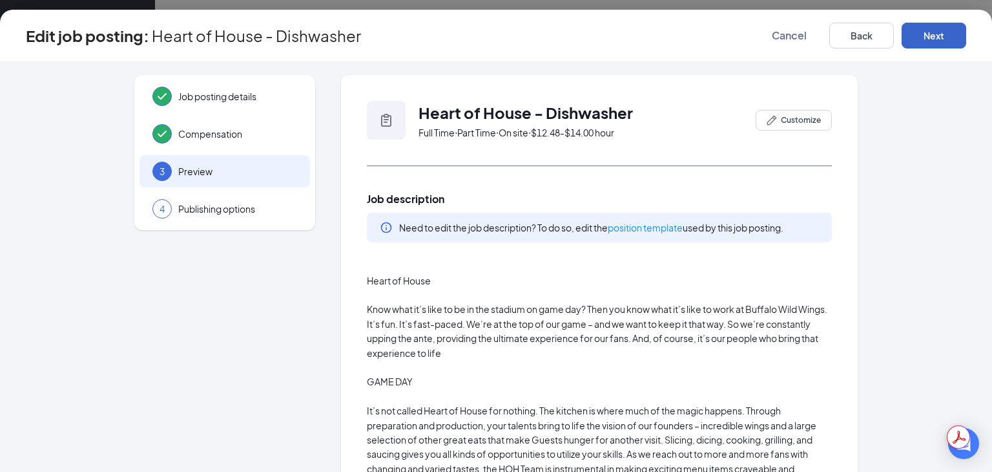
click at [926, 36] on button "Next" at bounding box center [934, 36] width 65 height 26
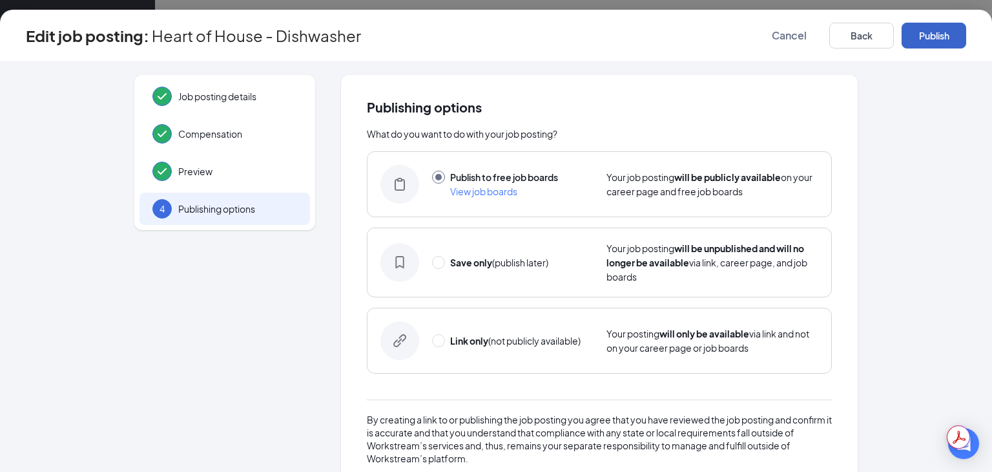
click at [926, 36] on button "Publish" at bounding box center [934, 36] width 65 height 26
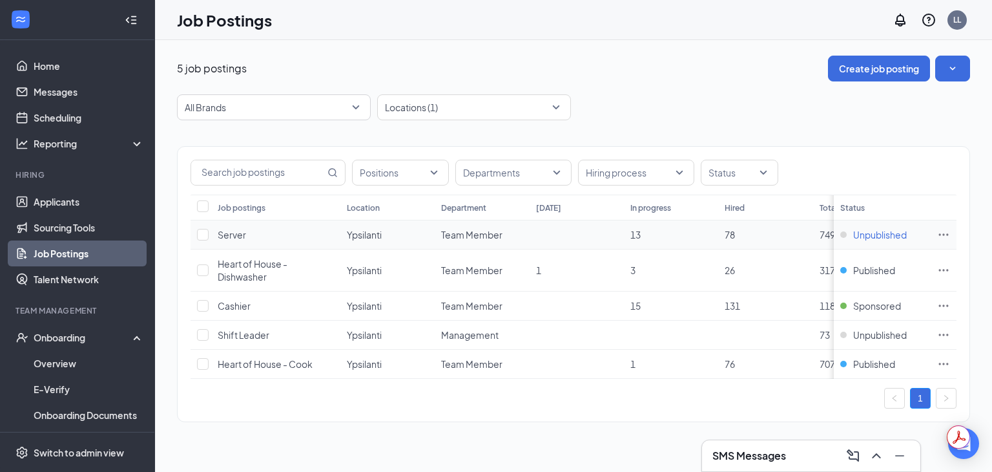
click at [898, 231] on span "Unpublished" at bounding box center [880, 234] width 54 height 13
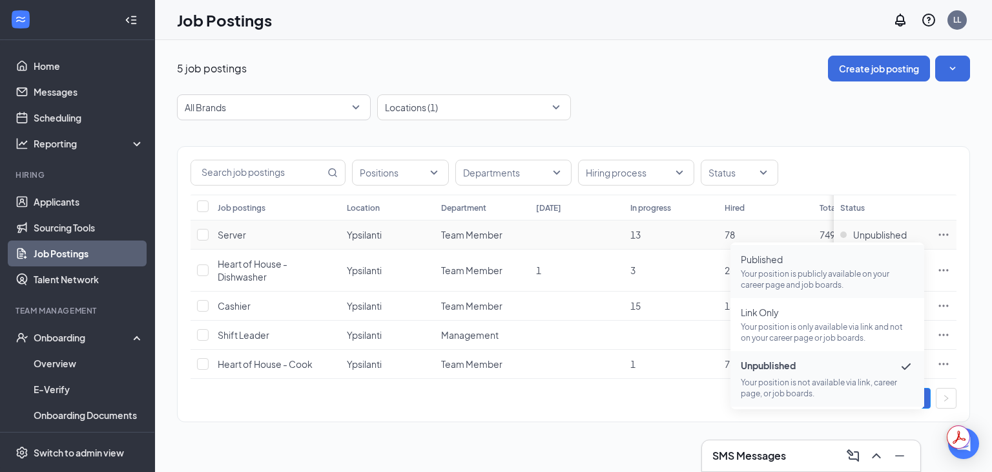
click at [769, 269] on p "Your position is publicly available on your career page and job boards." at bounding box center [827, 279] width 173 height 22
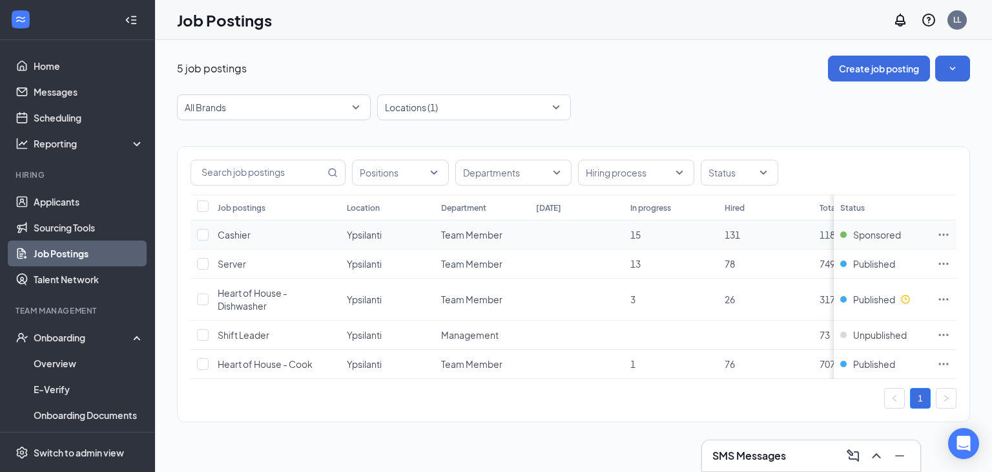
click at [943, 233] on icon "Ellipses" at bounding box center [943, 234] width 13 height 13
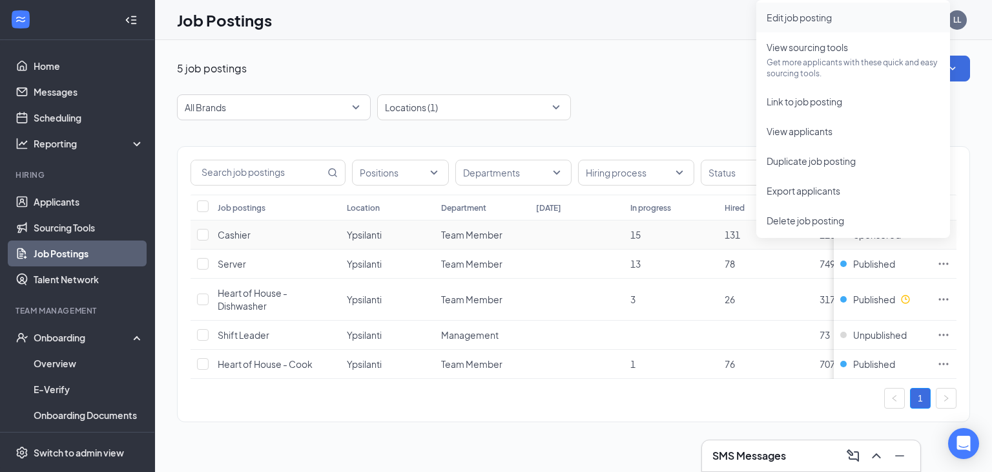
click at [802, 20] on span "Edit job posting" at bounding box center [799, 18] width 65 height 12
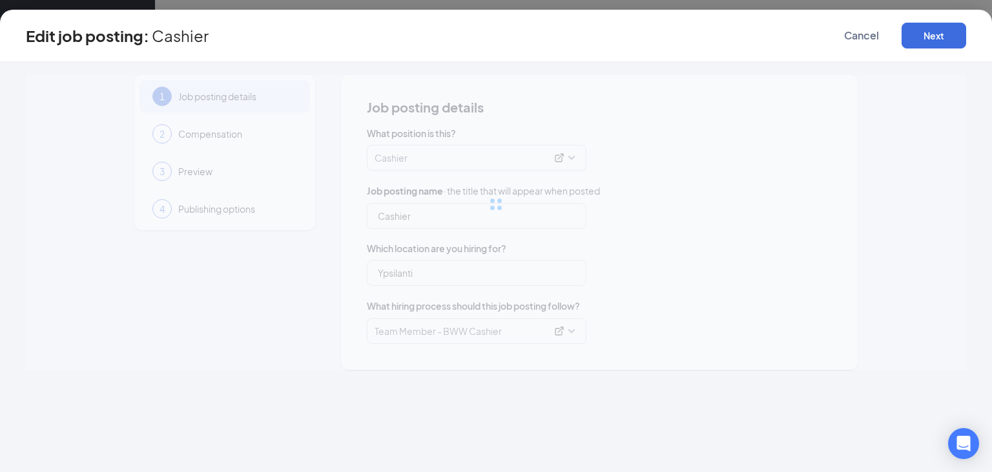
type input "Cashier"
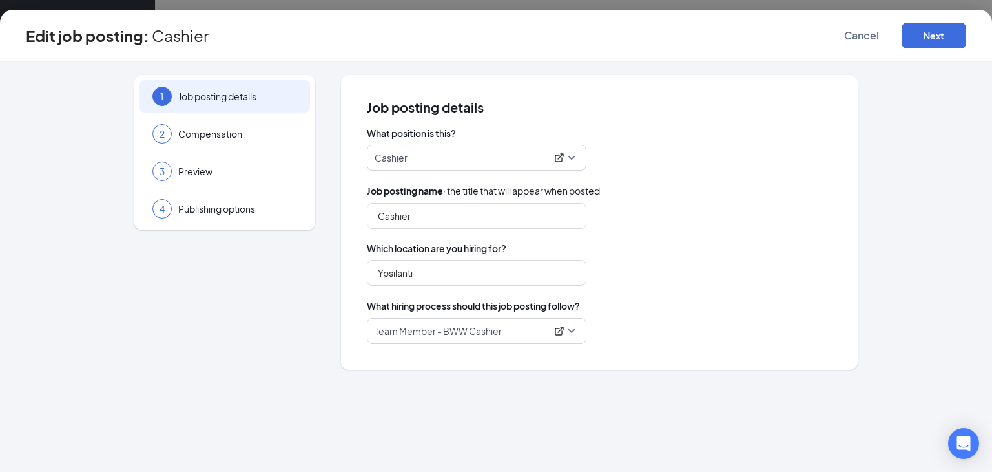
click at [570, 334] on span "Team Member - BWW Cashier" at bounding box center [477, 331] width 204 height 25
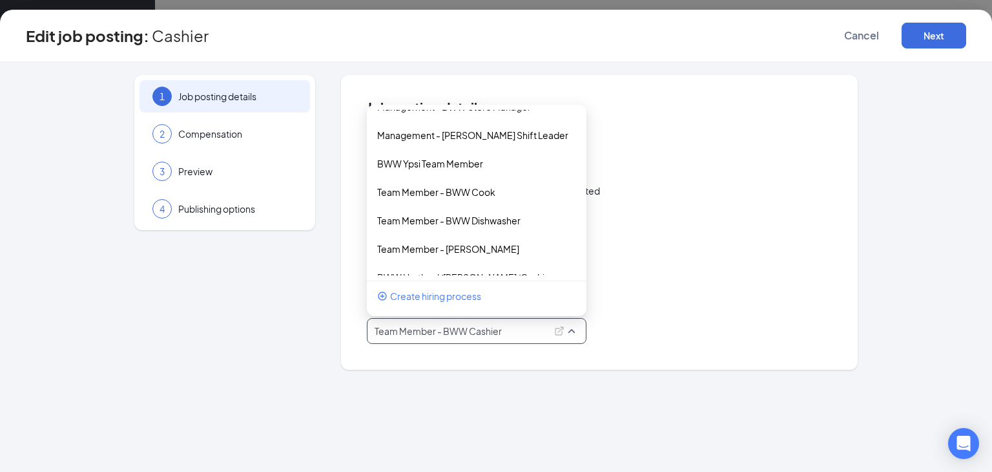
scroll to position [134, 0]
click at [481, 168] on p "BWW Ypsi Team Member" at bounding box center [466, 162] width 178 height 13
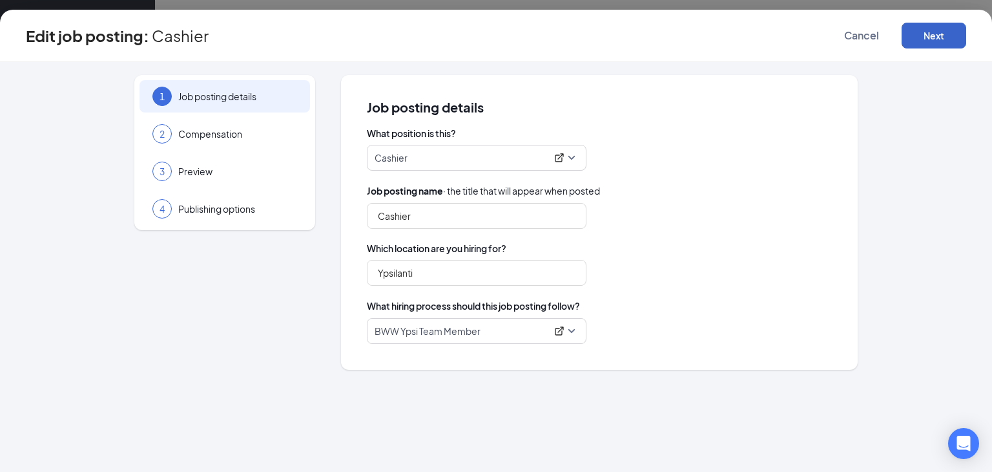
click at [924, 45] on button "Next" at bounding box center [934, 36] width 65 height 26
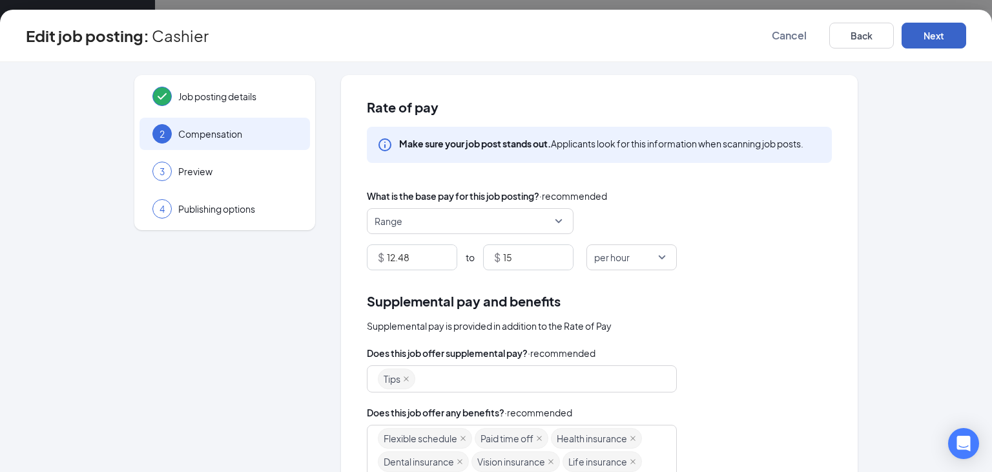
click at [924, 45] on button "Next" at bounding box center [934, 36] width 65 height 26
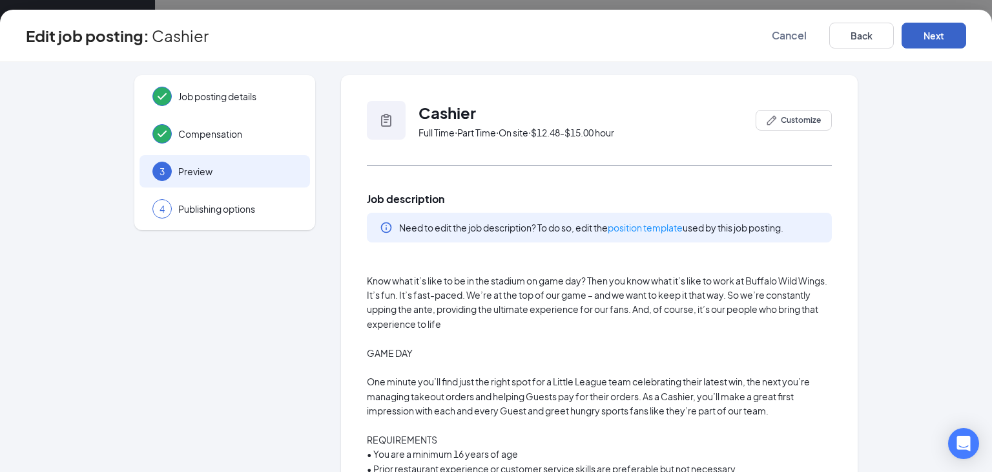
click at [924, 45] on button "Next" at bounding box center [934, 36] width 65 height 26
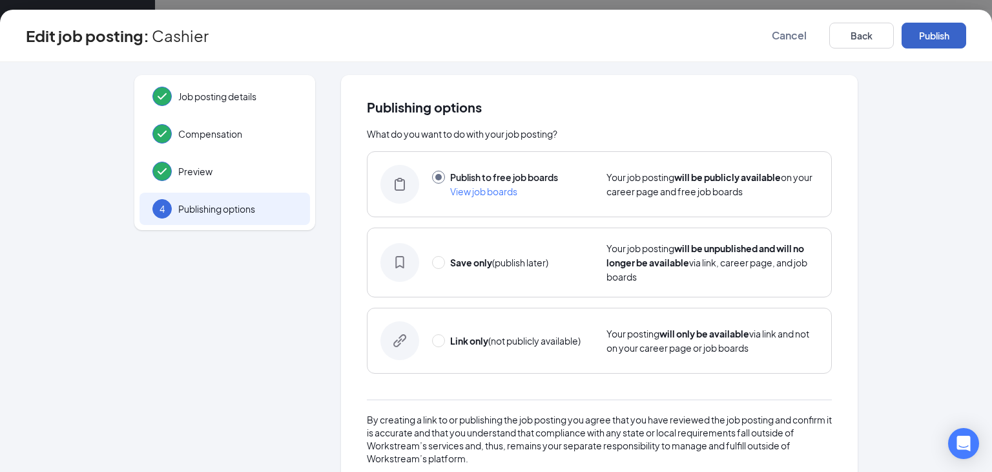
click at [943, 37] on button "Publish" at bounding box center [934, 36] width 65 height 26
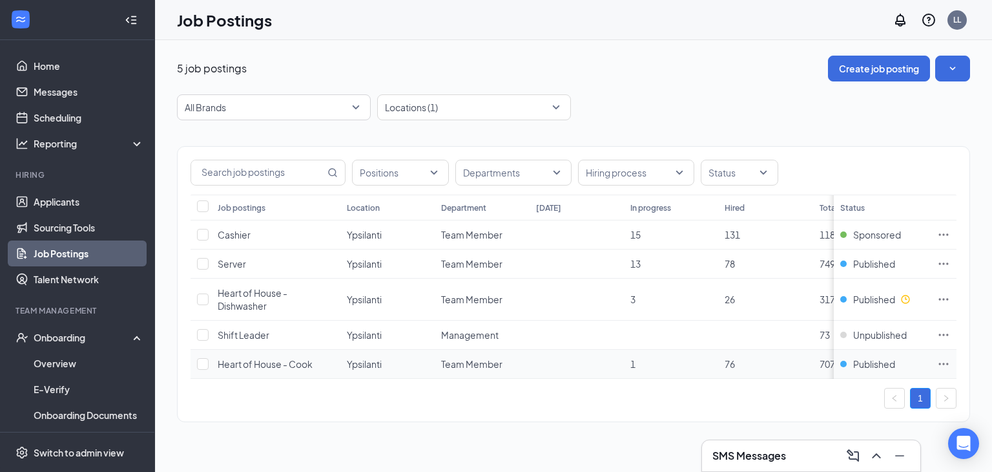
click at [937, 361] on icon "Ellipses" at bounding box center [943, 363] width 13 height 13
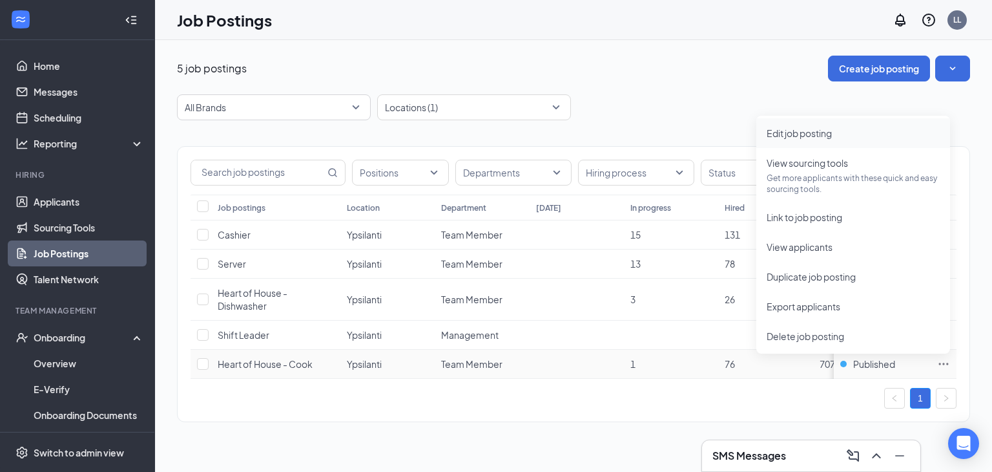
click at [788, 131] on span "Edit job posting" at bounding box center [799, 133] width 65 height 12
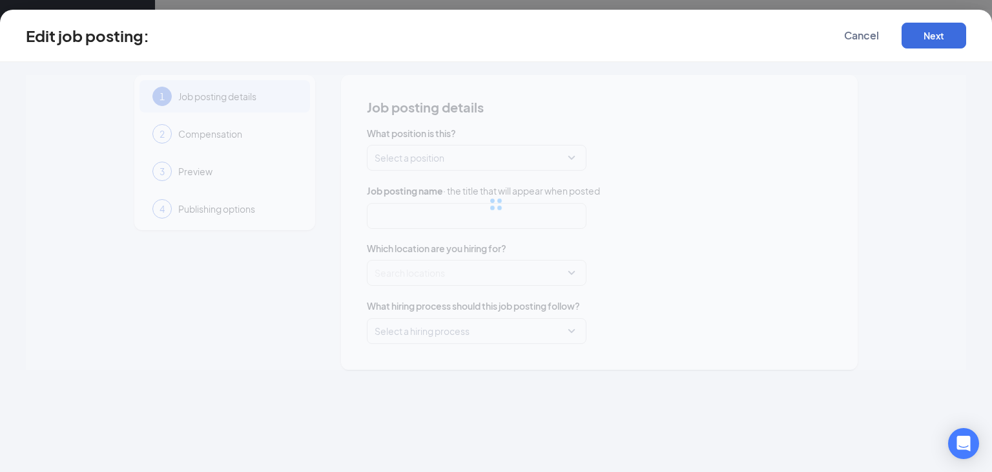
type input "Heart of House - Cook"
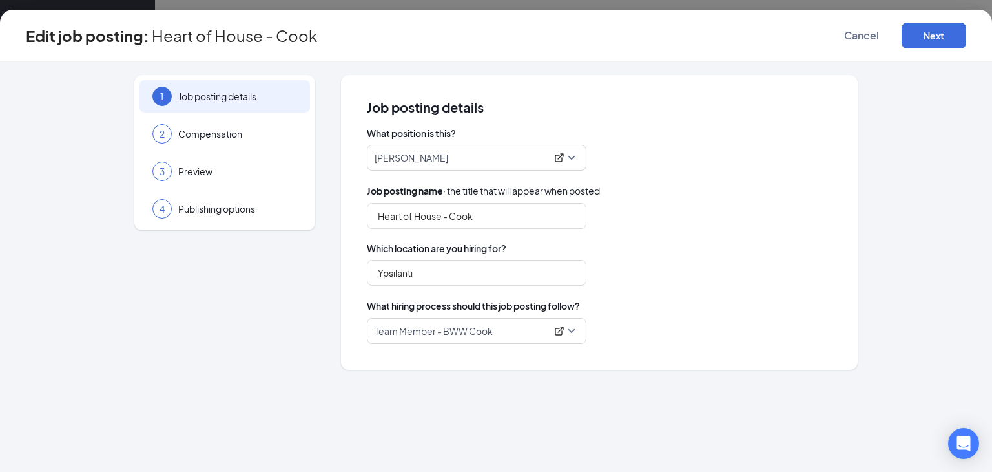
click at [577, 330] on span "Team Member - BWW Cook" at bounding box center [477, 331] width 204 height 25
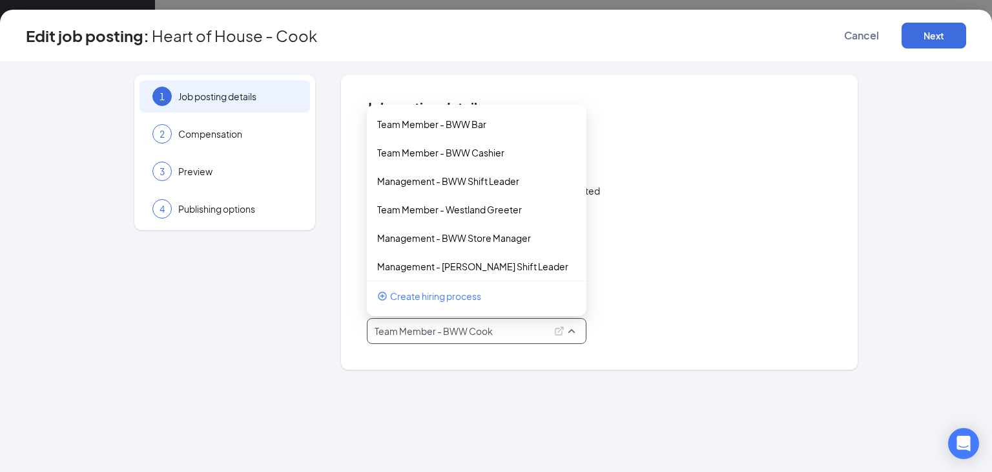
scroll to position [65, 0]
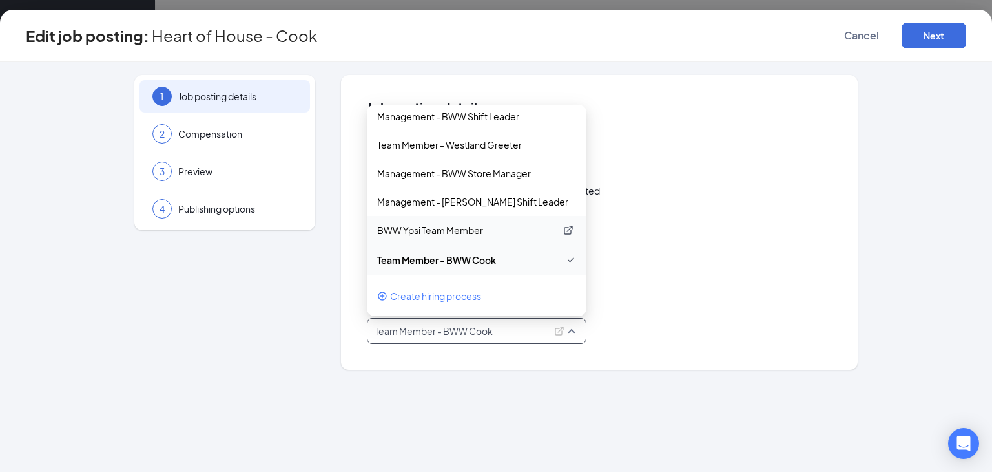
click at [457, 229] on p "BWW Ypsi Team Member" at bounding box center [466, 230] width 178 height 13
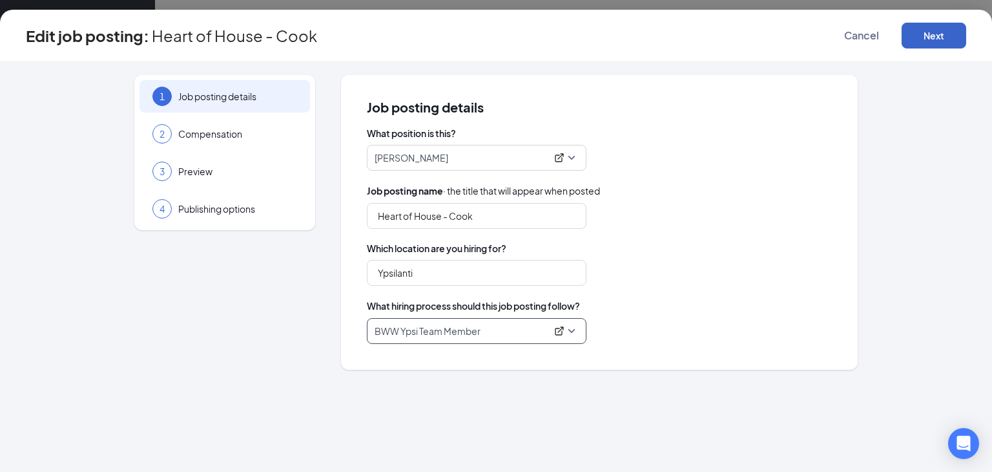
click at [947, 41] on button "Next" at bounding box center [934, 36] width 65 height 26
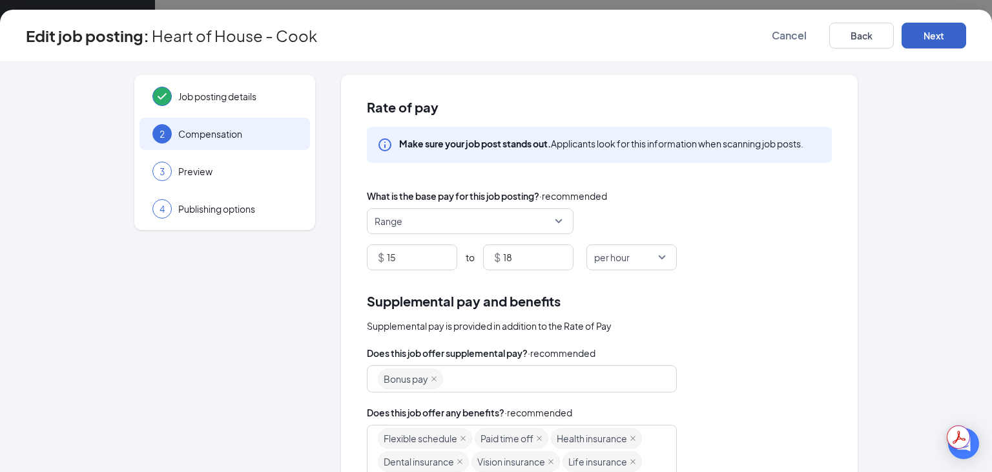
click at [947, 41] on button "Next" at bounding box center [934, 36] width 65 height 26
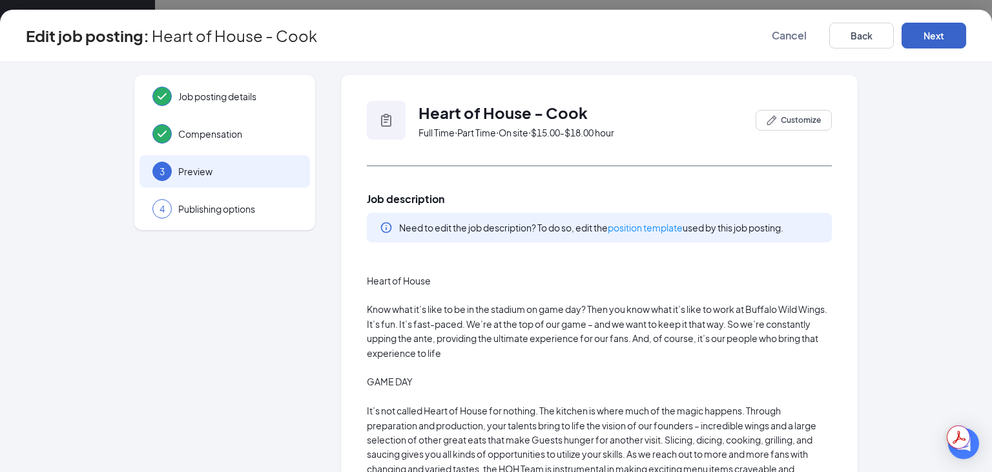
click at [947, 41] on button "Next" at bounding box center [934, 36] width 65 height 26
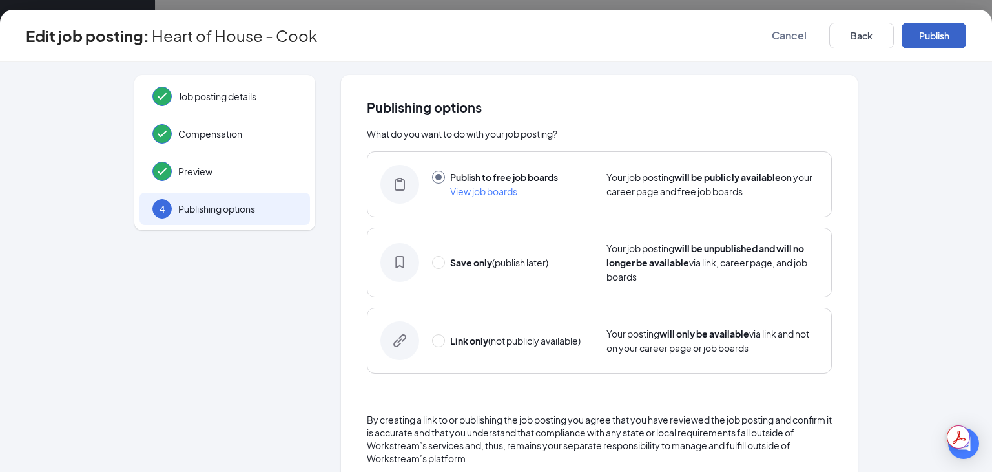
click at [947, 41] on button "Publish" at bounding box center [934, 36] width 65 height 26
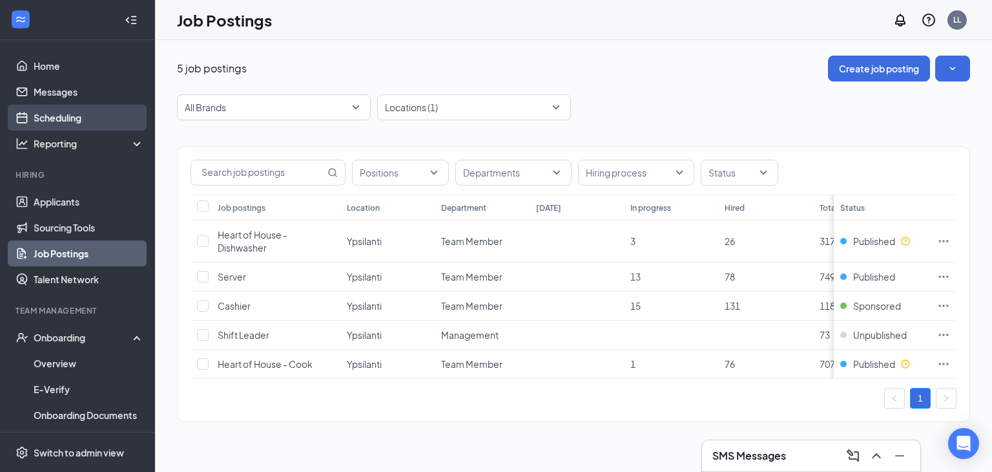
click at [52, 114] on link "Scheduling" at bounding box center [89, 118] width 110 height 26
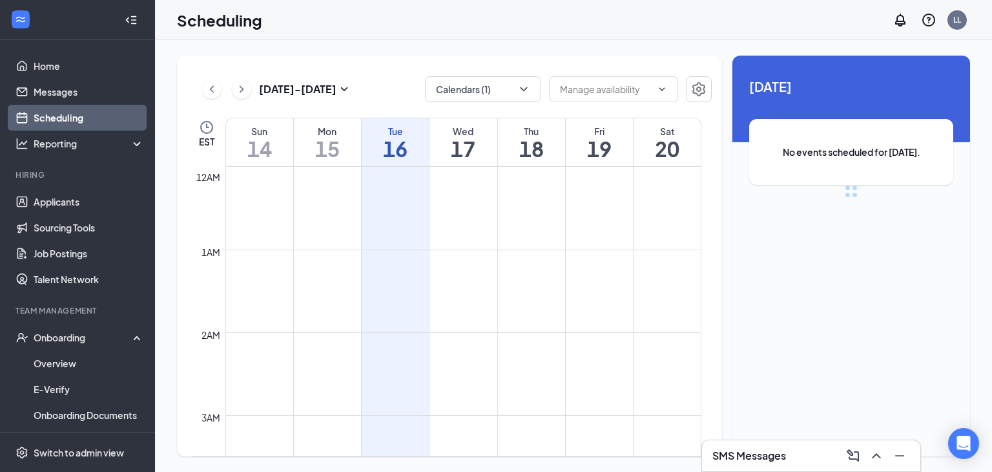
scroll to position [635, 0]
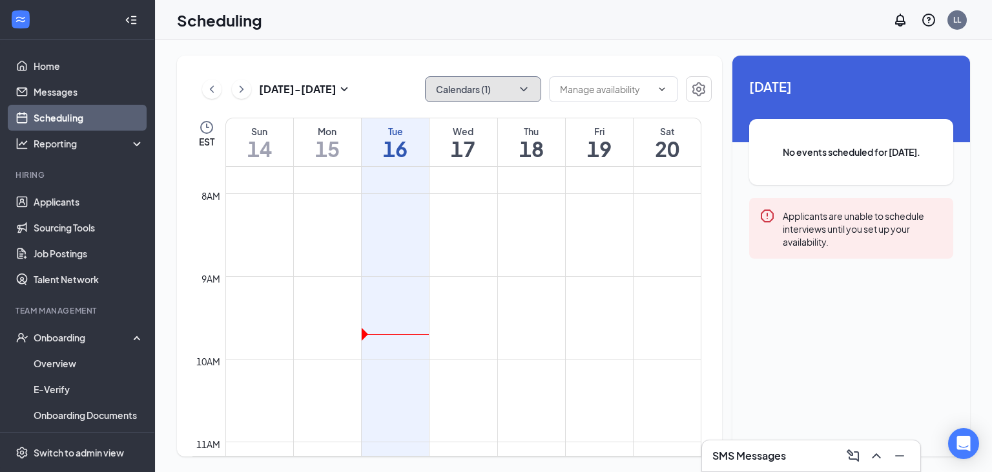
click at [527, 88] on icon "ChevronDown" at bounding box center [524, 89] width 13 height 13
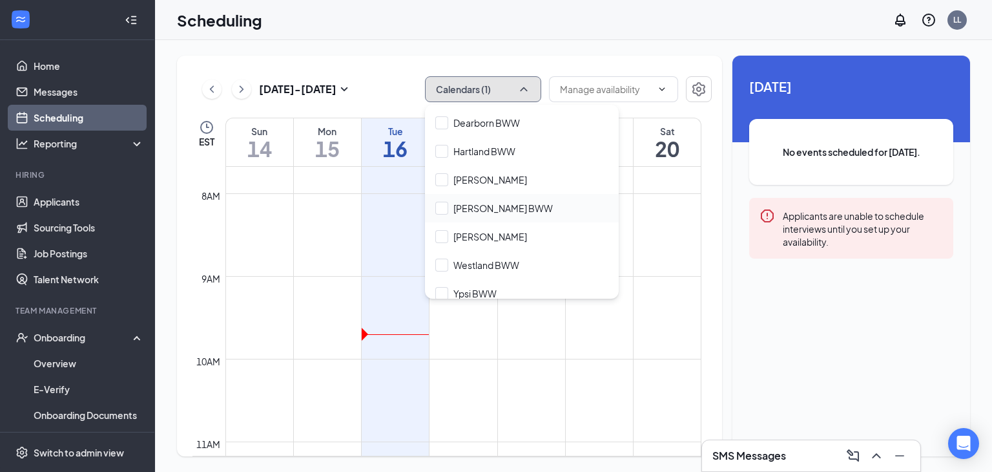
scroll to position [62, 0]
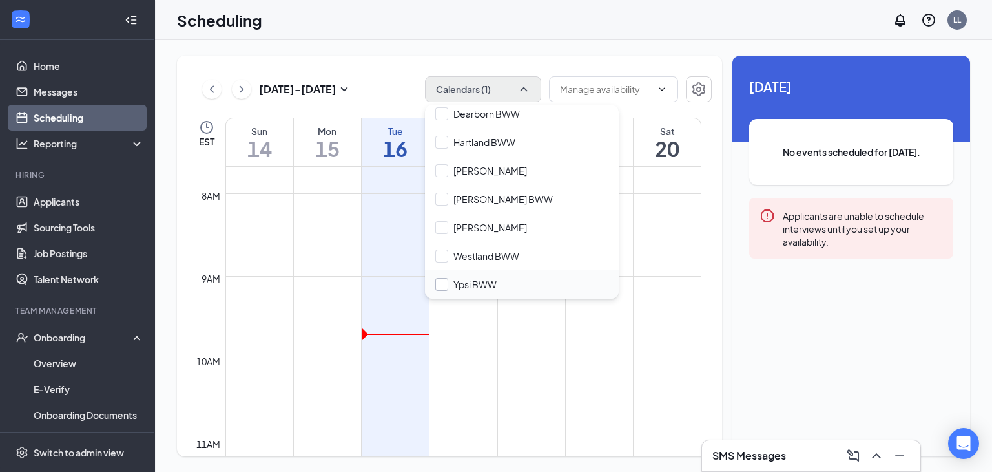
click at [448, 286] on input "Ypsi BWW" at bounding box center [465, 284] width 61 height 13
checkbox input "true"
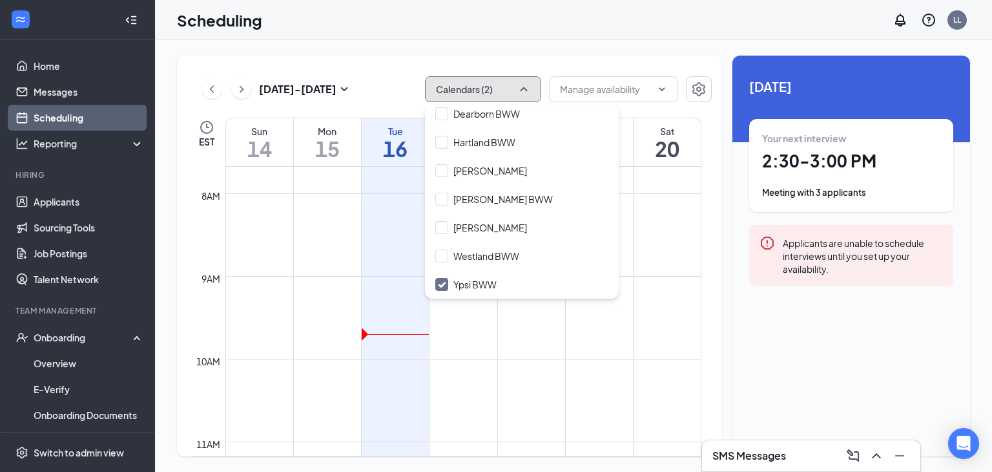
click at [531, 94] on button "Calendars (2)" at bounding box center [483, 89] width 116 height 26
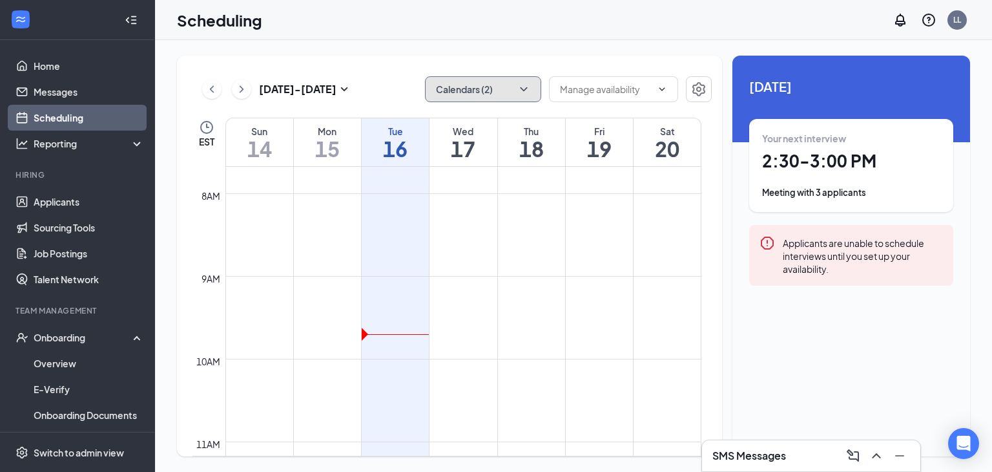
click at [519, 98] on button "Calendars (2)" at bounding box center [483, 89] width 116 height 26
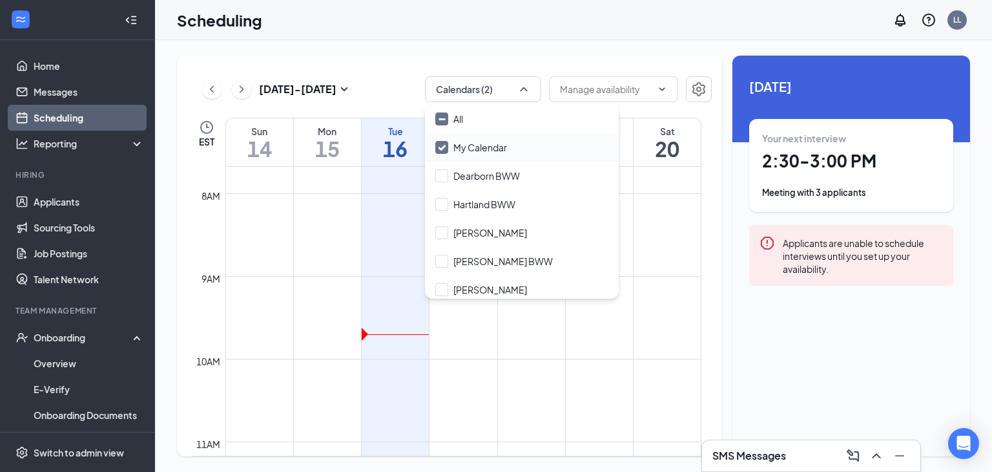
click at [439, 145] on input "My Calendar" at bounding box center [471, 147] width 72 height 13
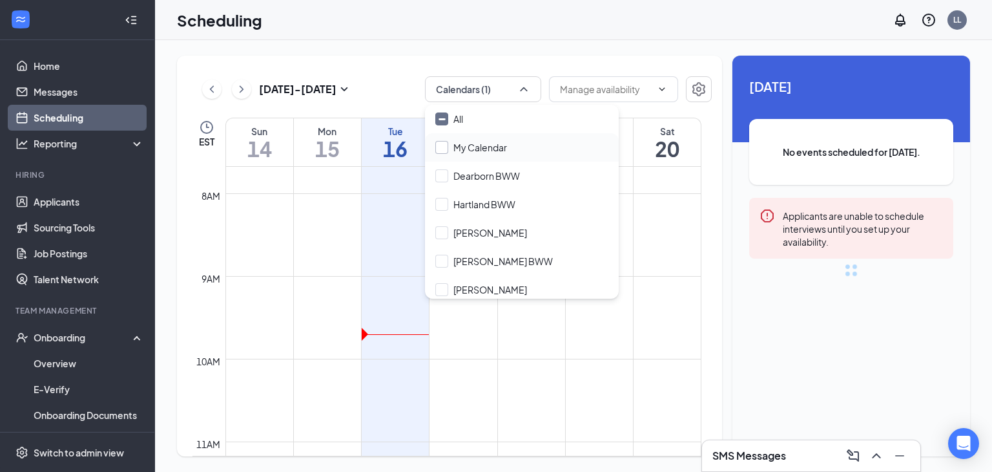
checkbox input "false"
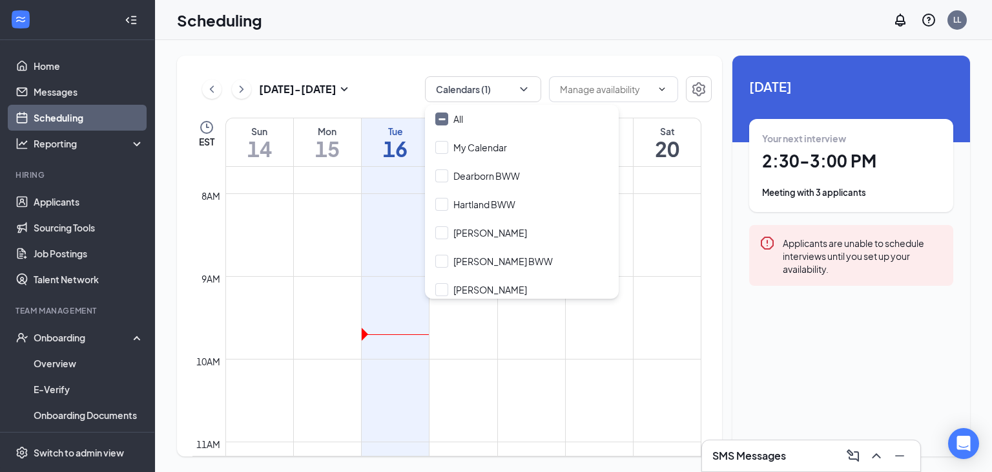
click at [525, 48] on div "Sep 14 - Sep 20 Calendars (1) EST Sun 14 Mon 15 Tue 16 Wed 17 Thu 18 Fri 19 Sat…" at bounding box center [573, 256] width 837 height 432
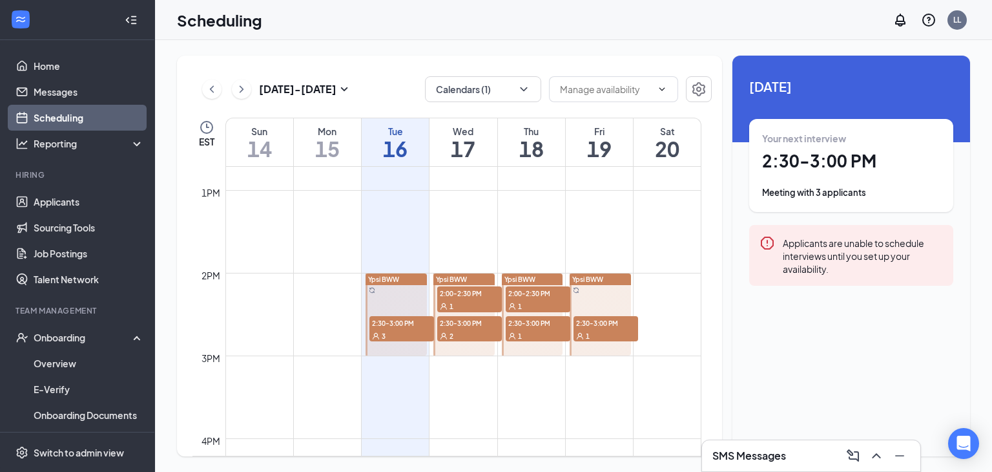
scroll to position [1098, 0]
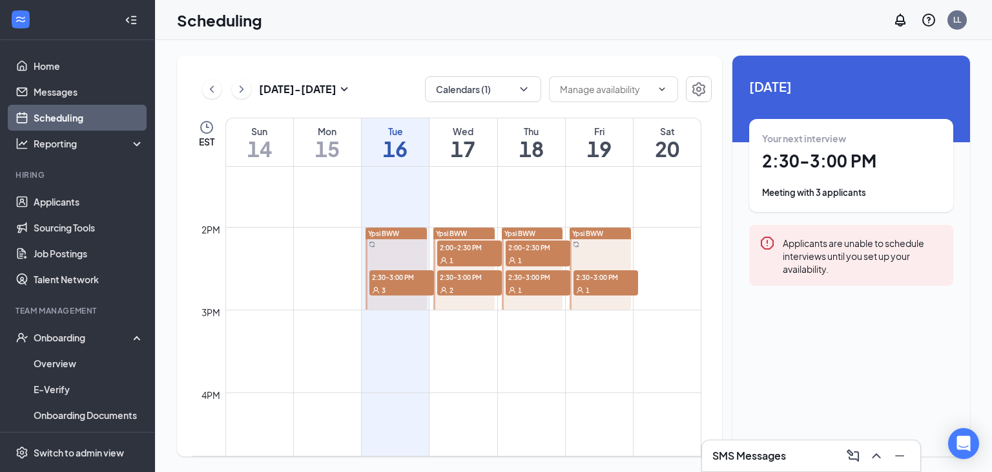
click at [246, 92] on icon "ChevronRight" at bounding box center [241, 89] width 13 height 16
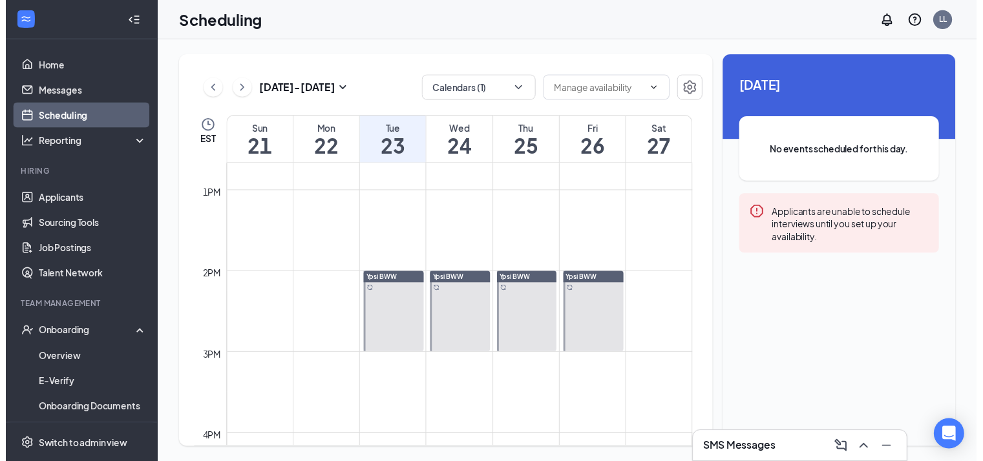
scroll to position [1066, 0]
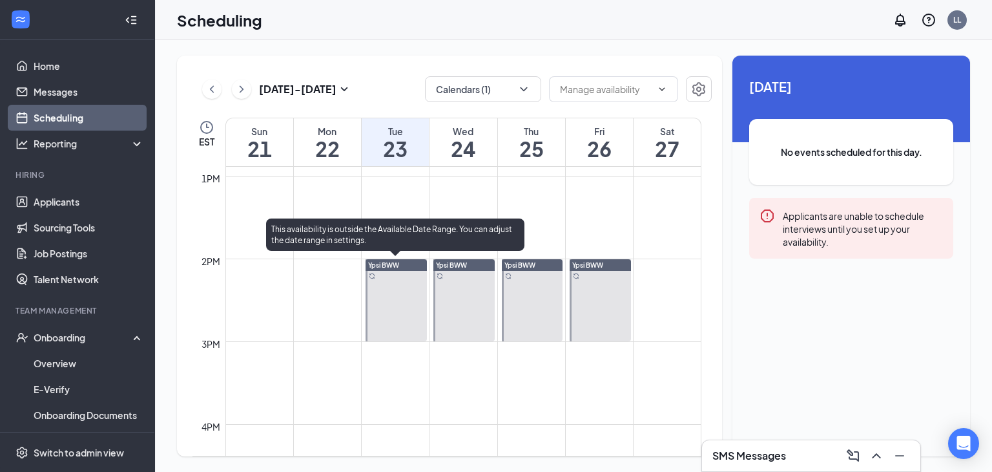
click at [390, 264] on span "Ypsi BWW" at bounding box center [383, 265] width 31 height 8
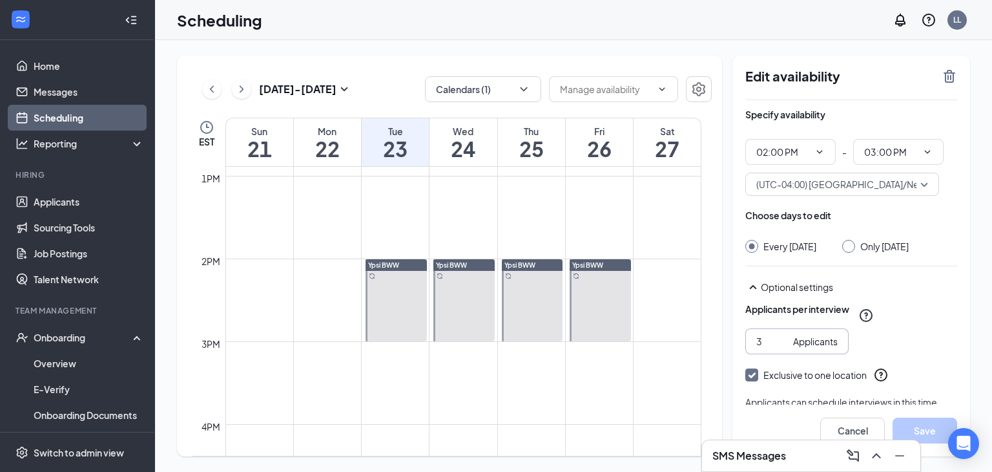
click at [780, 348] on input "3" at bounding box center [773, 341] width 32 height 14
click at [780, 348] on input "2" at bounding box center [773, 341] width 32 height 14
type input "1"
click at [780, 348] on input "1" at bounding box center [773, 341] width 32 height 14
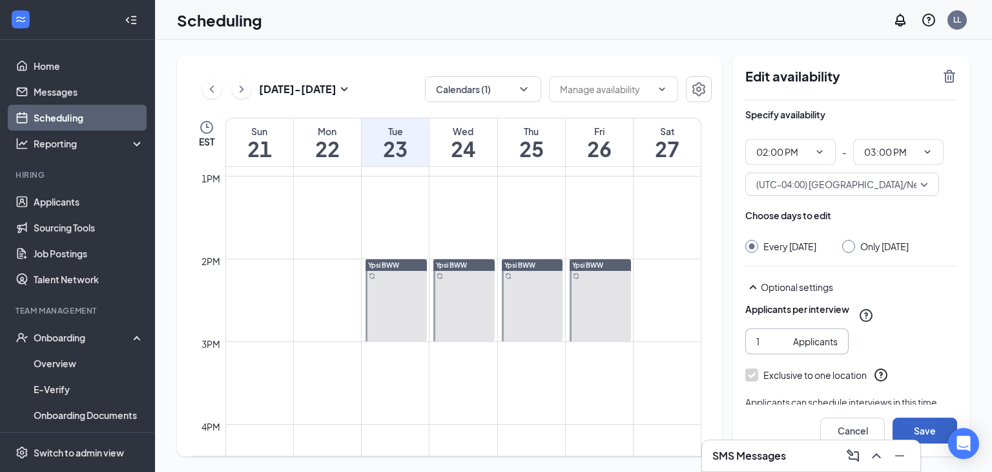
click at [910, 423] on button "Save" at bounding box center [925, 430] width 65 height 26
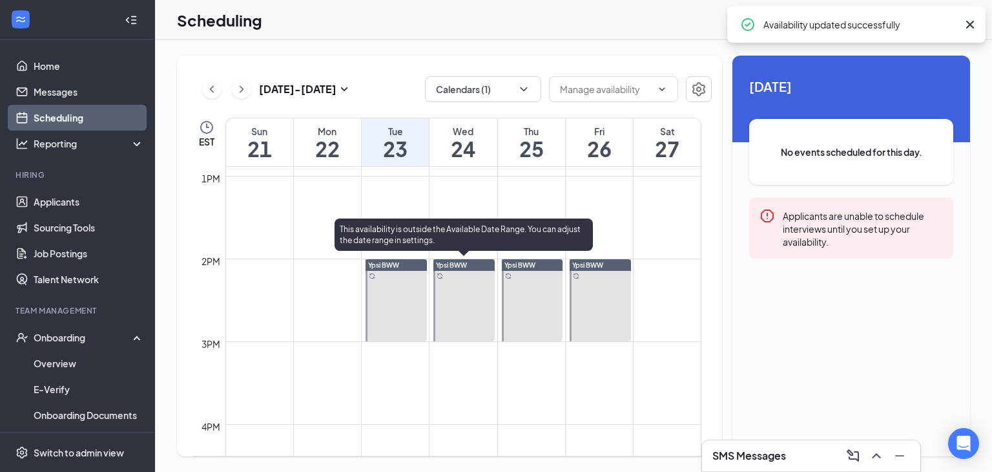
click at [463, 266] on span "Ypsi BWW" at bounding box center [451, 265] width 31 height 8
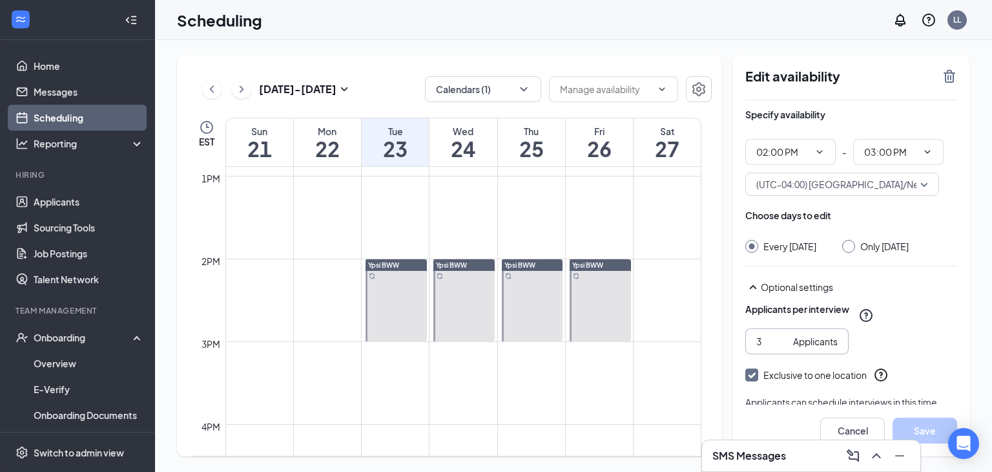
click at [781, 348] on input "3" at bounding box center [773, 341] width 32 height 14
click at [783, 348] on input "2" at bounding box center [773, 341] width 32 height 14
type input "1"
click at [783, 348] on input "1" at bounding box center [773, 341] width 32 height 14
click at [925, 422] on button "Save" at bounding box center [925, 430] width 65 height 26
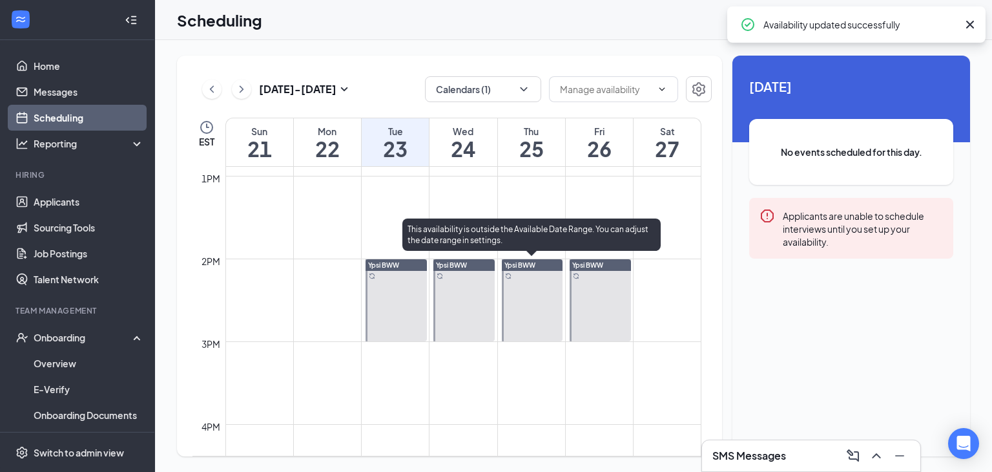
click at [530, 266] on span "Ypsi BWW" at bounding box center [520, 265] width 31 height 8
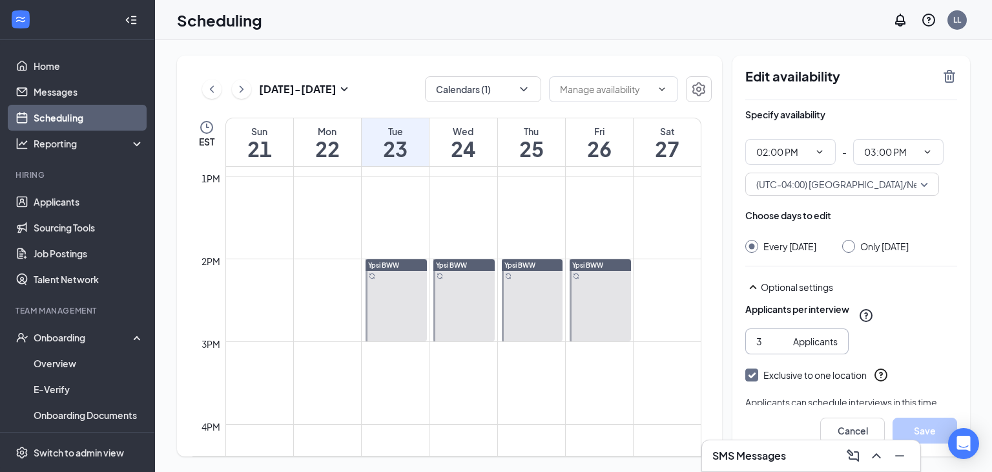
click at [780, 348] on input "3" at bounding box center [773, 341] width 32 height 14
click at [780, 348] on input "2" at bounding box center [773, 341] width 32 height 14
type input "1"
click at [780, 348] on input "1" at bounding box center [773, 341] width 32 height 14
click at [923, 426] on button "Save" at bounding box center [925, 430] width 65 height 26
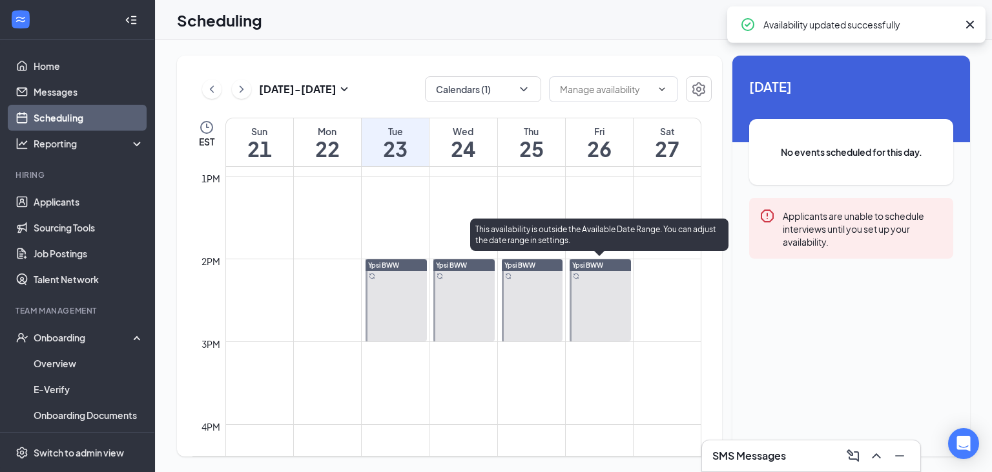
click at [610, 264] on div "Ypsi BWW" at bounding box center [600, 265] width 61 height 12
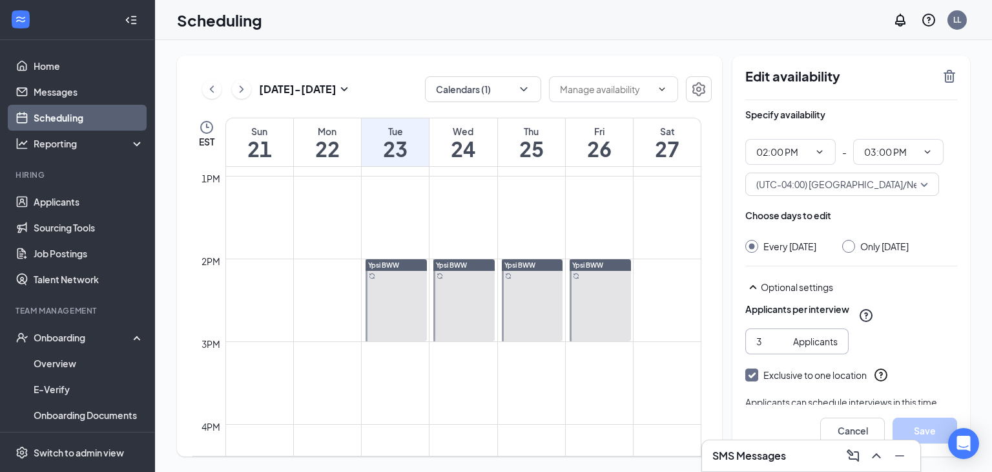
click at [780, 347] on input "3" at bounding box center [773, 341] width 32 height 14
click at [781, 344] on input "2" at bounding box center [773, 341] width 32 height 14
type input "1"
click at [781, 344] on input "1" at bounding box center [773, 341] width 32 height 14
click at [920, 419] on button "Save" at bounding box center [925, 430] width 65 height 26
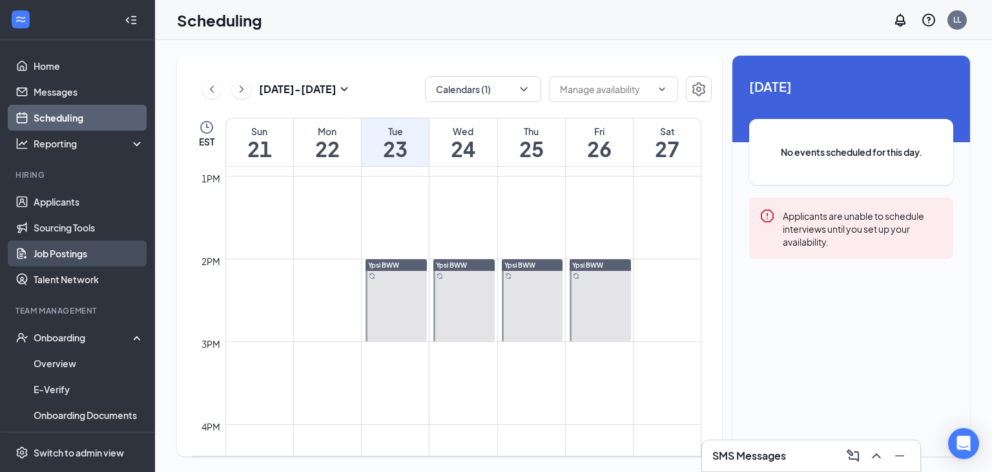
click at [57, 254] on link "Job Postings" at bounding box center [89, 253] width 110 height 26
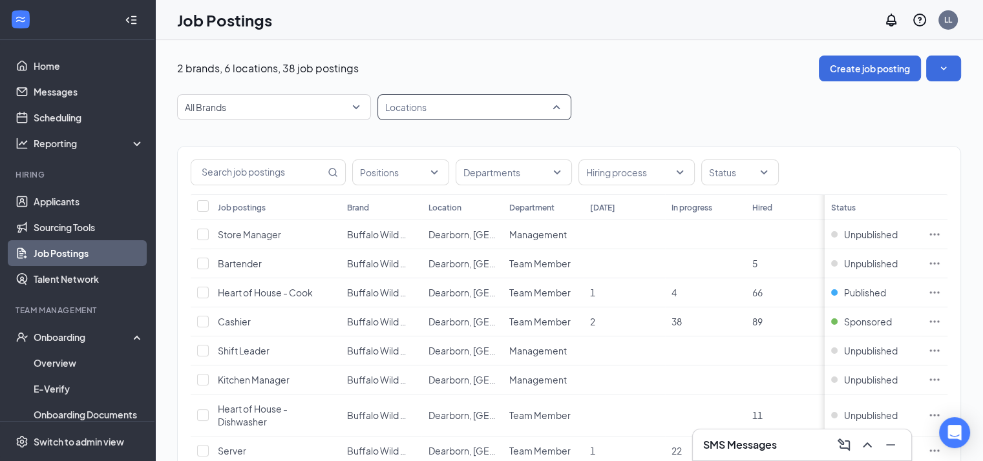
click at [509, 114] on div at bounding box center [468, 107] width 174 height 21
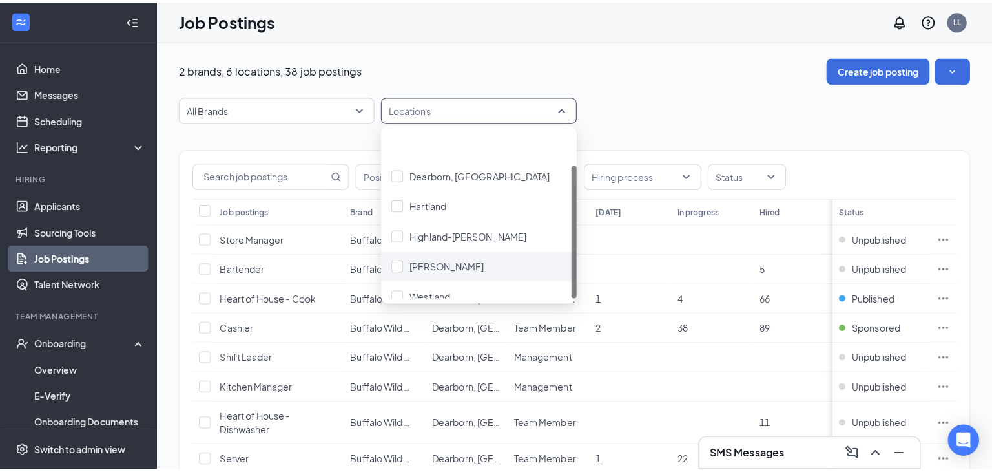
scroll to position [43, 0]
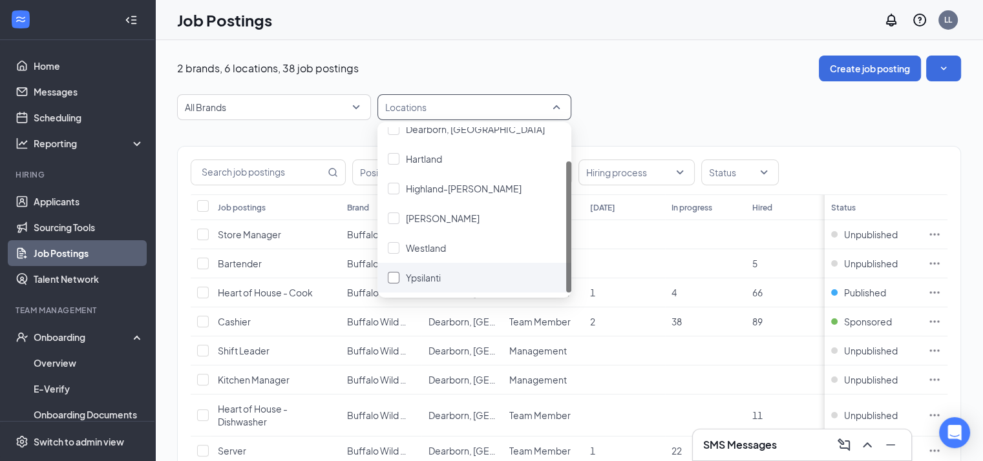
click at [388, 277] on div at bounding box center [394, 278] width 12 height 12
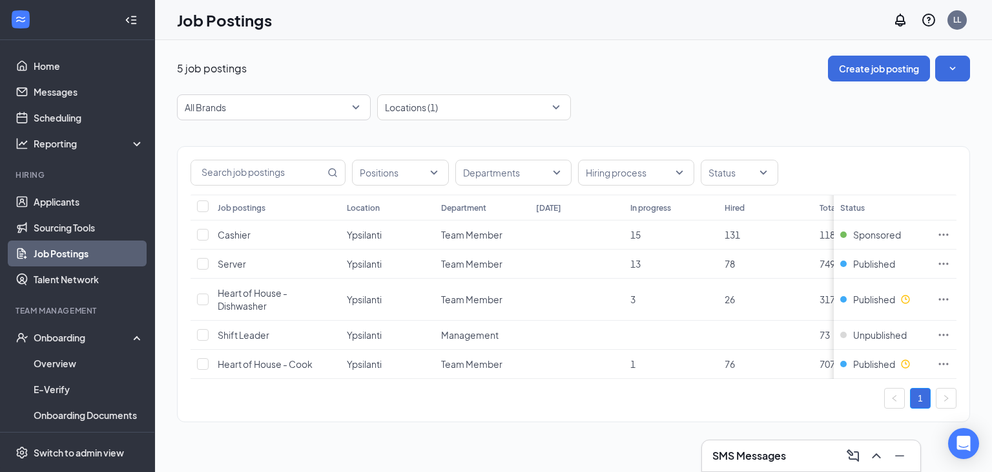
click at [709, 101] on div "All Brands Locations (1)" at bounding box center [573, 107] width 793 height 26
